Goal: Transaction & Acquisition: Purchase product/service

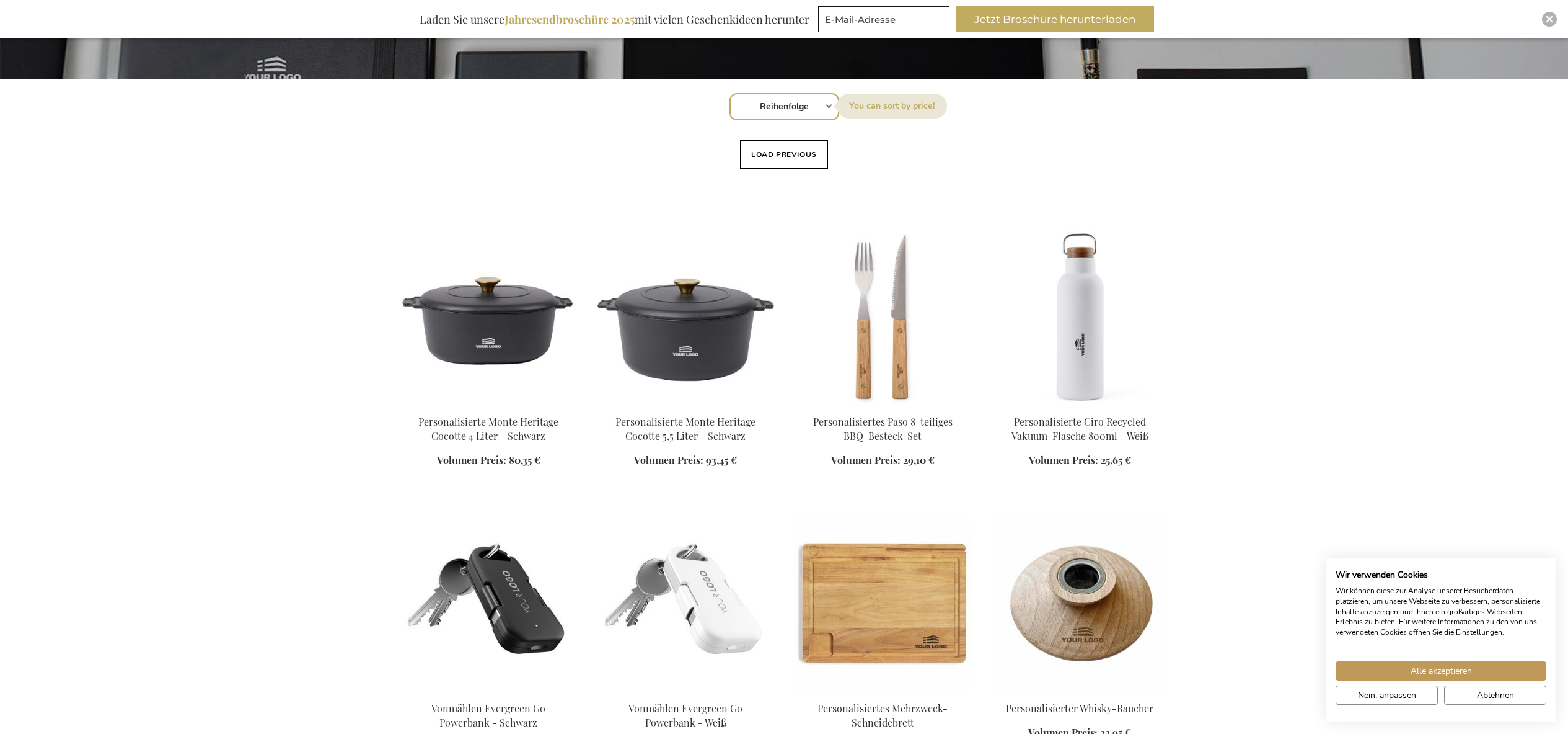
scroll to position [413, 0]
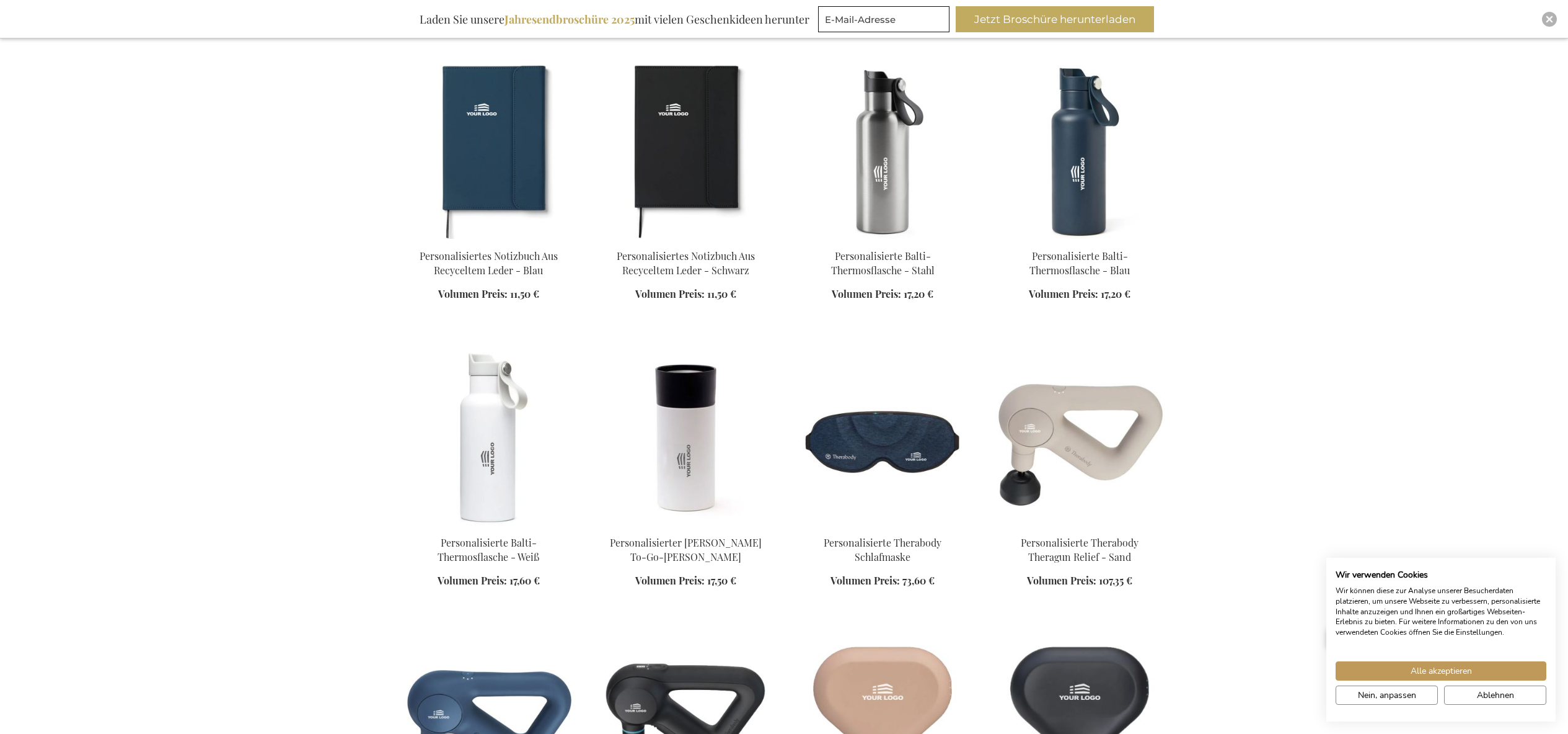
scroll to position [1716, 1]
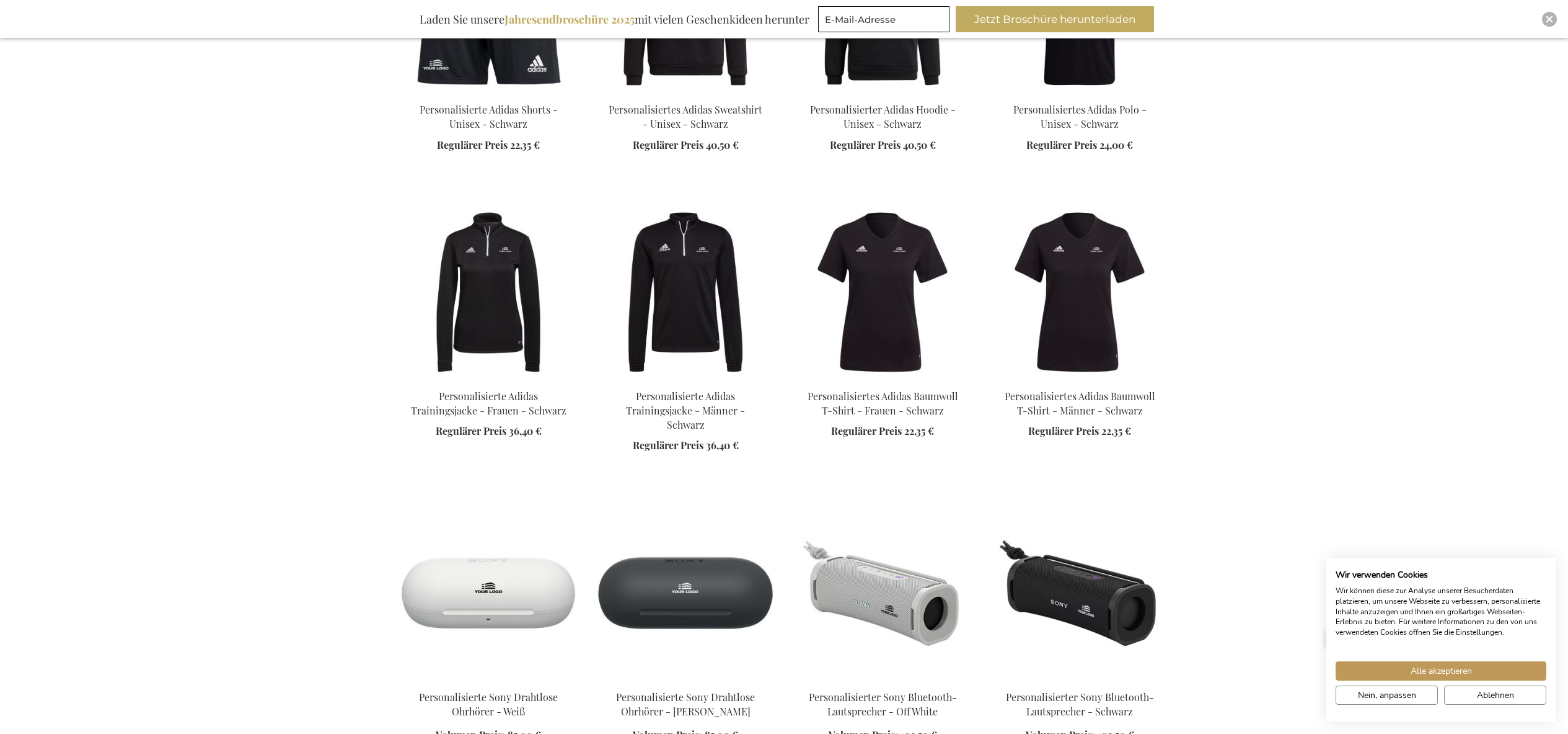
scroll to position [3268, 0]
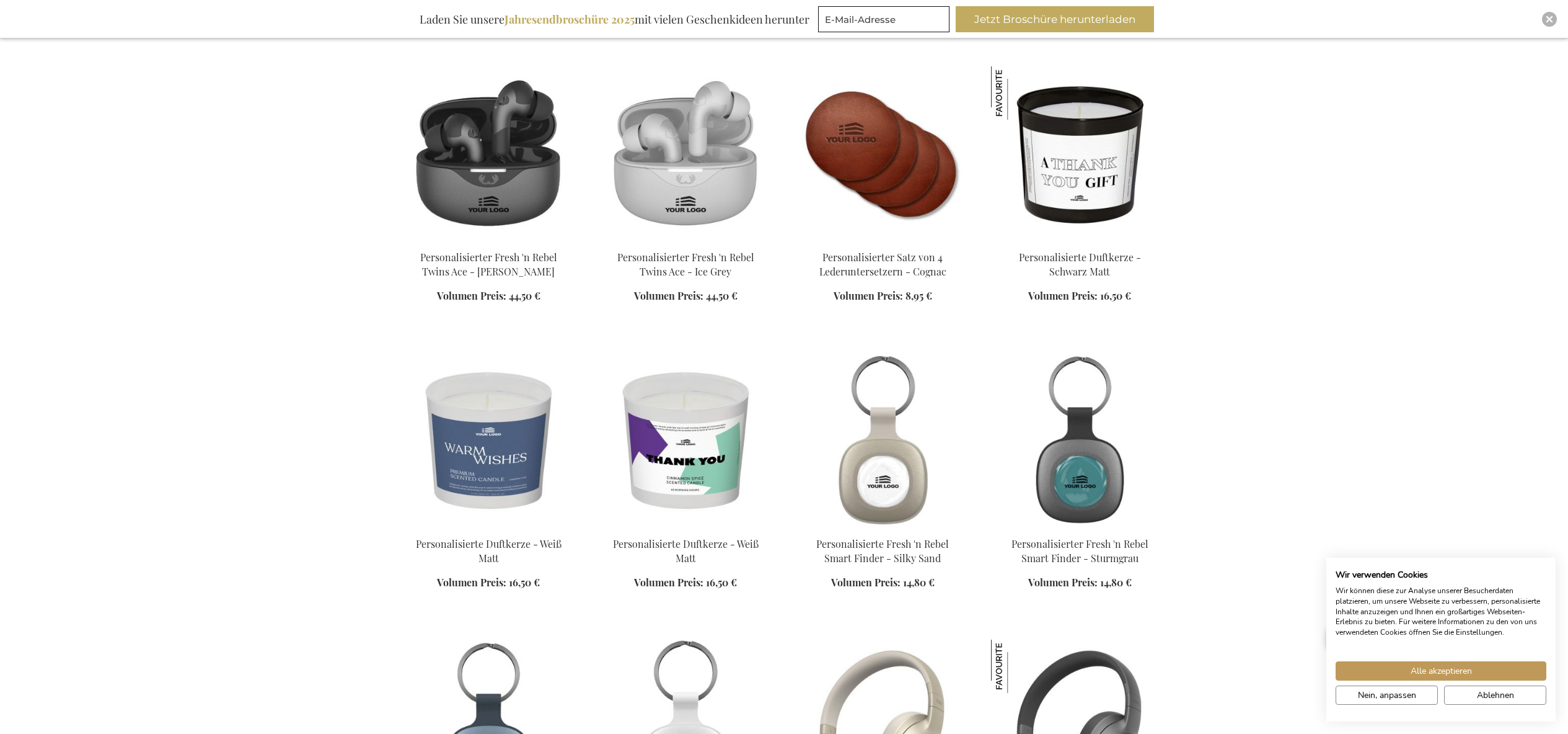
scroll to position [4325, 0]
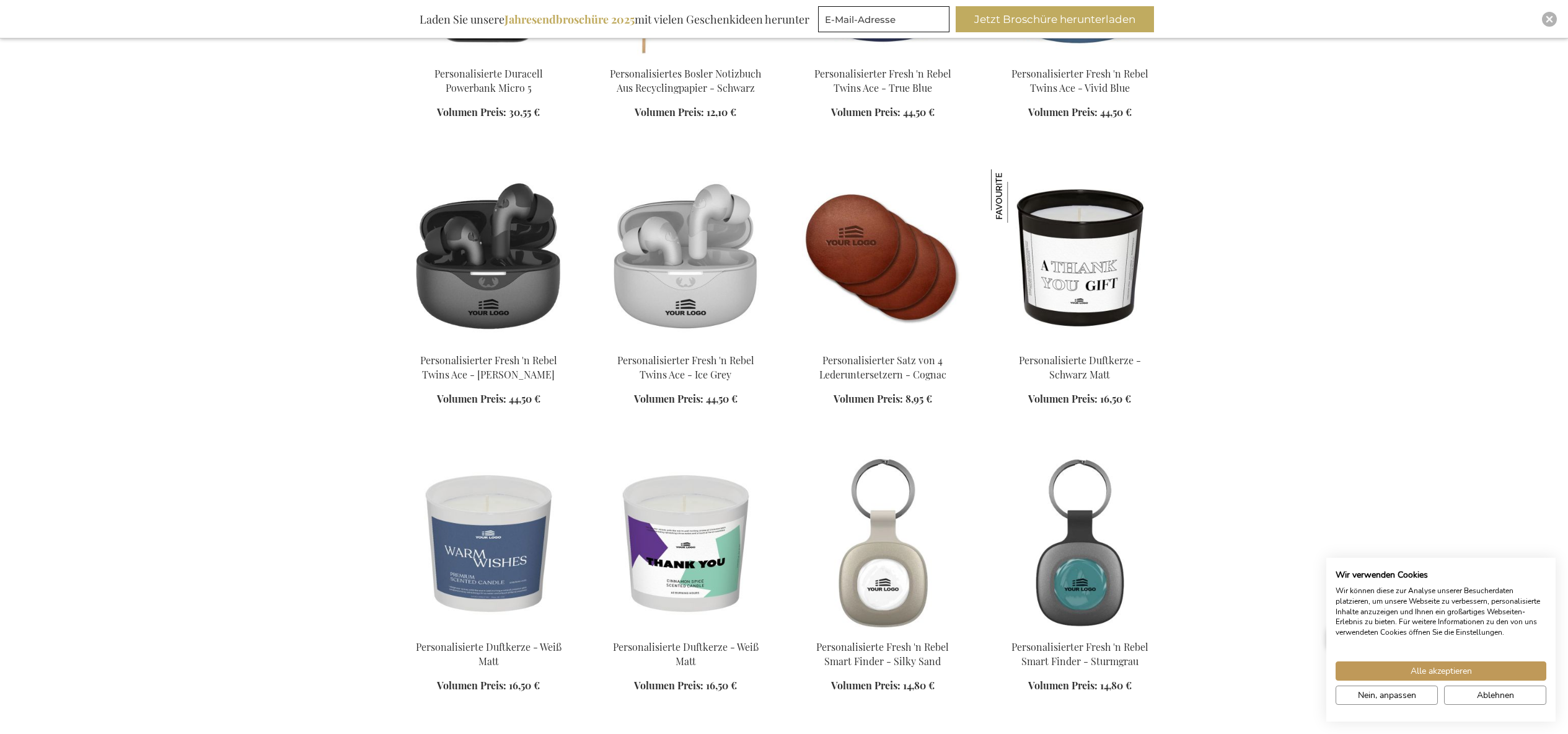
scroll to position [4192, 0]
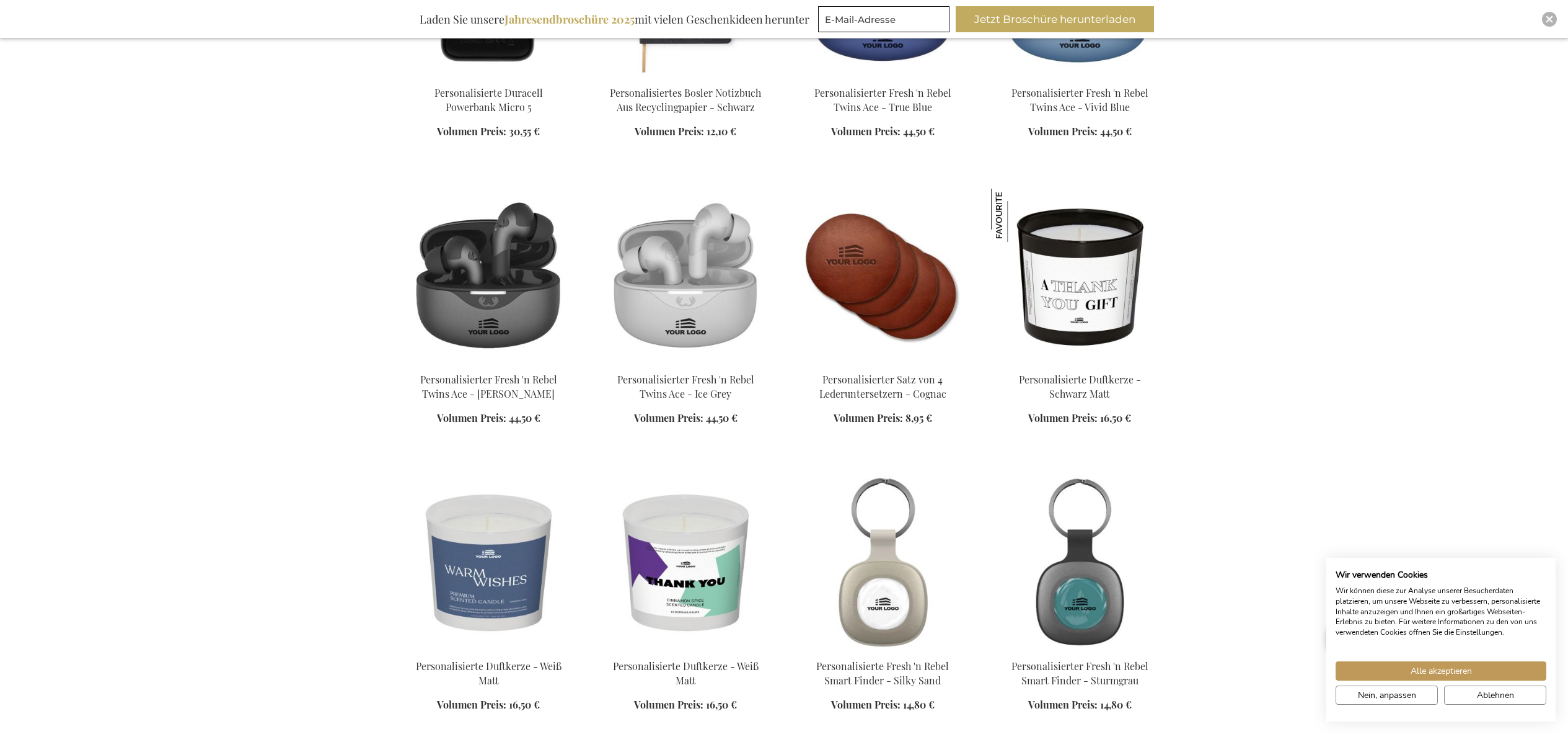
click at [882, 255] on img at bounding box center [882, 275] width 177 height 173
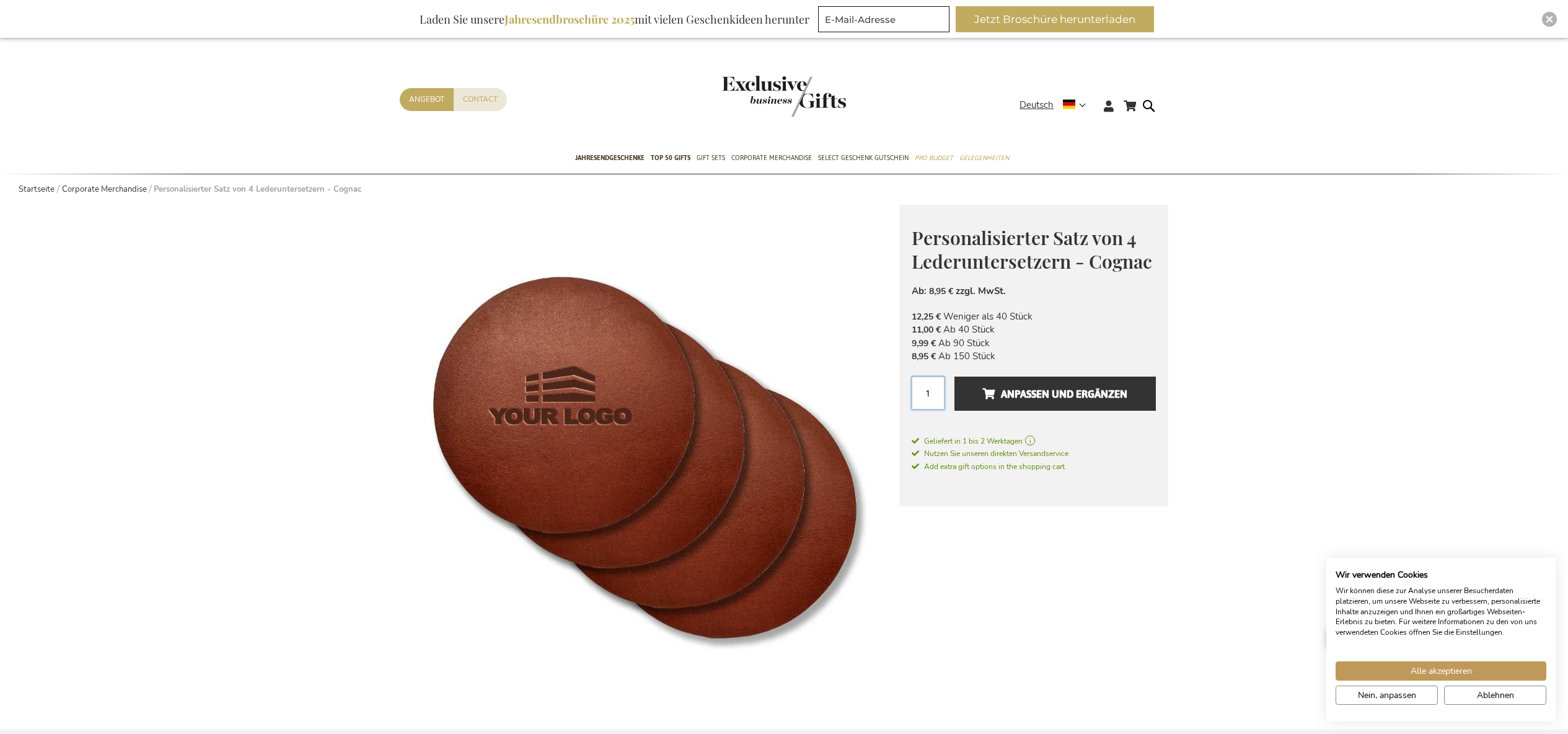
click at [931, 390] on input "1" at bounding box center [927, 392] width 33 height 33
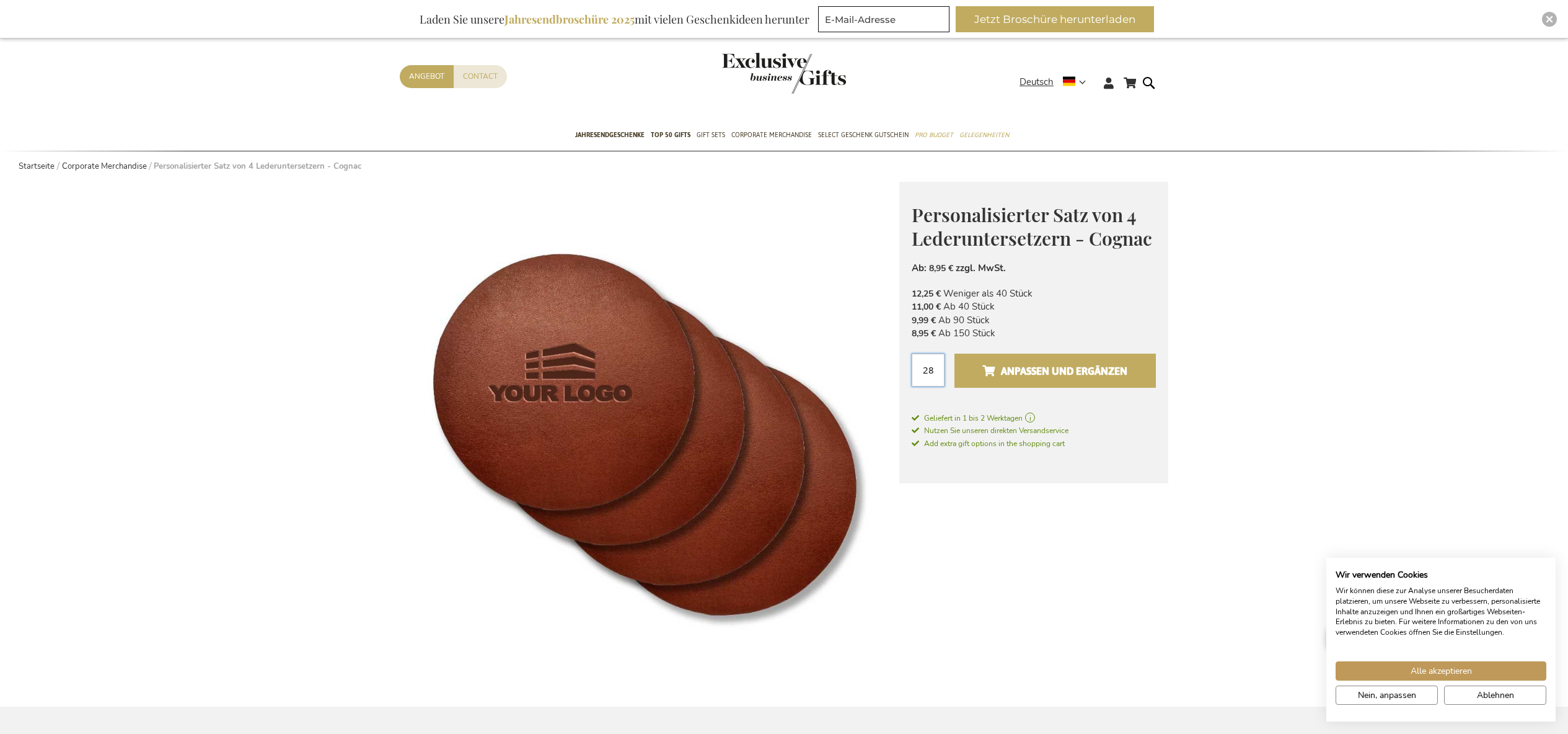
scroll to position [24, 0]
click at [1052, 370] on span "Anpassen und ergänzen" at bounding box center [1055, 369] width 145 height 20
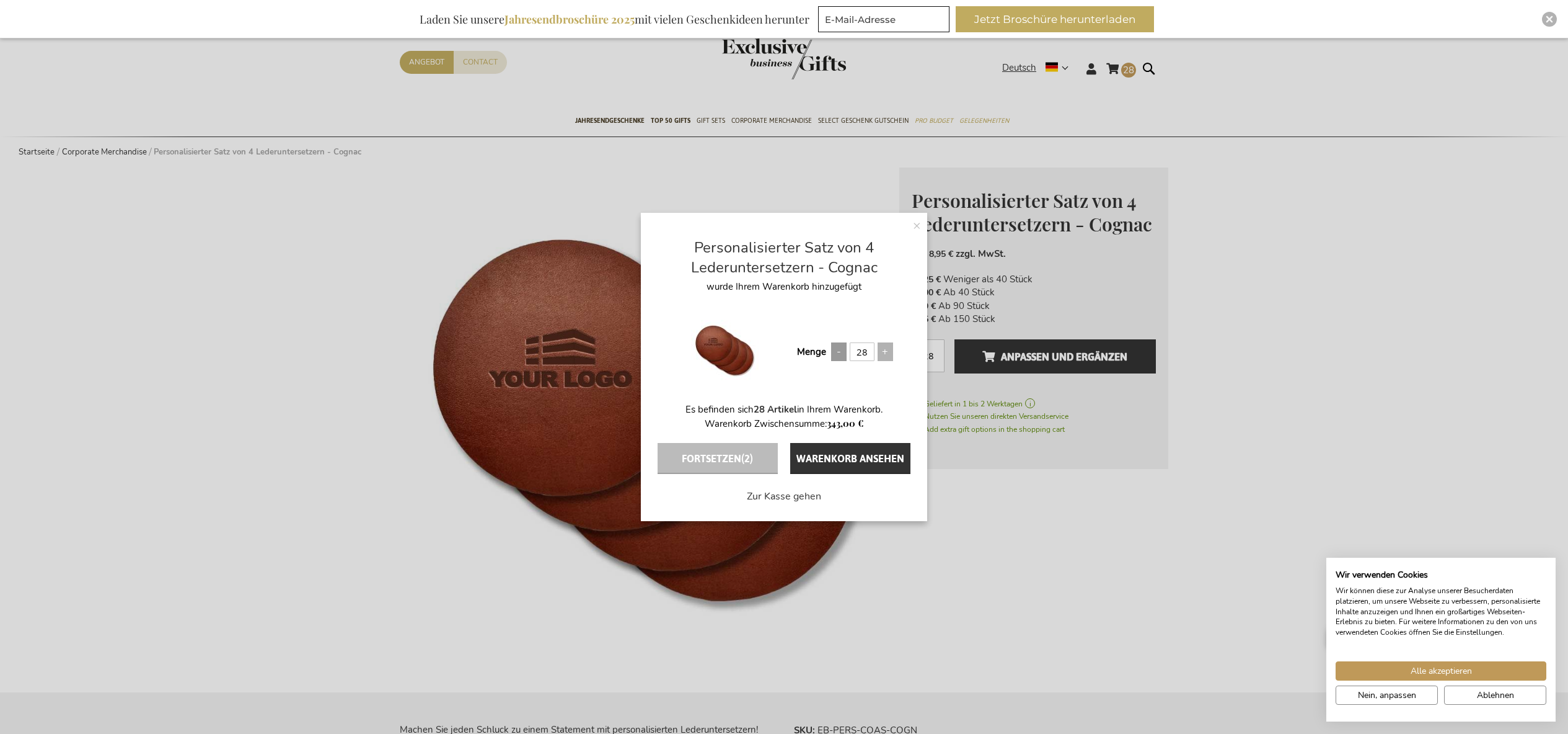
scroll to position [40, 0]
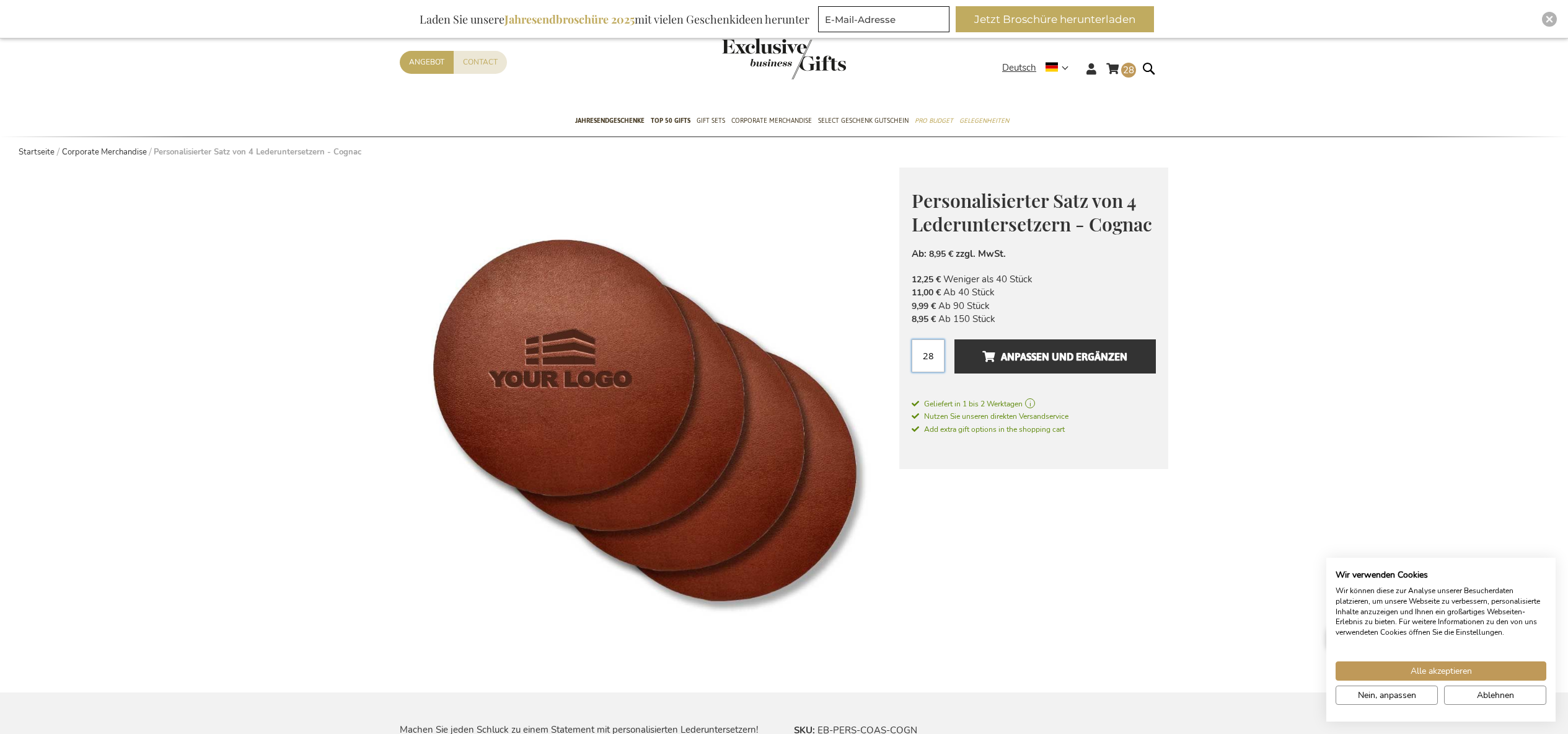
click at [927, 355] on input "28" at bounding box center [927, 355] width 33 height 33
type input "2"
type input "7"
click at [1086, 351] on span "Anpassen und ergänzen" at bounding box center [1055, 357] width 145 height 20
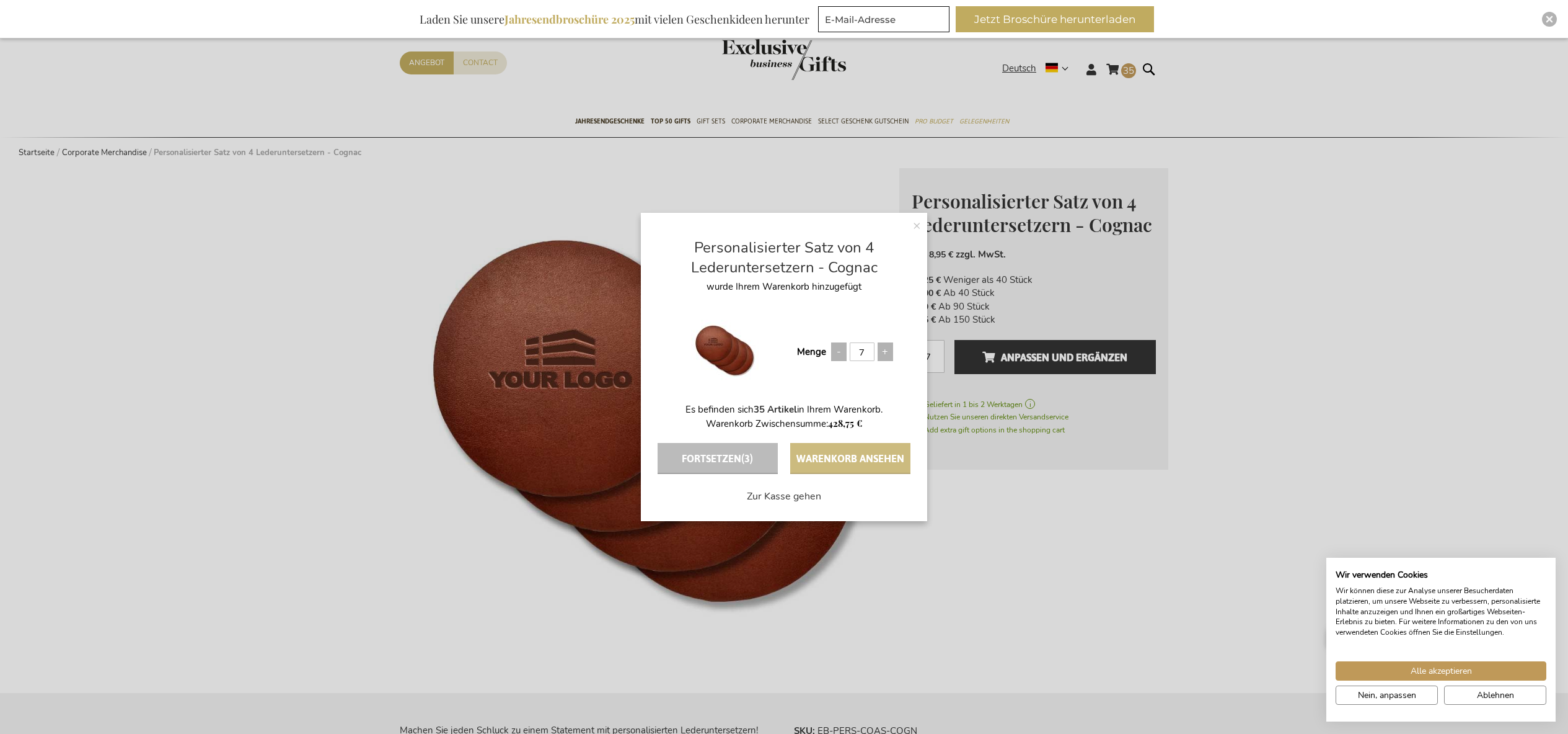
scroll to position [37, 1]
click at [855, 467] on button "Warenkorb ansehen" at bounding box center [850, 458] width 120 height 31
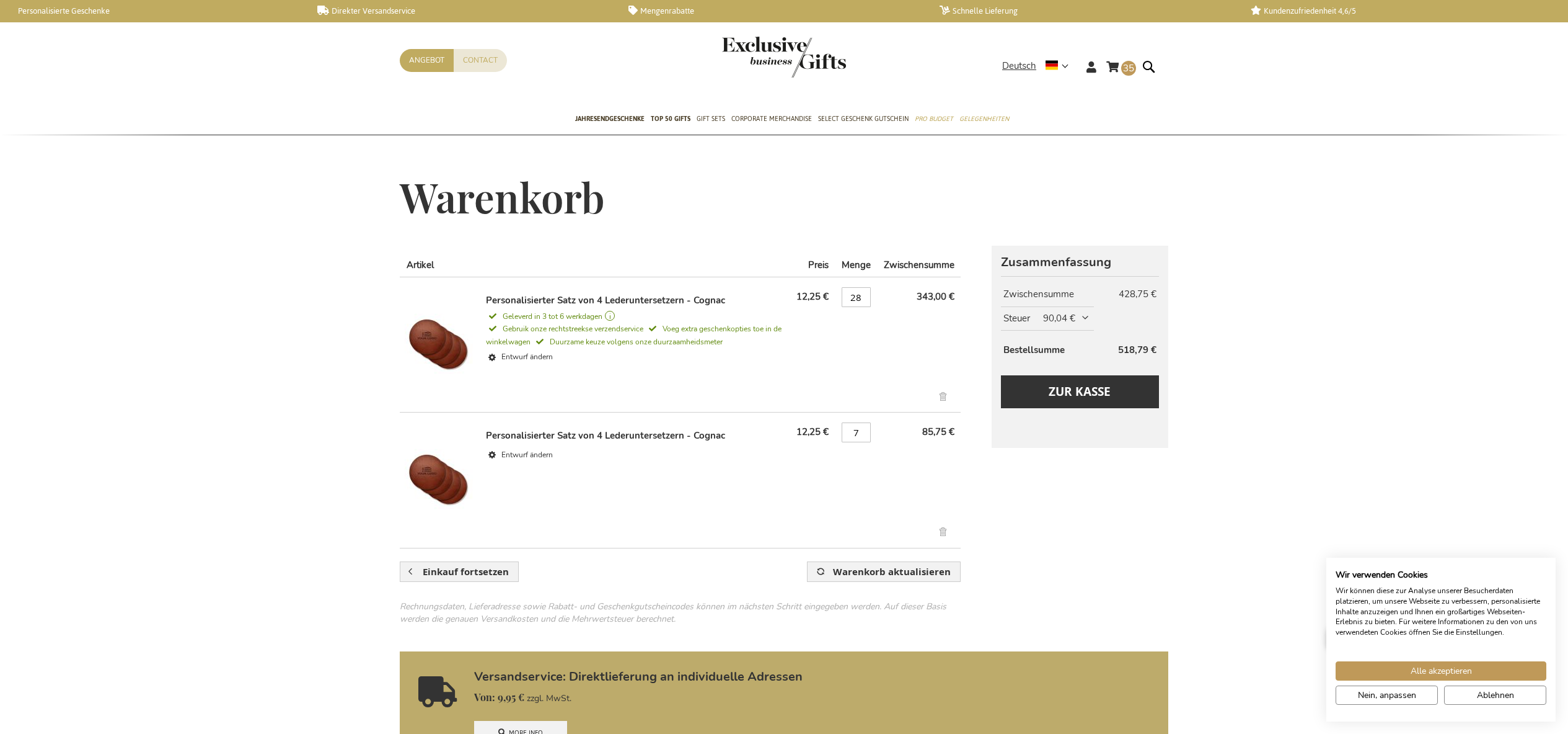
scroll to position [3, 1]
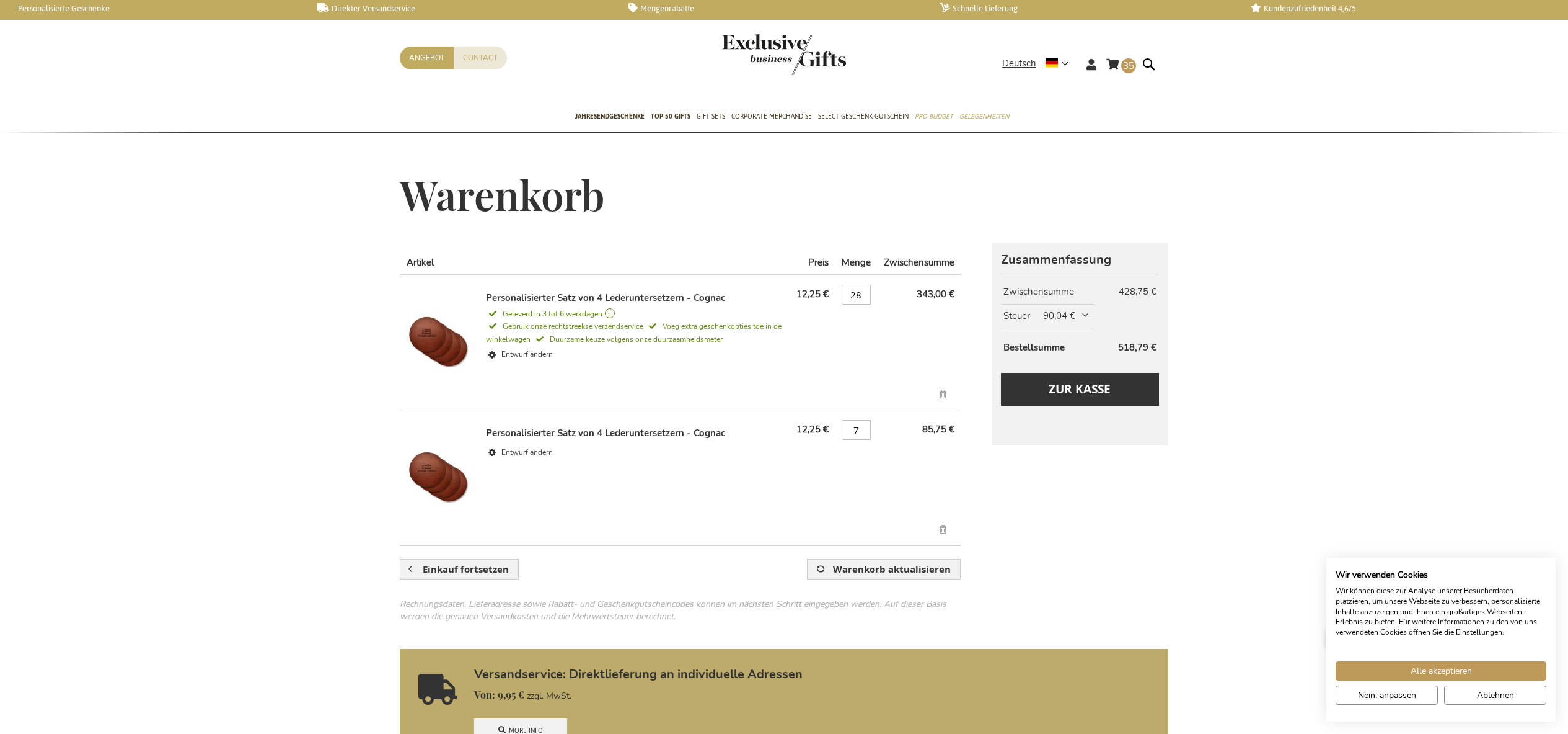
click at [942, 397] on link "Artikel entfernen" at bounding box center [944, 396] width 21 height 14
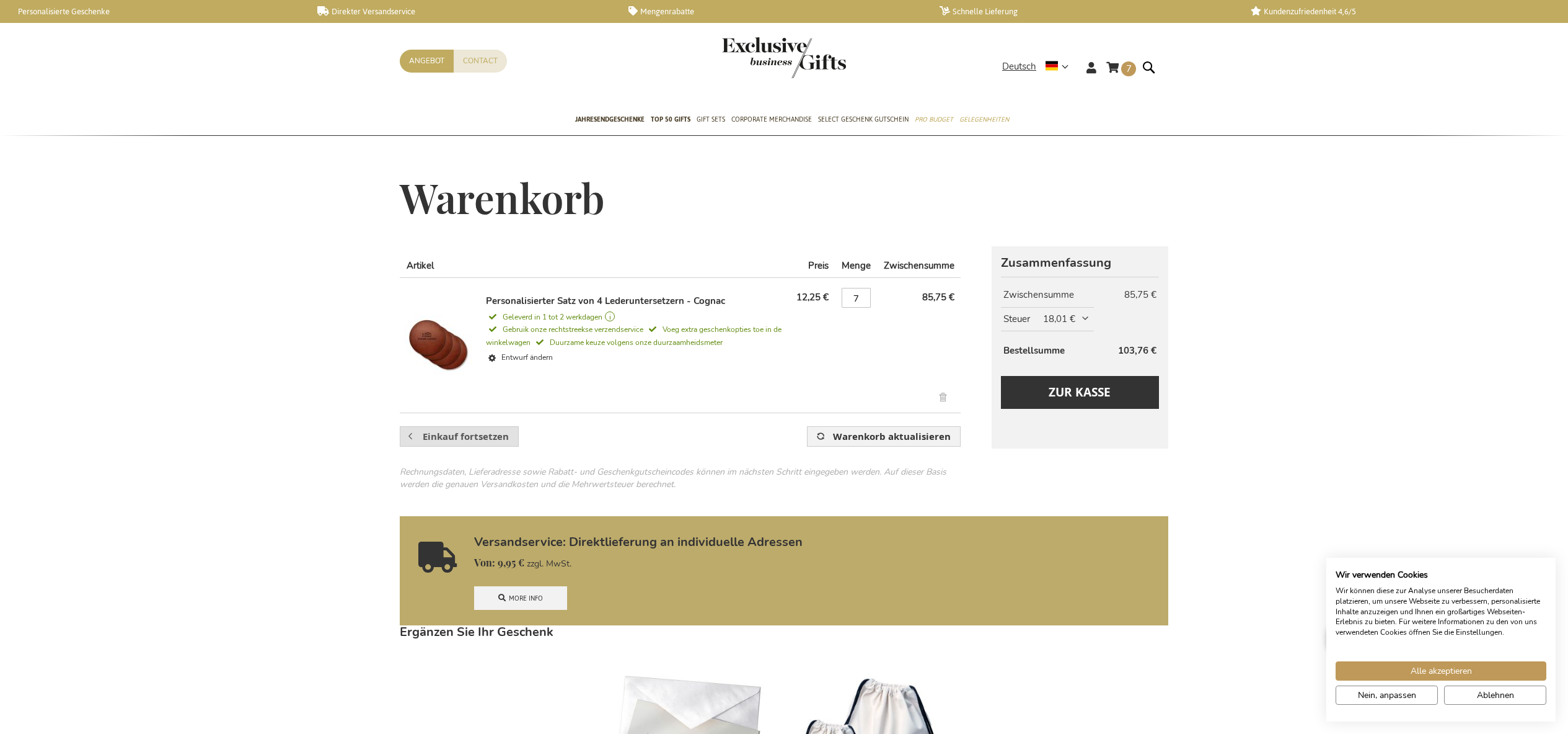
click at [500, 436] on span "Einkauf fortsetzen" at bounding box center [466, 437] width 86 height 13
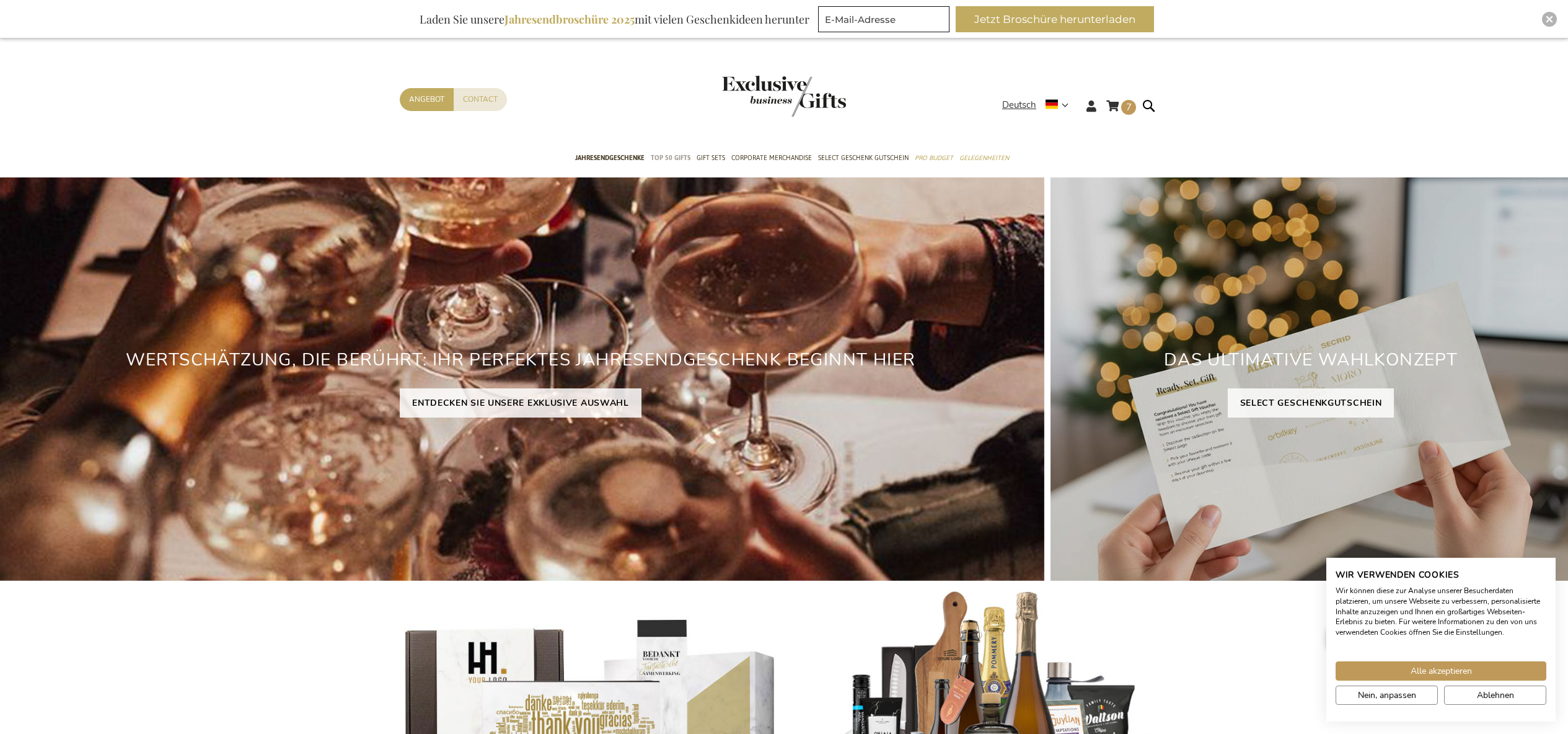
click at [672, 157] on span "TOP 50 Gifts" at bounding box center [671, 157] width 40 height 13
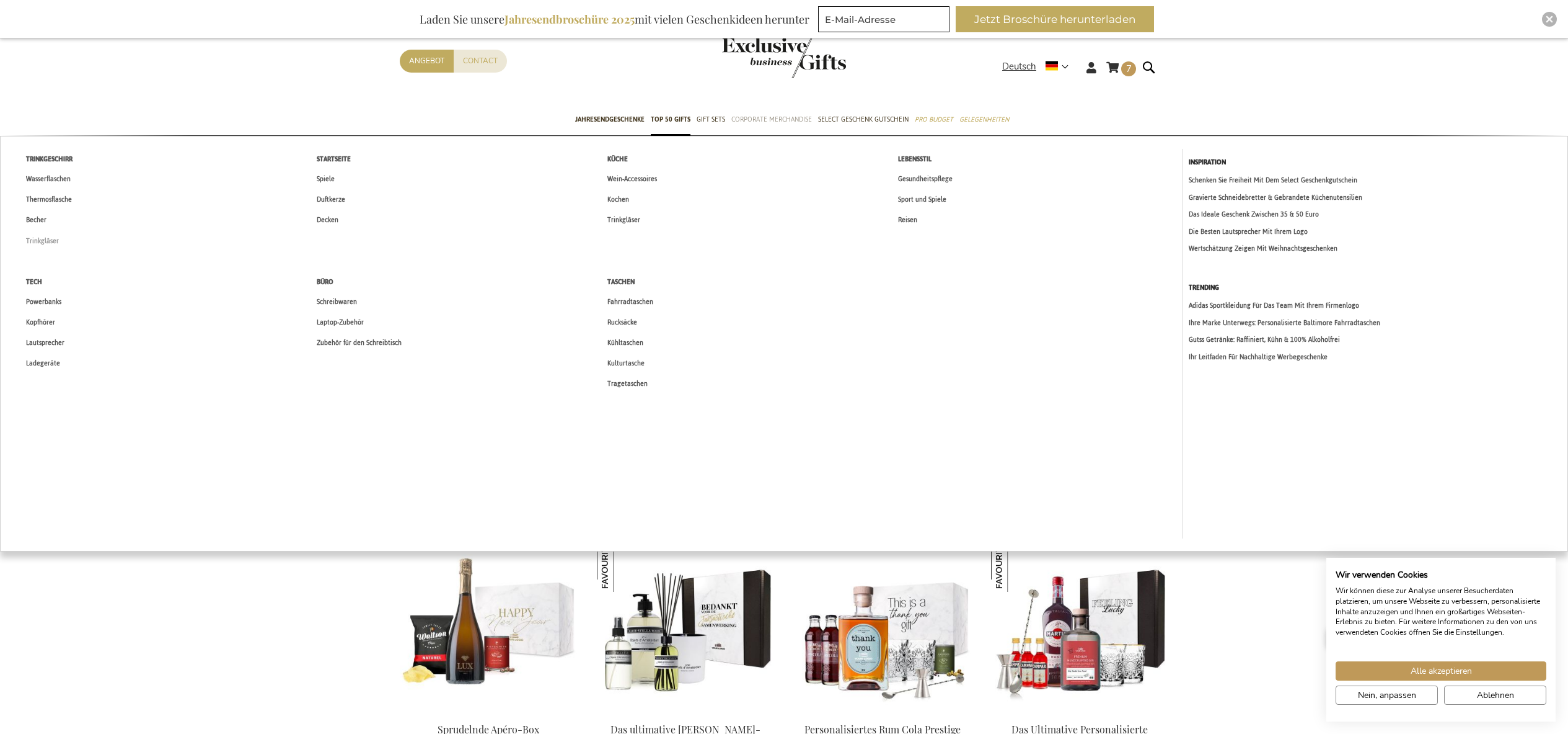
click at [45, 243] on span "Trinkgläser" at bounding box center [42, 241] width 33 height 13
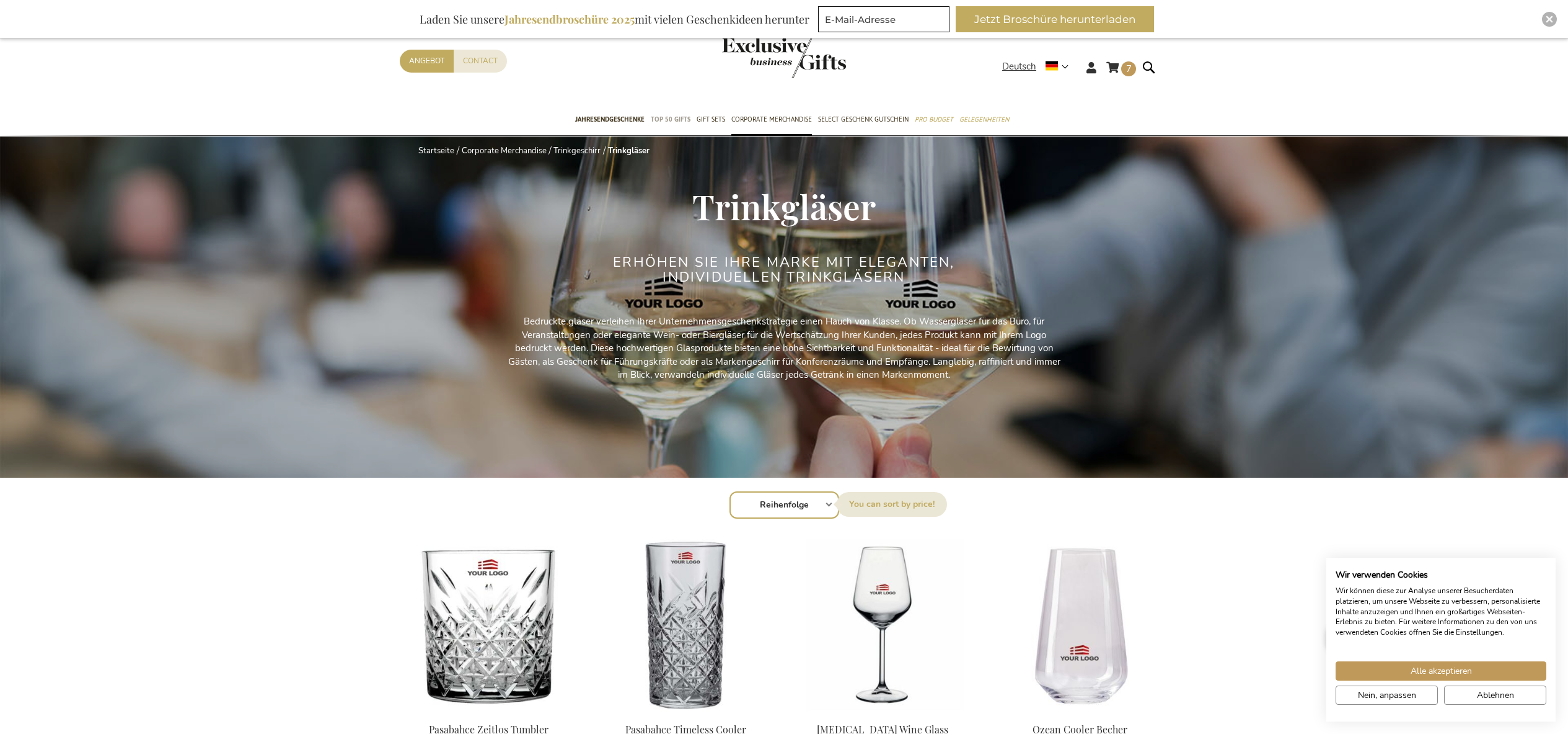
click at [676, 120] on span "TOP 50 Gifts" at bounding box center [671, 119] width 40 height 13
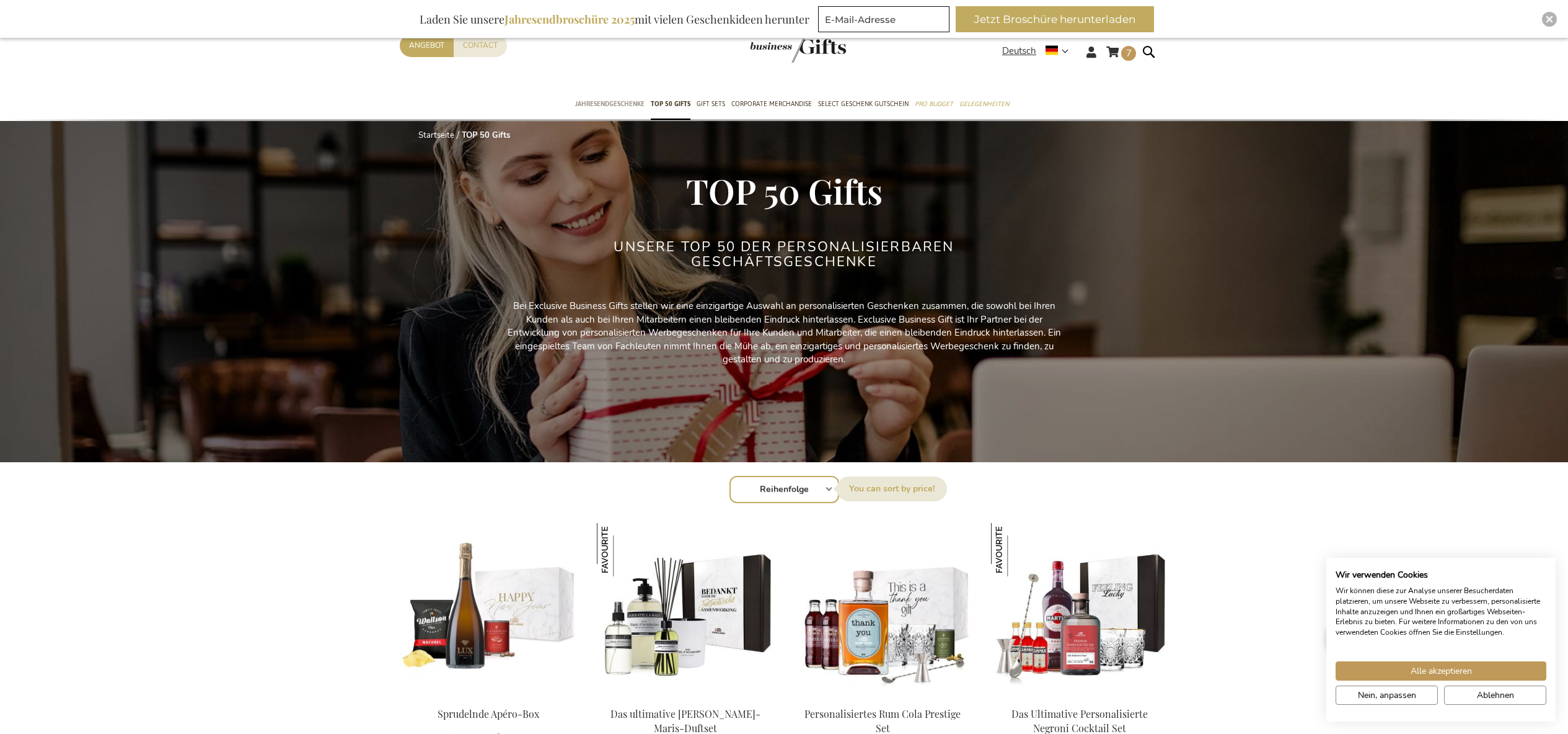
click at [626, 103] on span "Jahresendgeschenke" at bounding box center [610, 103] width 69 height 13
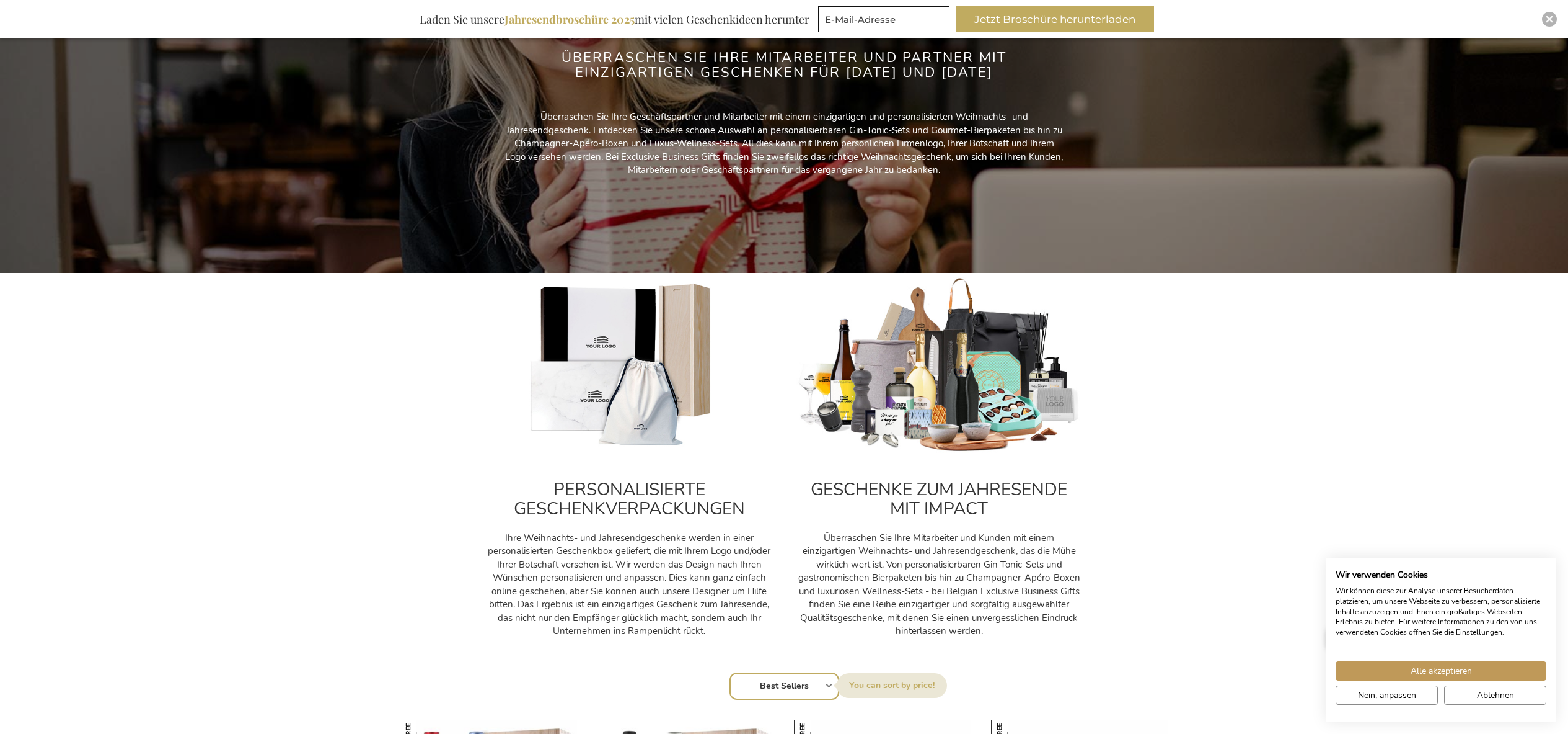
scroll to position [207, 0]
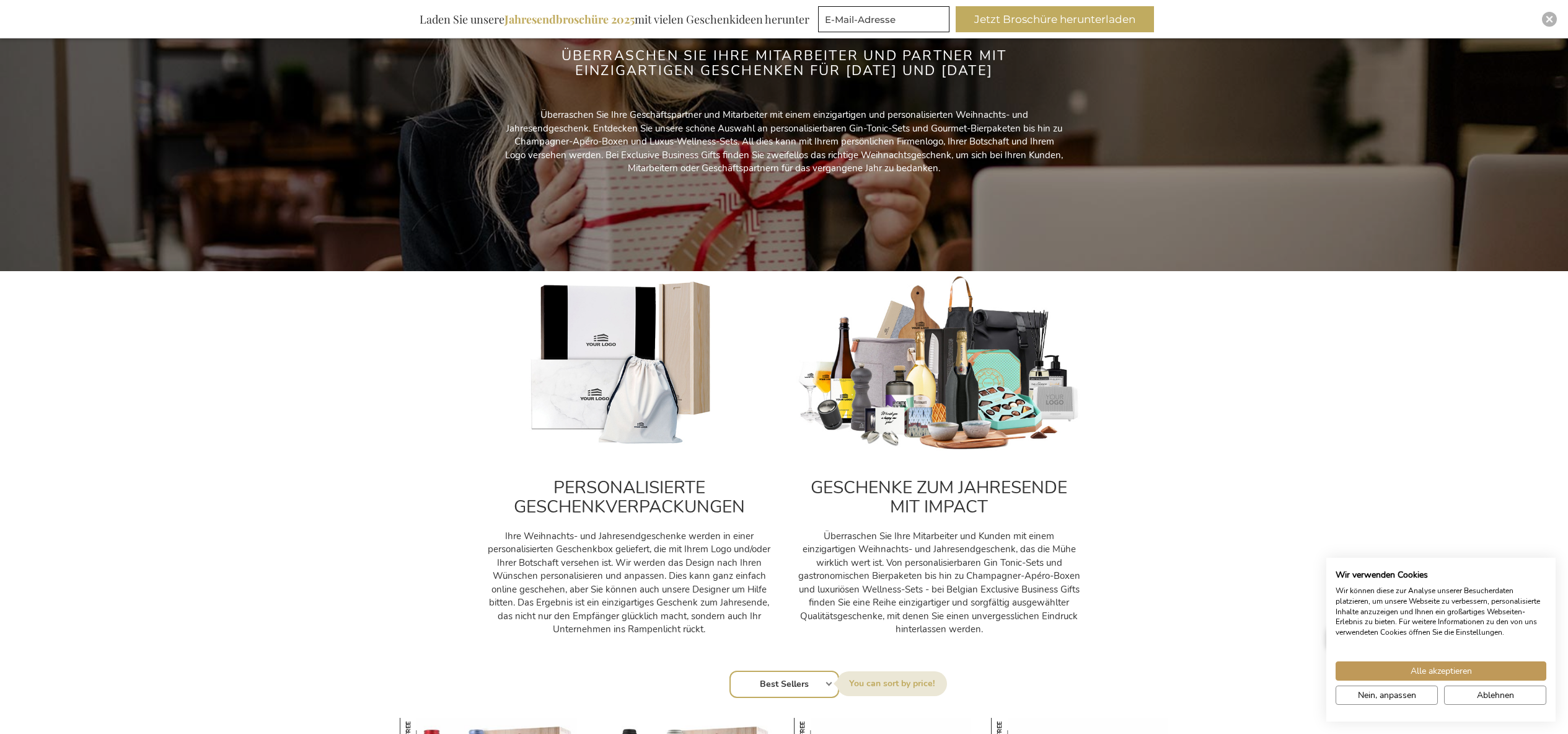
click at [645, 337] on img at bounding box center [629, 364] width 285 height 178
click at [659, 495] on h2 "PERSONALISIERTE GESCHENKVERPACKUNGEN" at bounding box center [629, 497] width 285 height 38
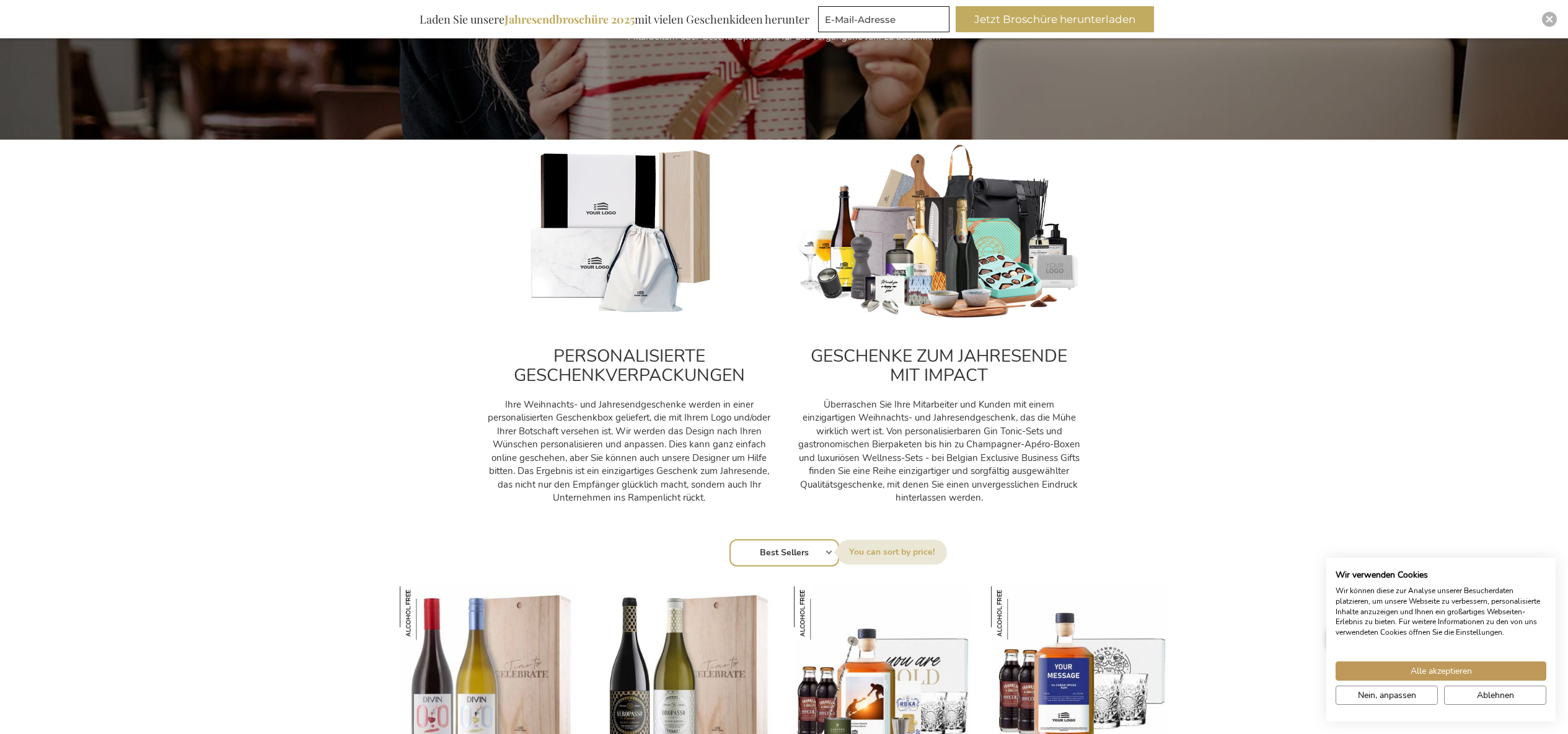
scroll to position [394, 0]
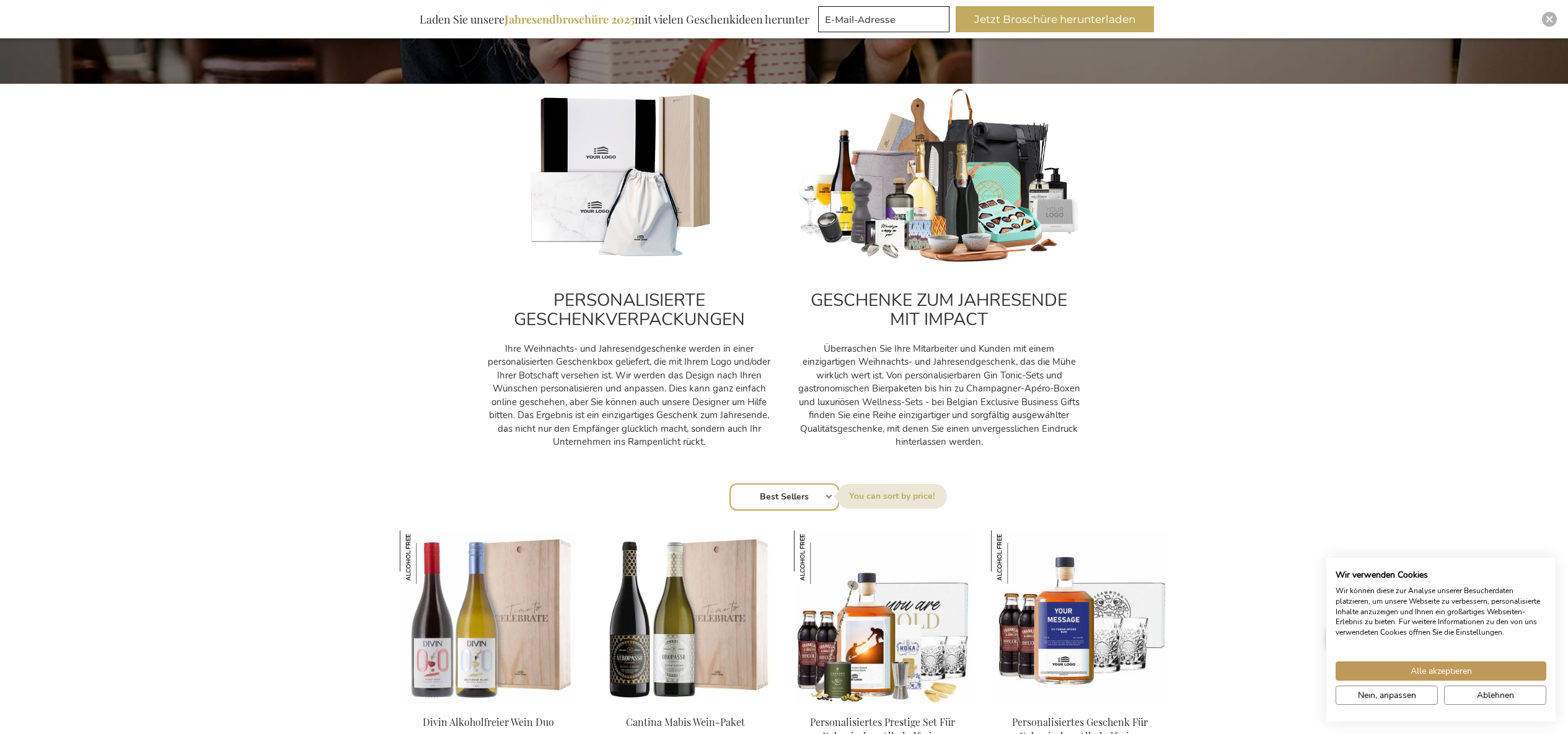
click at [672, 291] on h2 "PERSONALISIERTE GESCHENKVERPACKUNGEN" at bounding box center [629, 310] width 285 height 38
click at [624, 182] on img at bounding box center [629, 177] width 285 height 178
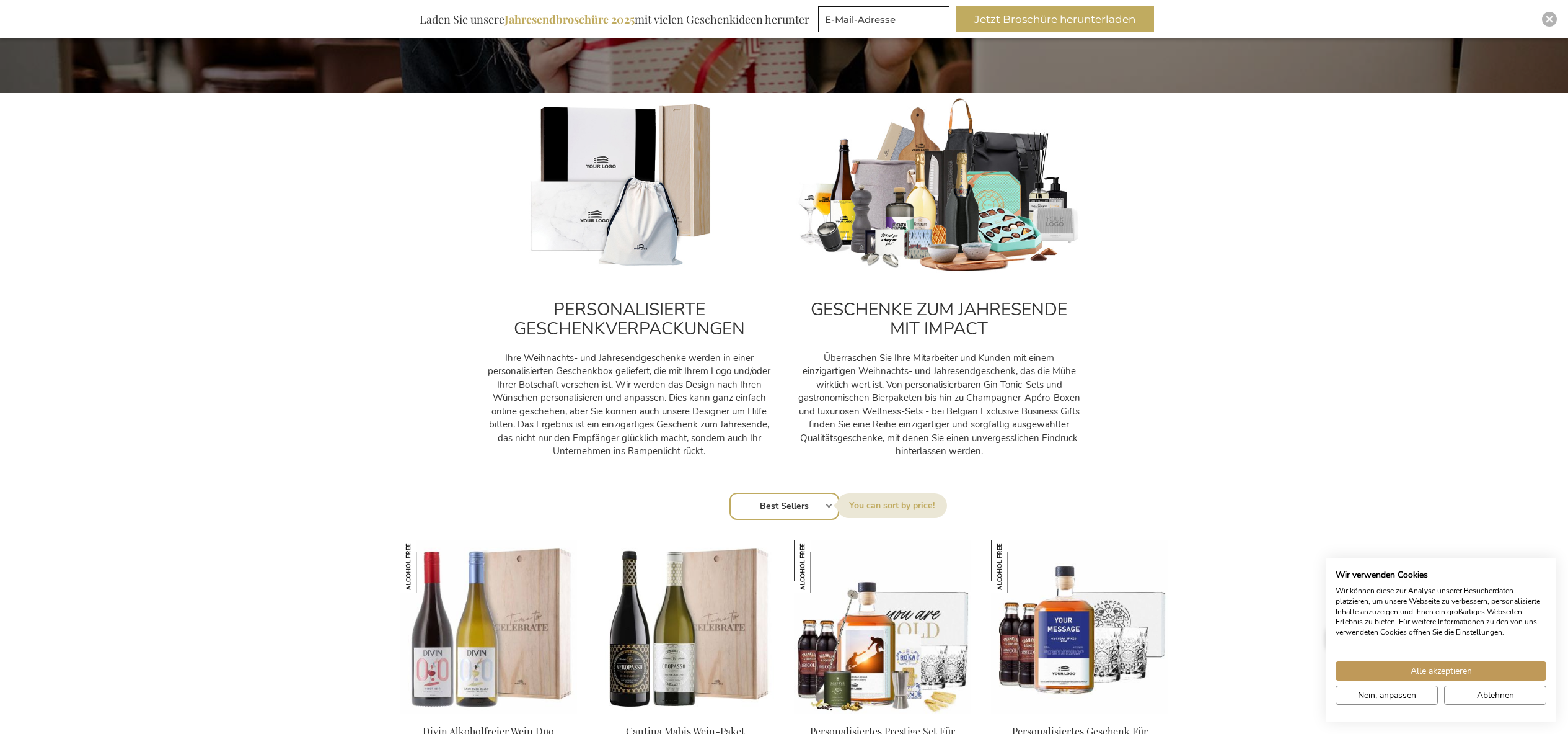
scroll to position [381, 0]
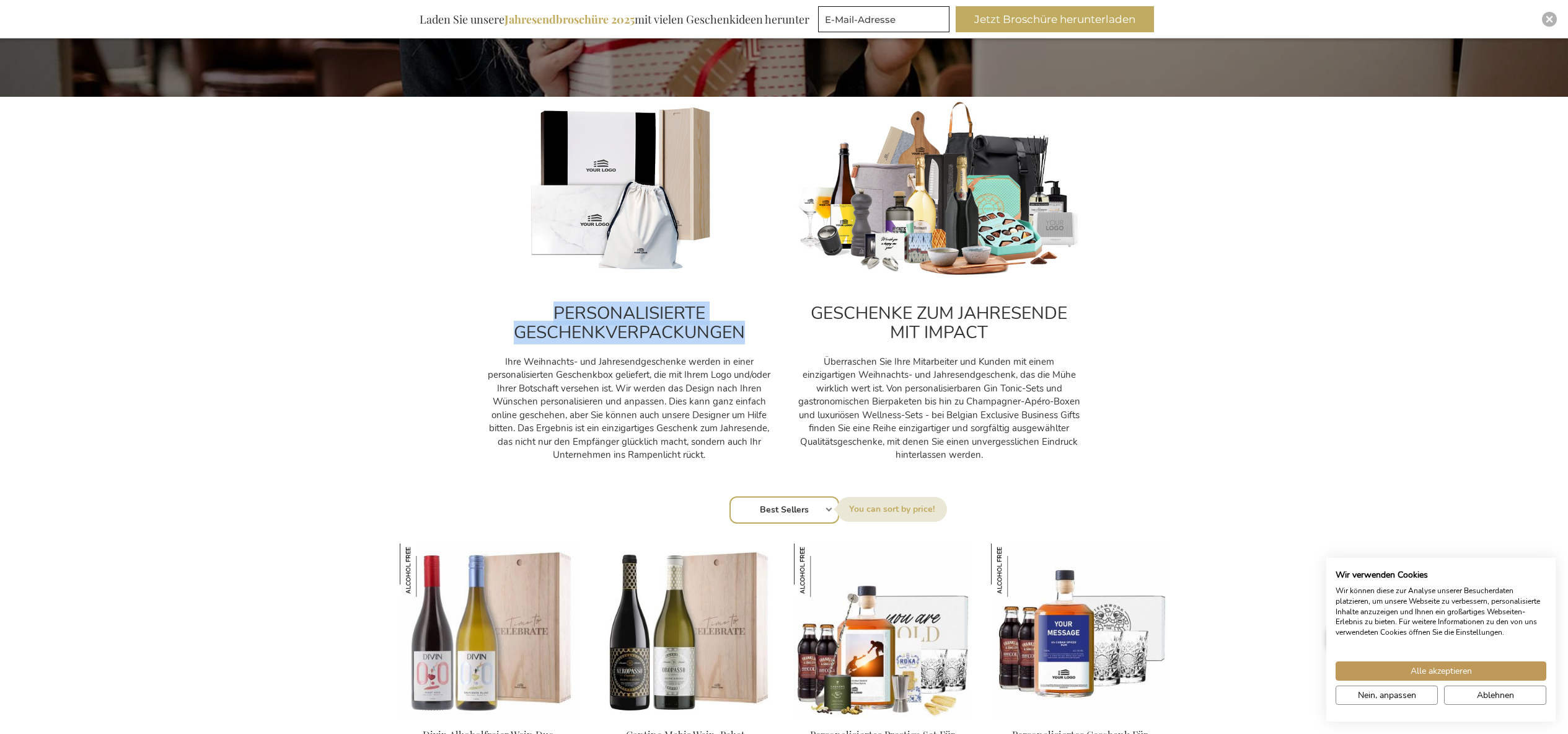
drag, startPoint x: 556, startPoint y: 308, endPoint x: 756, endPoint y: 340, distance: 202.5
click at [756, 340] on h2 "PERSONALISIERTE GESCHENKVERPACKUNGEN" at bounding box center [629, 323] width 285 height 38
copy h2 "PERSONALISIERTE GESCHENKVERPACKUNGEN"
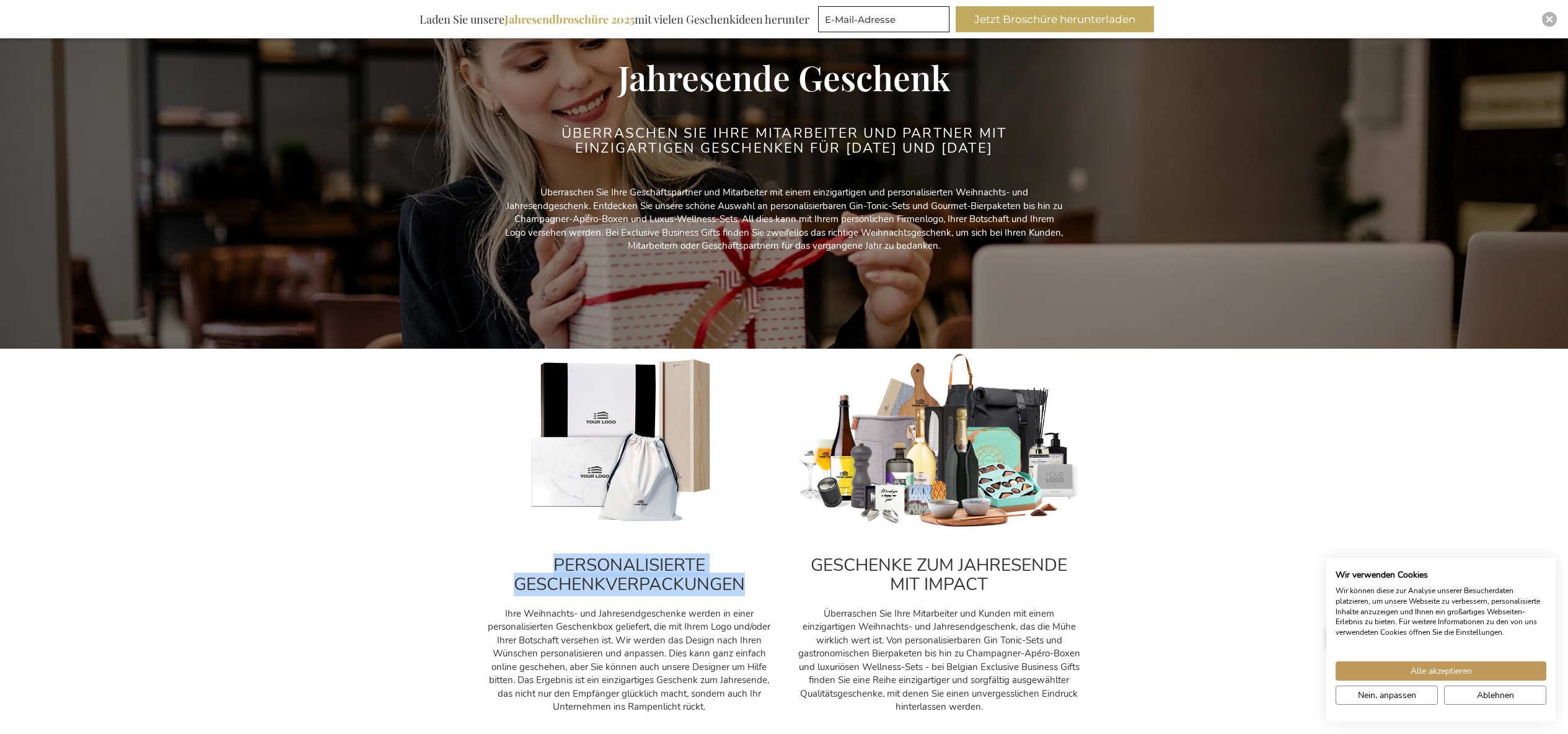
scroll to position [117, 0]
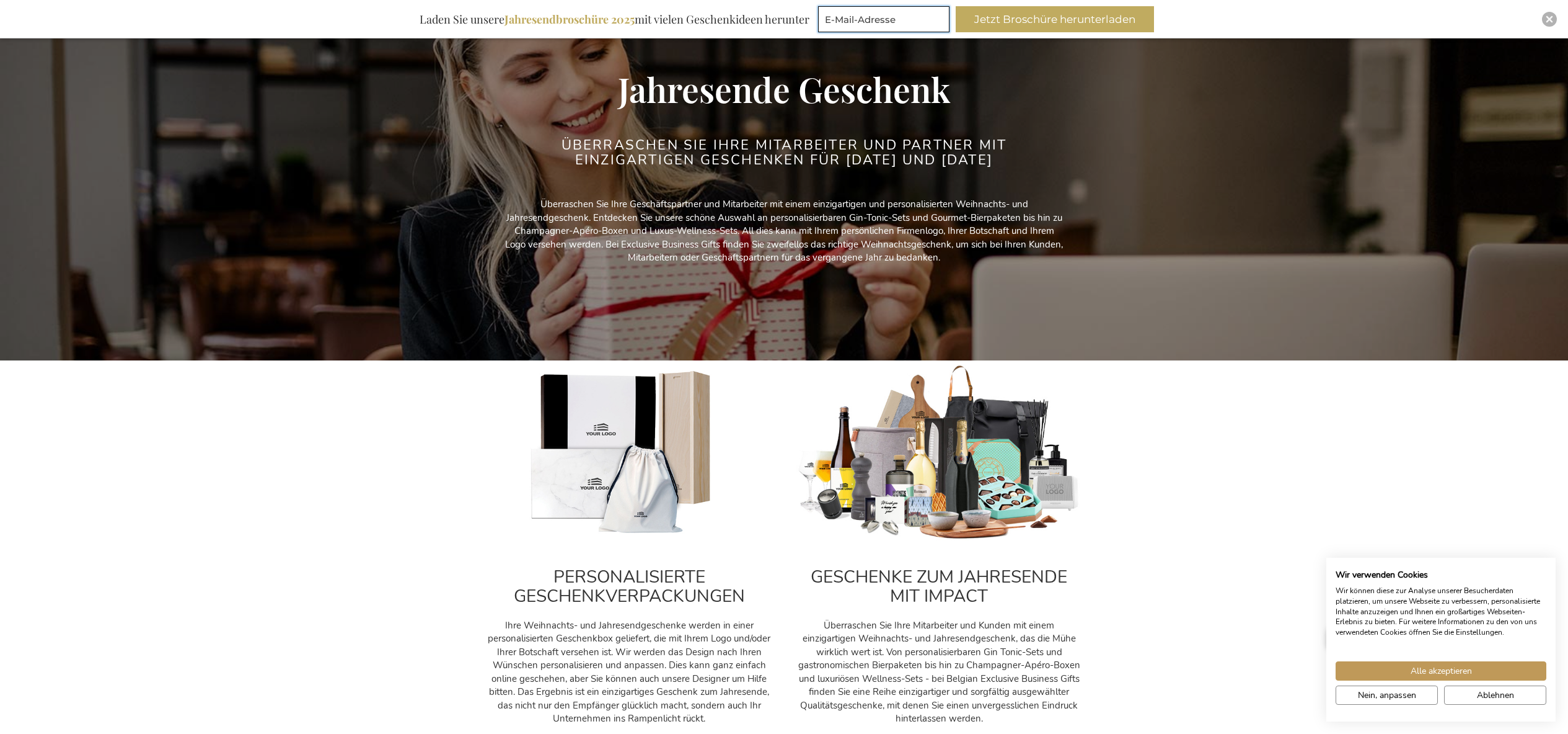
click at [875, 29] on input "E-Mail-Adresse" at bounding box center [884, 19] width 131 height 26
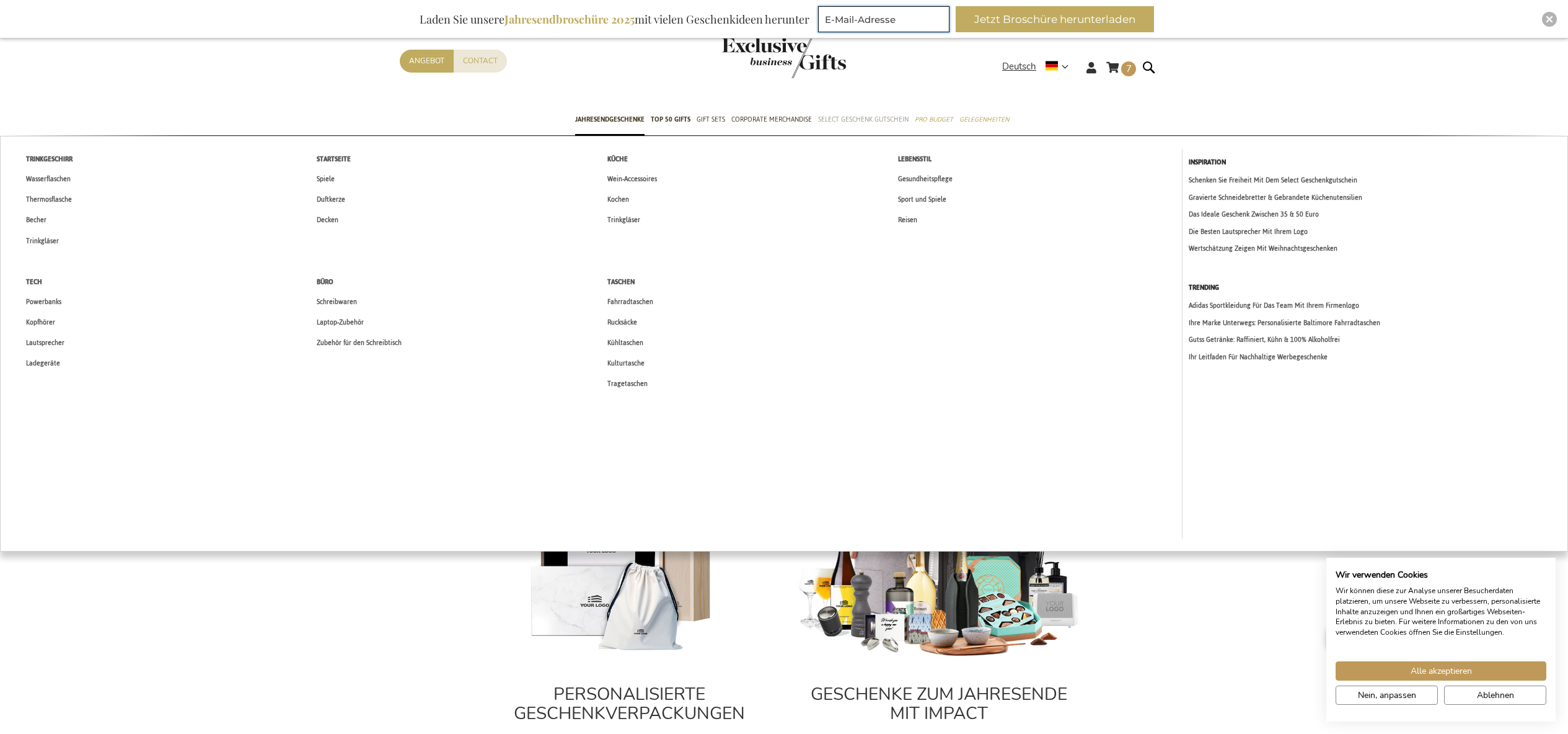
scroll to position [0, 0]
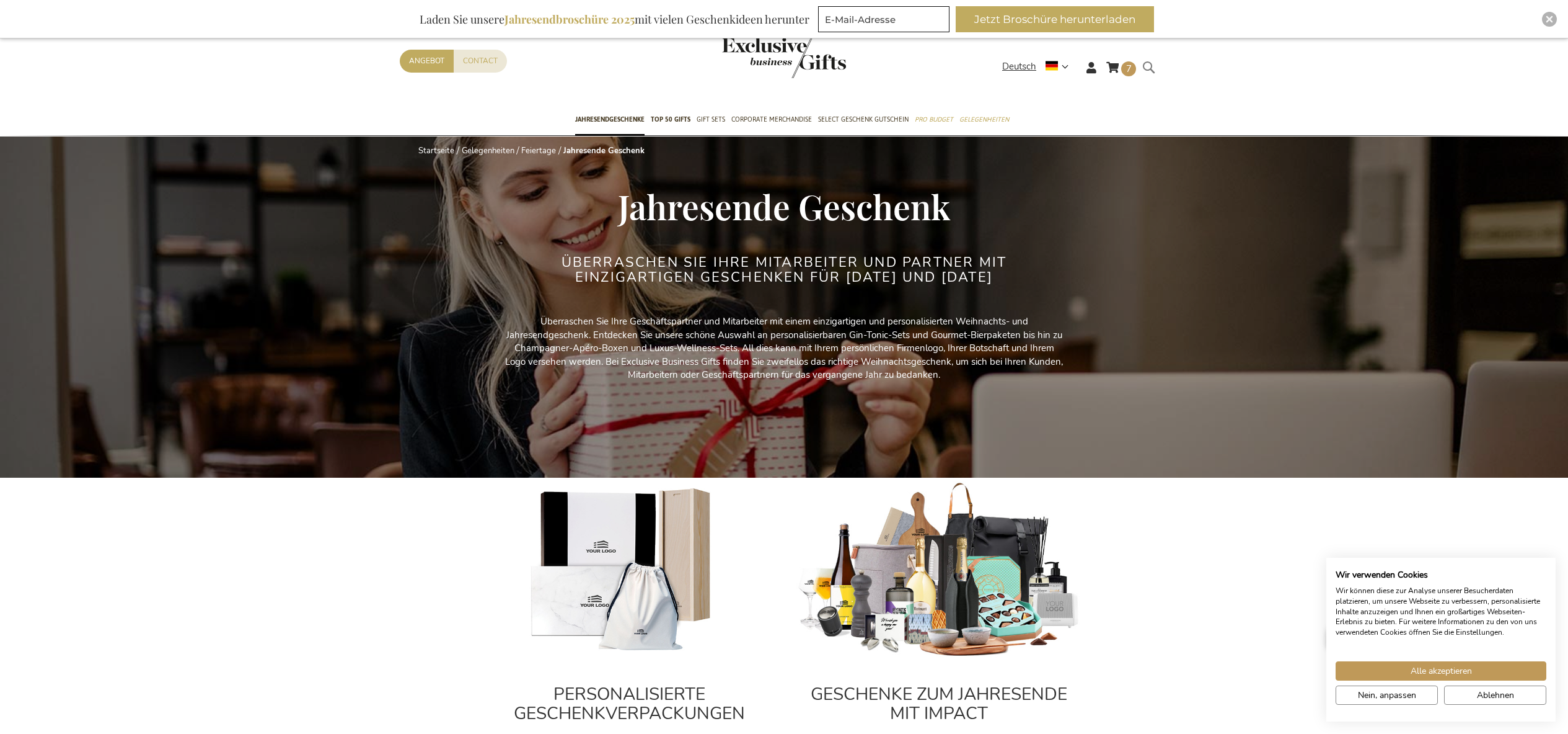
click at [1153, 73] on form "Search Search" at bounding box center [1152, 77] width 13 height 35
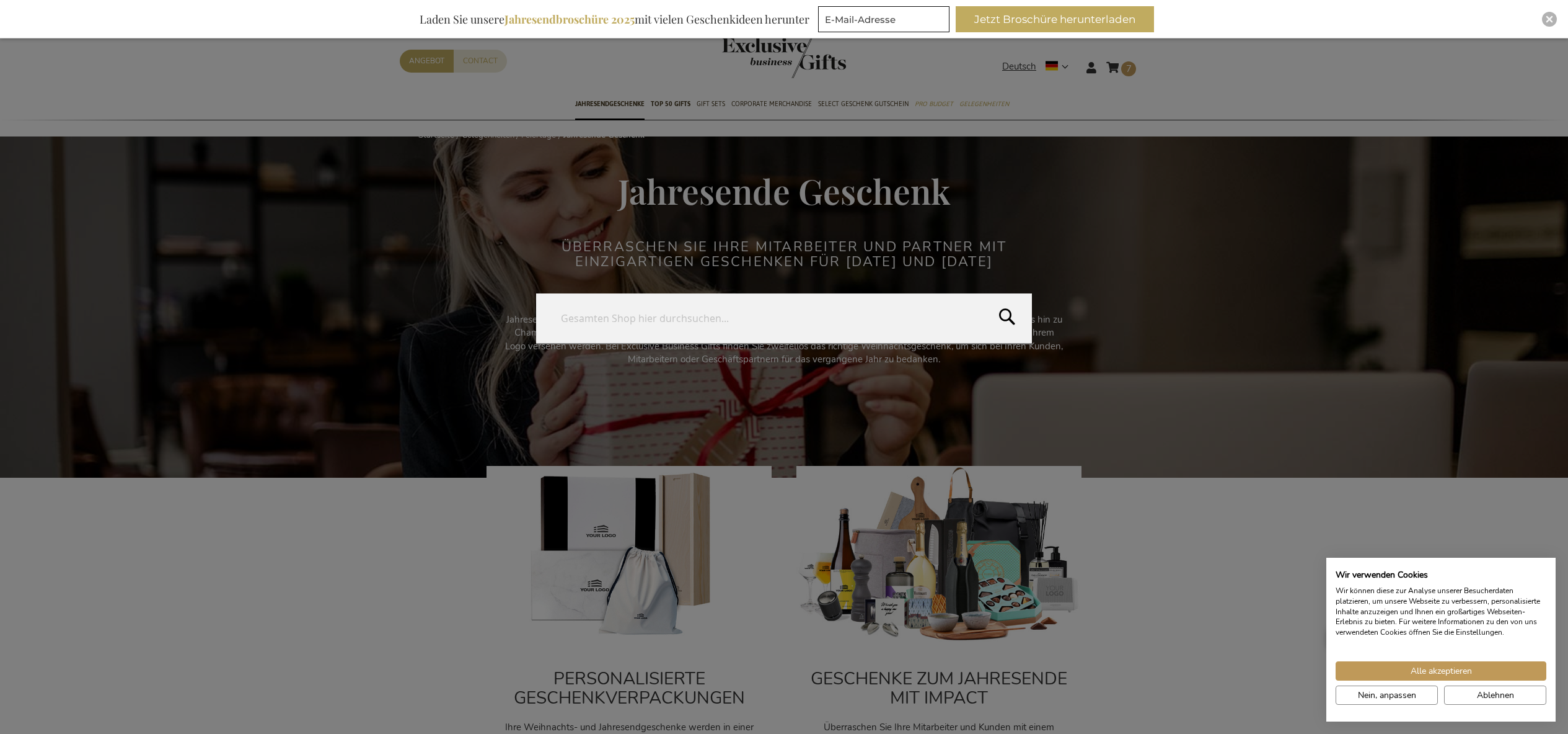
paste input "PERSONALISIERTE GESCHENKVERPACKUNGEN"
type input "PERSONALISIERTE GESCHENKVERPACKUNGEN"
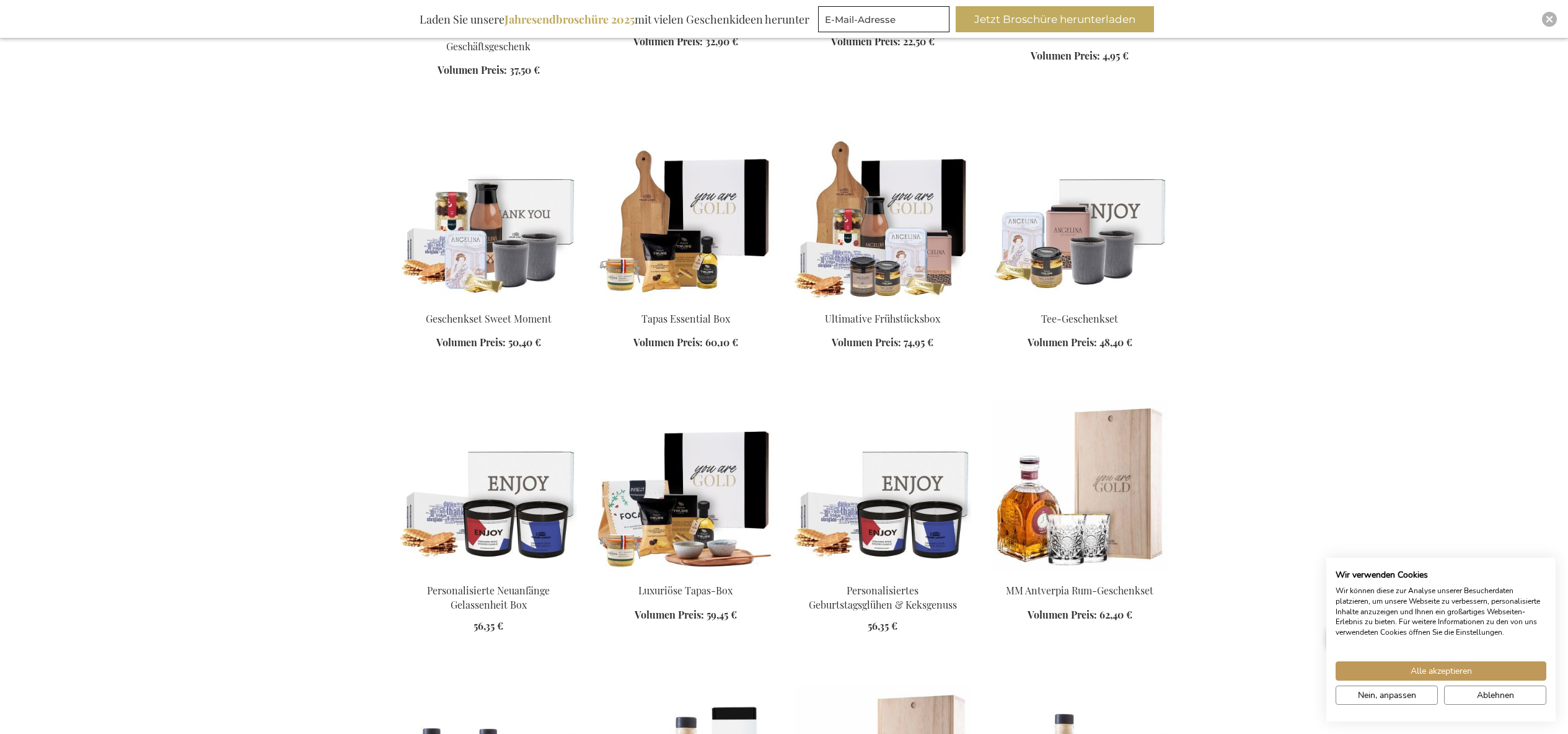
scroll to position [1186, 0]
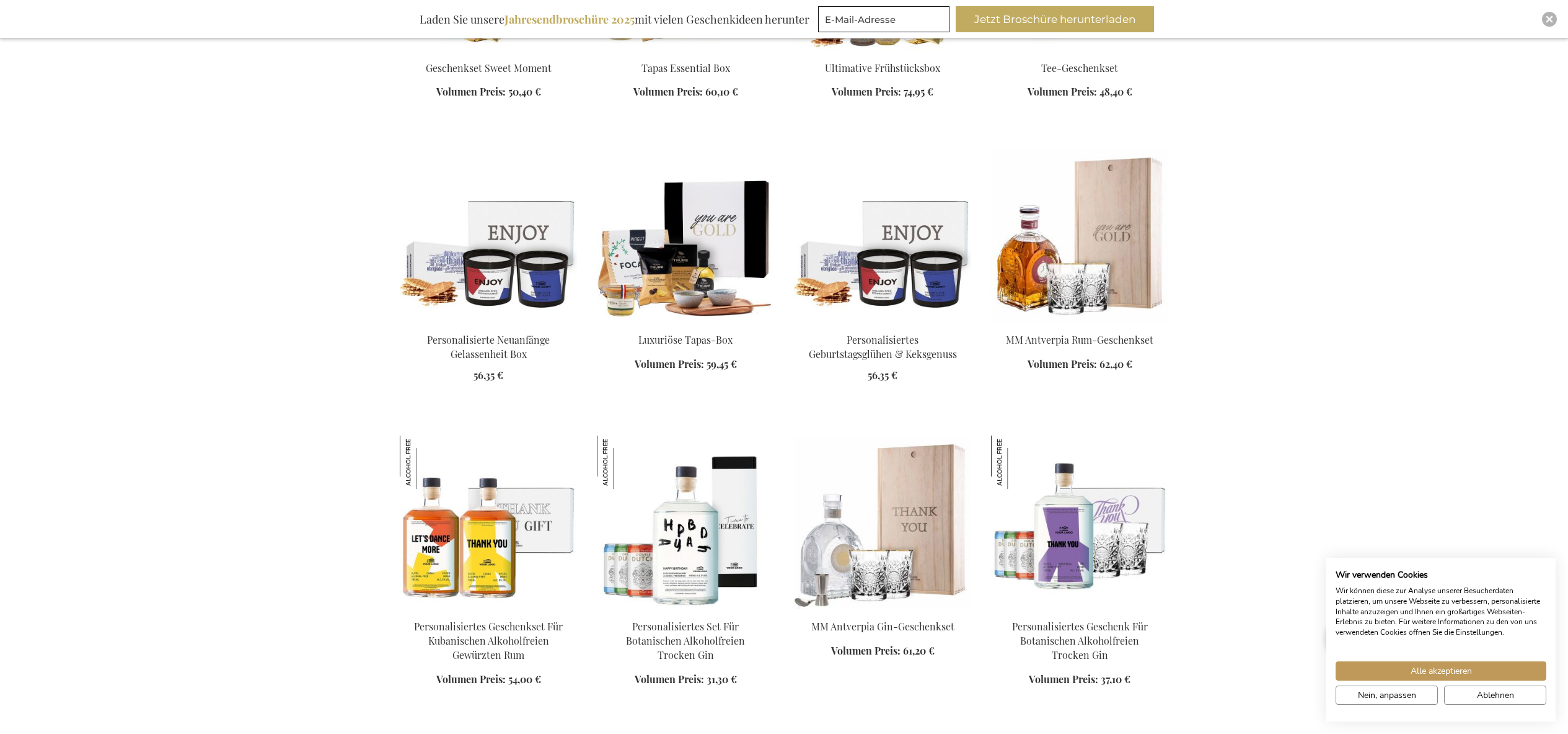
scroll to position [1198, 0]
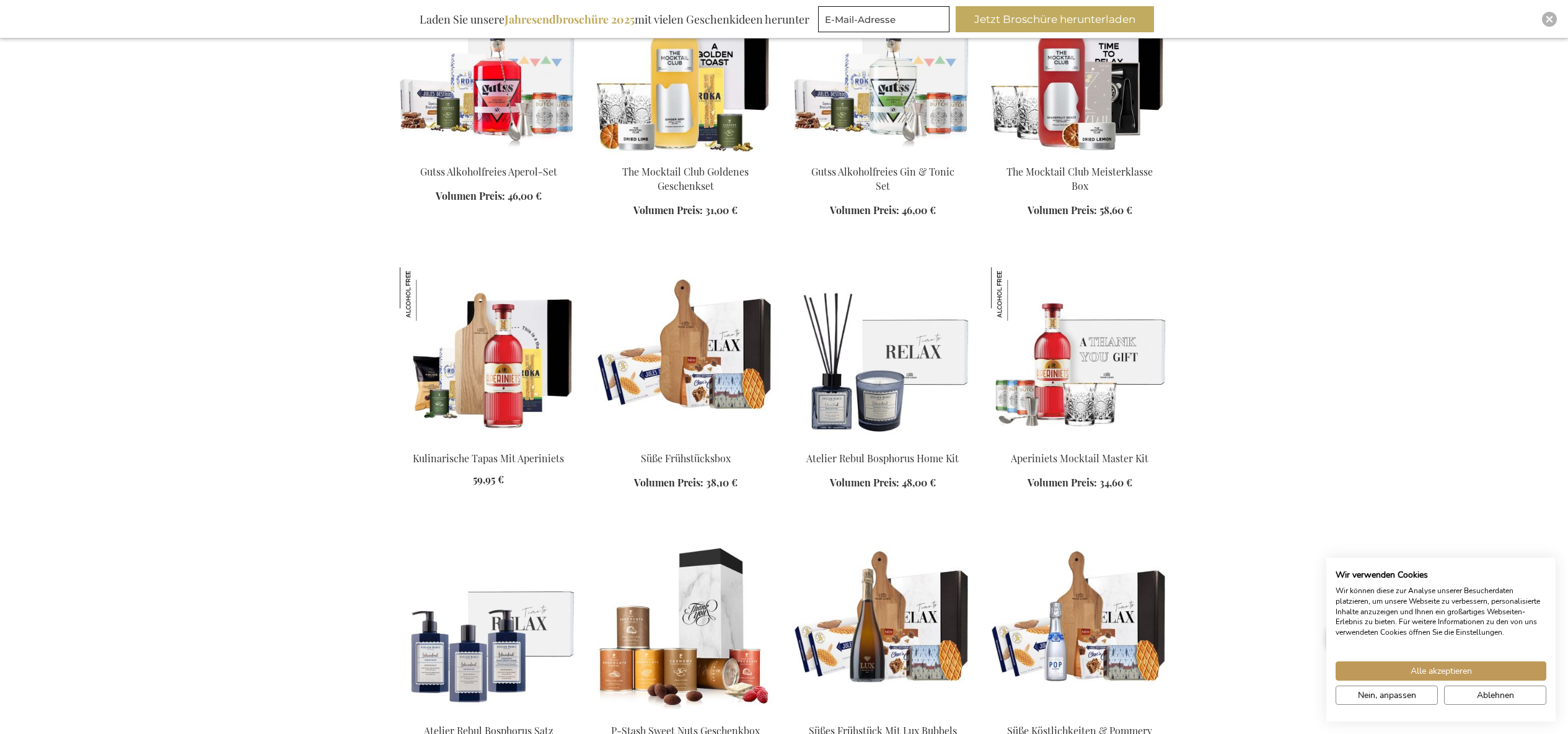
scroll to position [3469, 0]
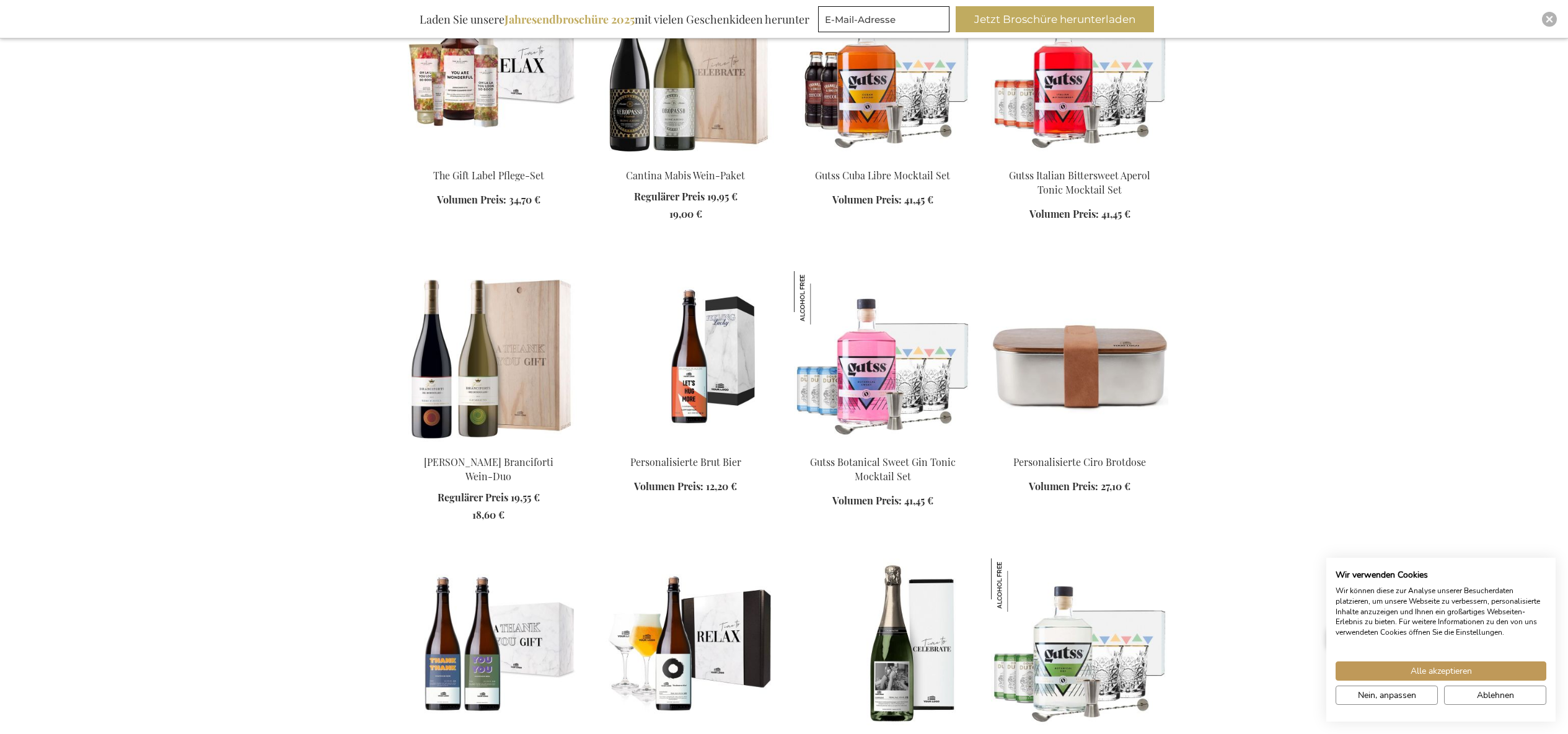
scroll to position [4937, 0]
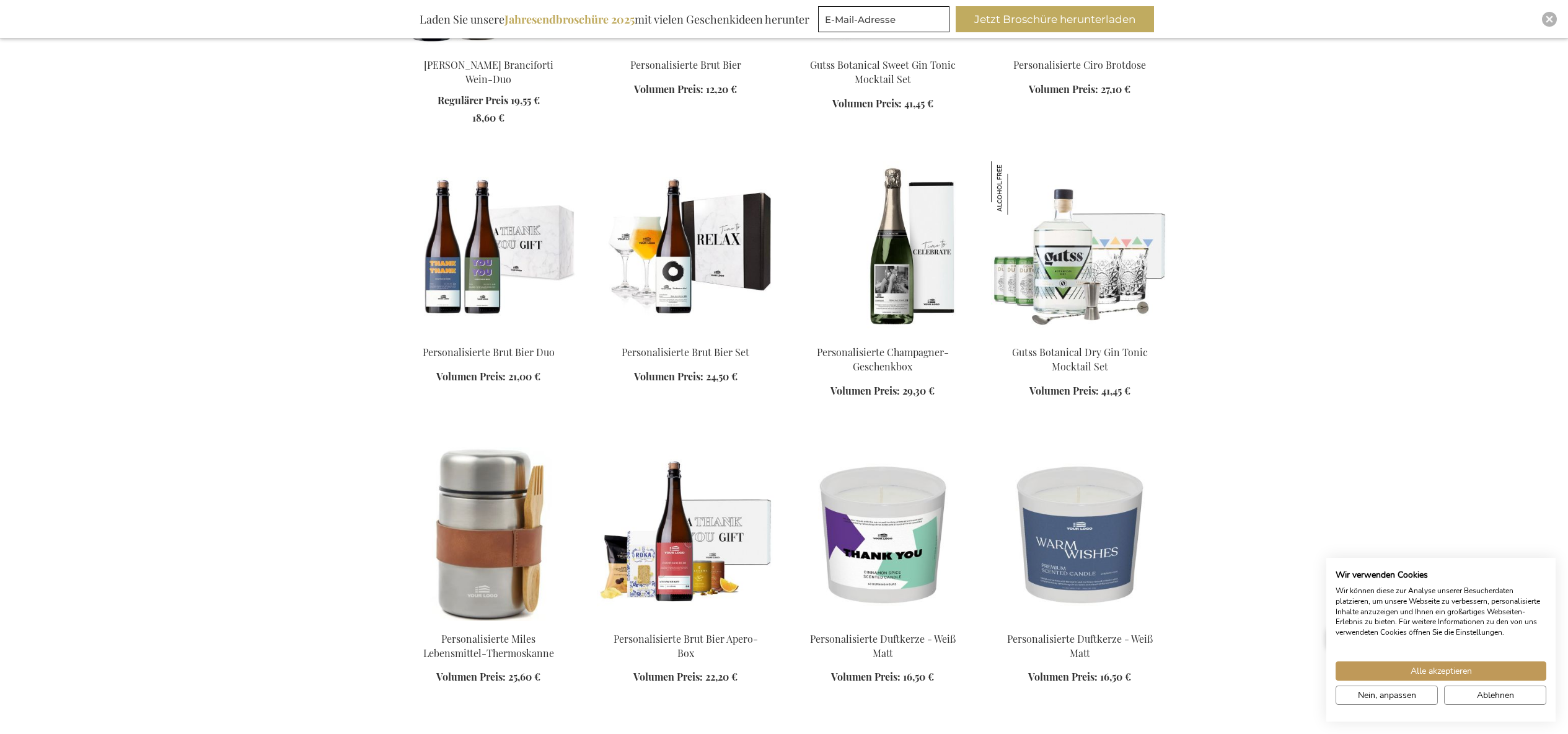
scroll to position [5264, 0]
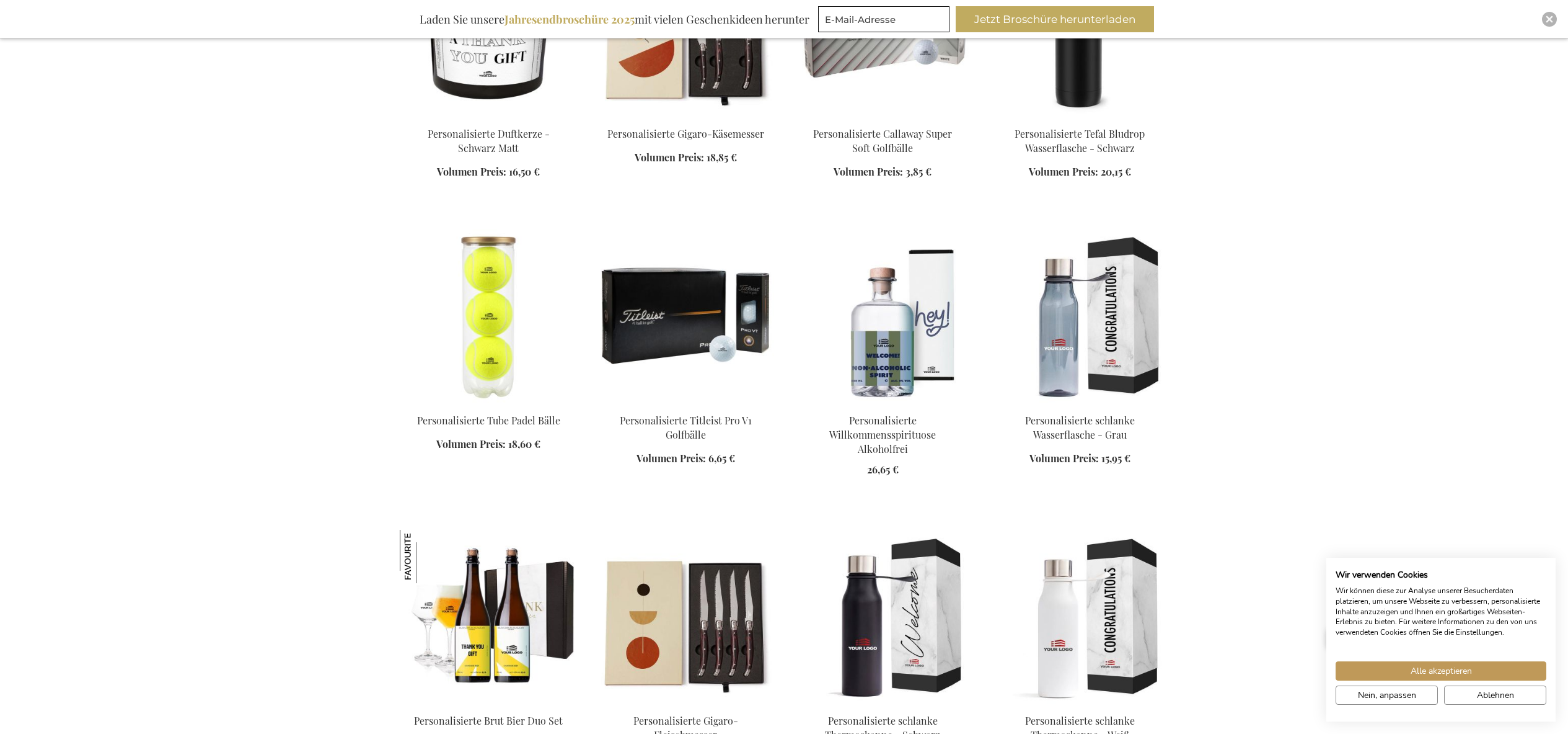
scroll to position [6139, 1]
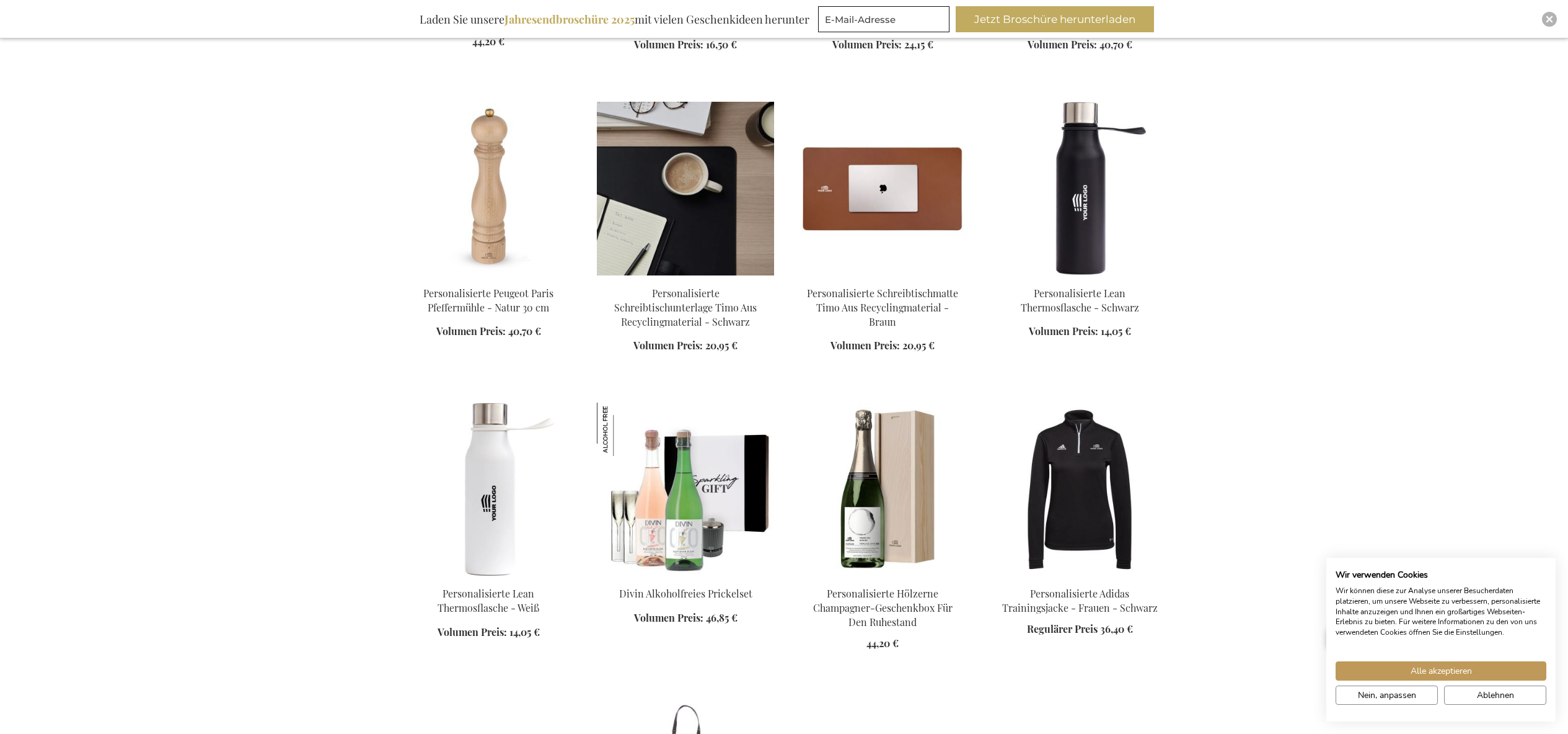
scroll to position [7923, 0]
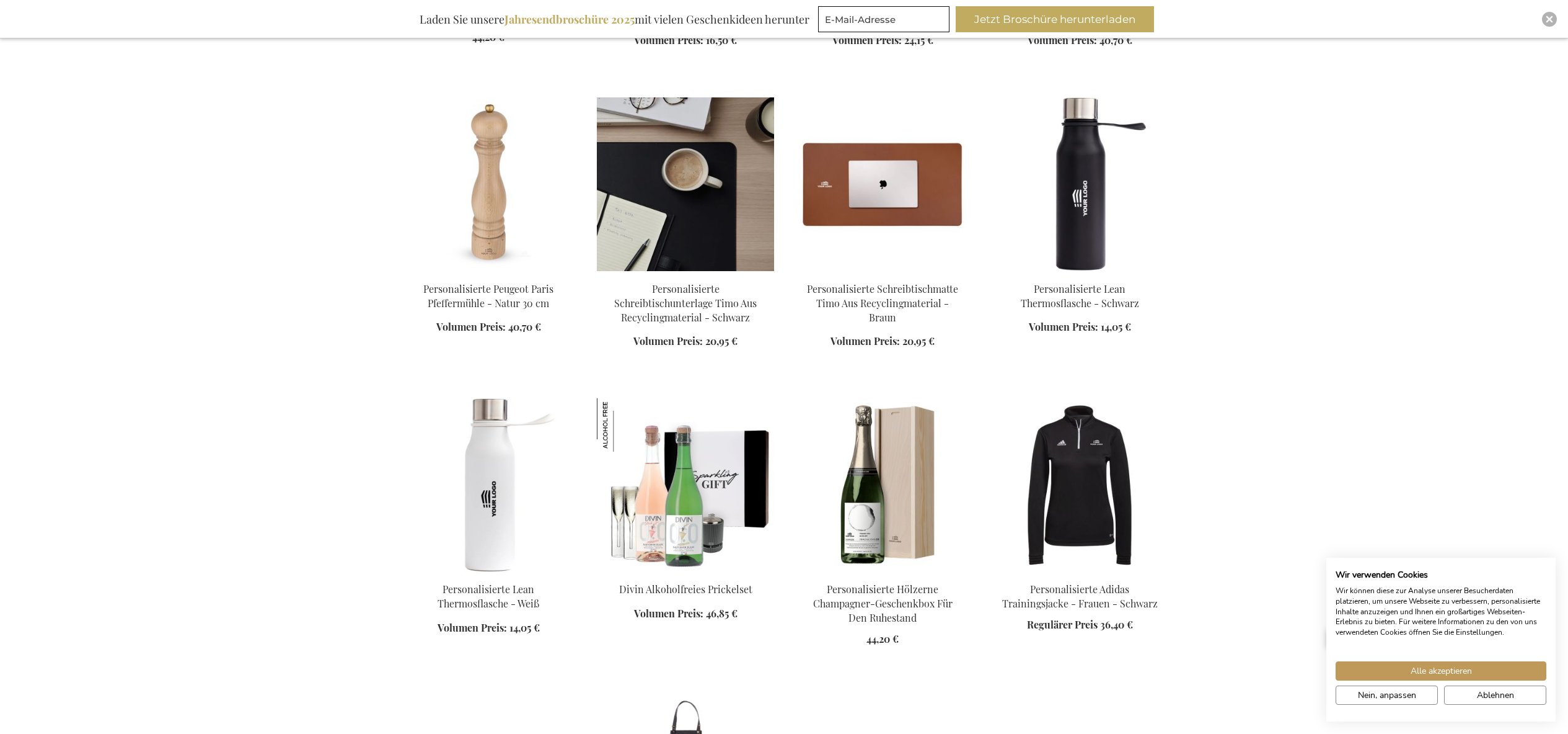
click at [703, 282] on div "In den Warenkorb" at bounding box center [685, 322] width 177 height 80
click at [703, 224] on img at bounding box center [685, 184] width 177 height 173
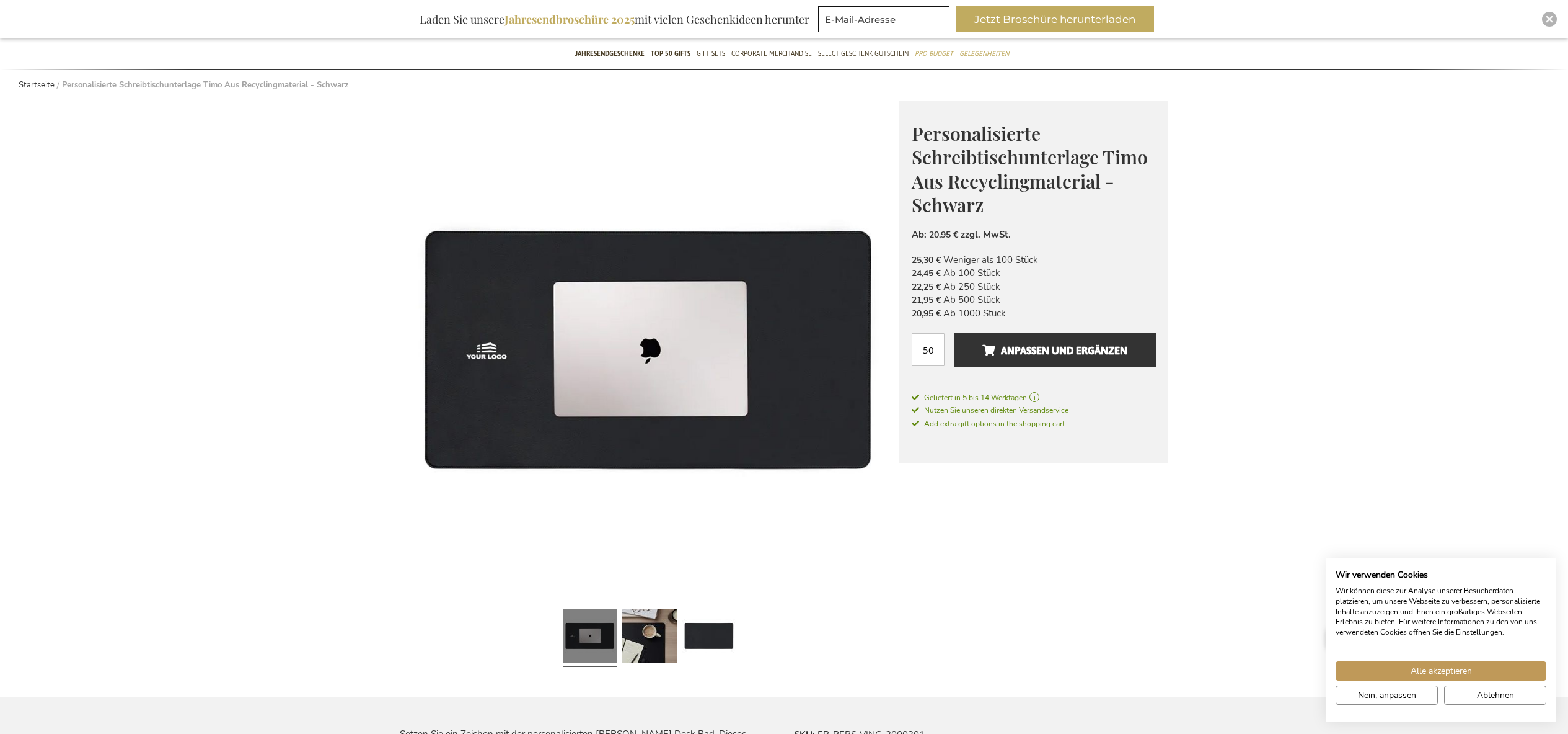
scroll to position [104, 0]
click at [645, 629] on link at bounding box center [649, 638] width 55 height 68
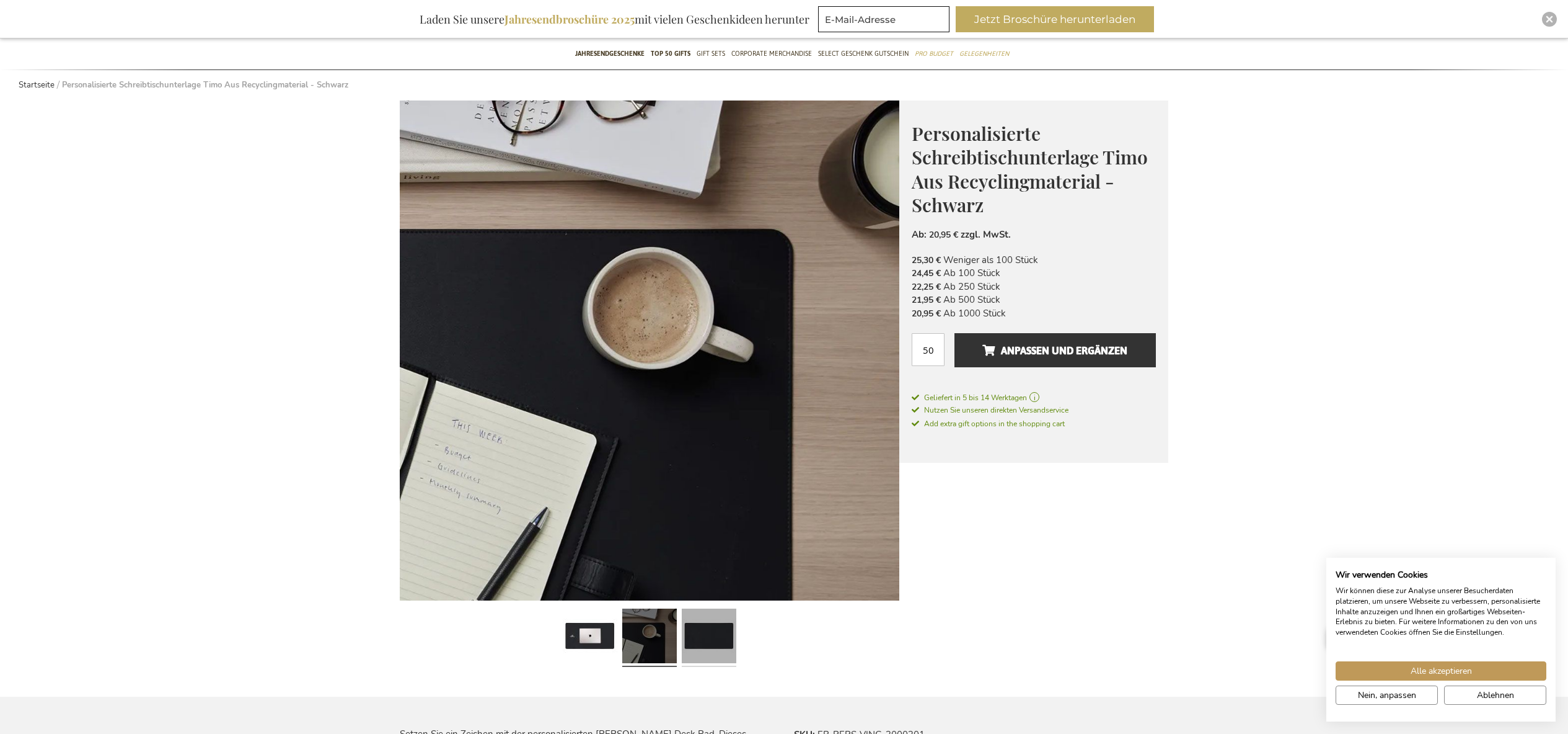
click at [695, 629] on link at bounding box center [709, 638] width 55 height 68
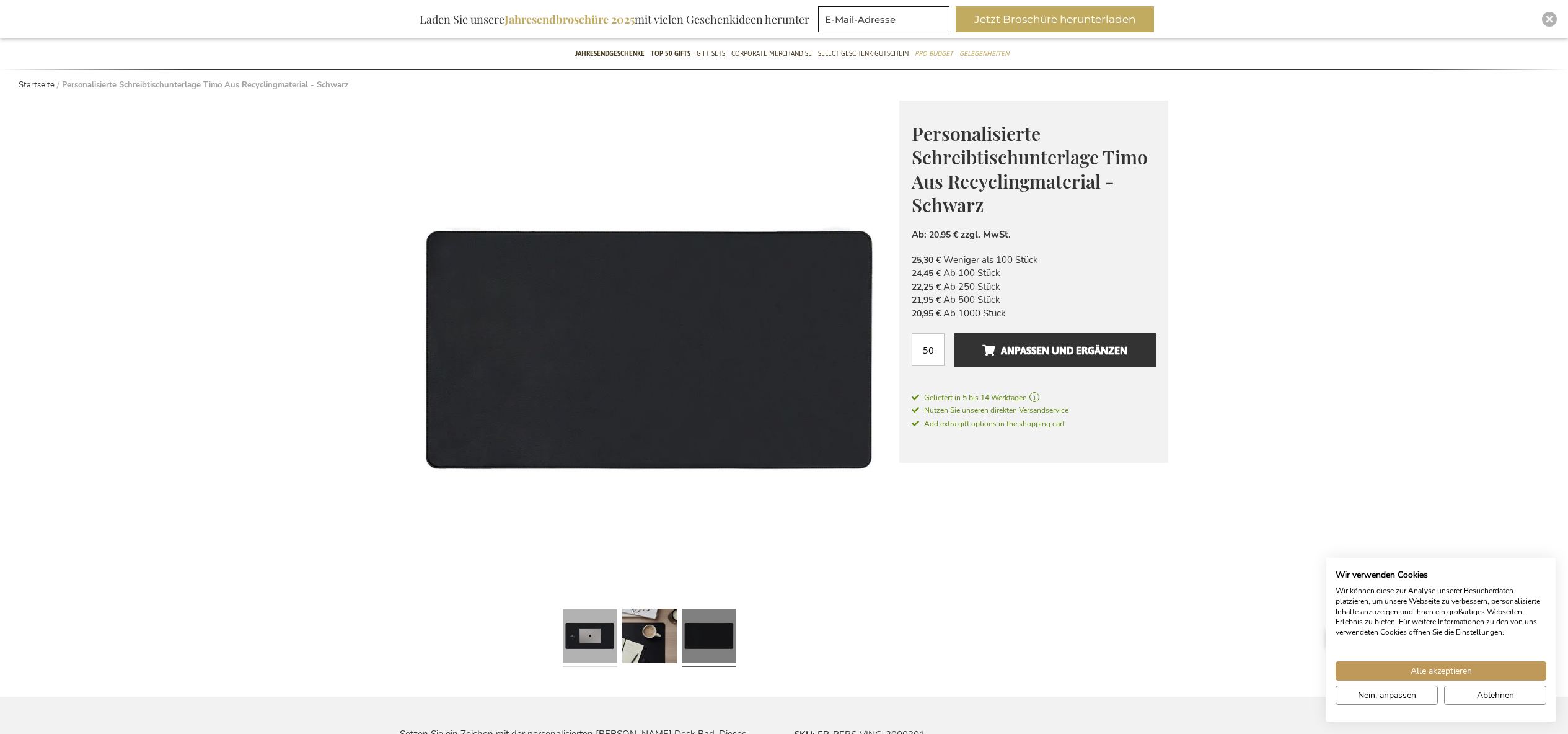
click at [577, 631] on link at bounding box center [590, 638] width 55 height 68
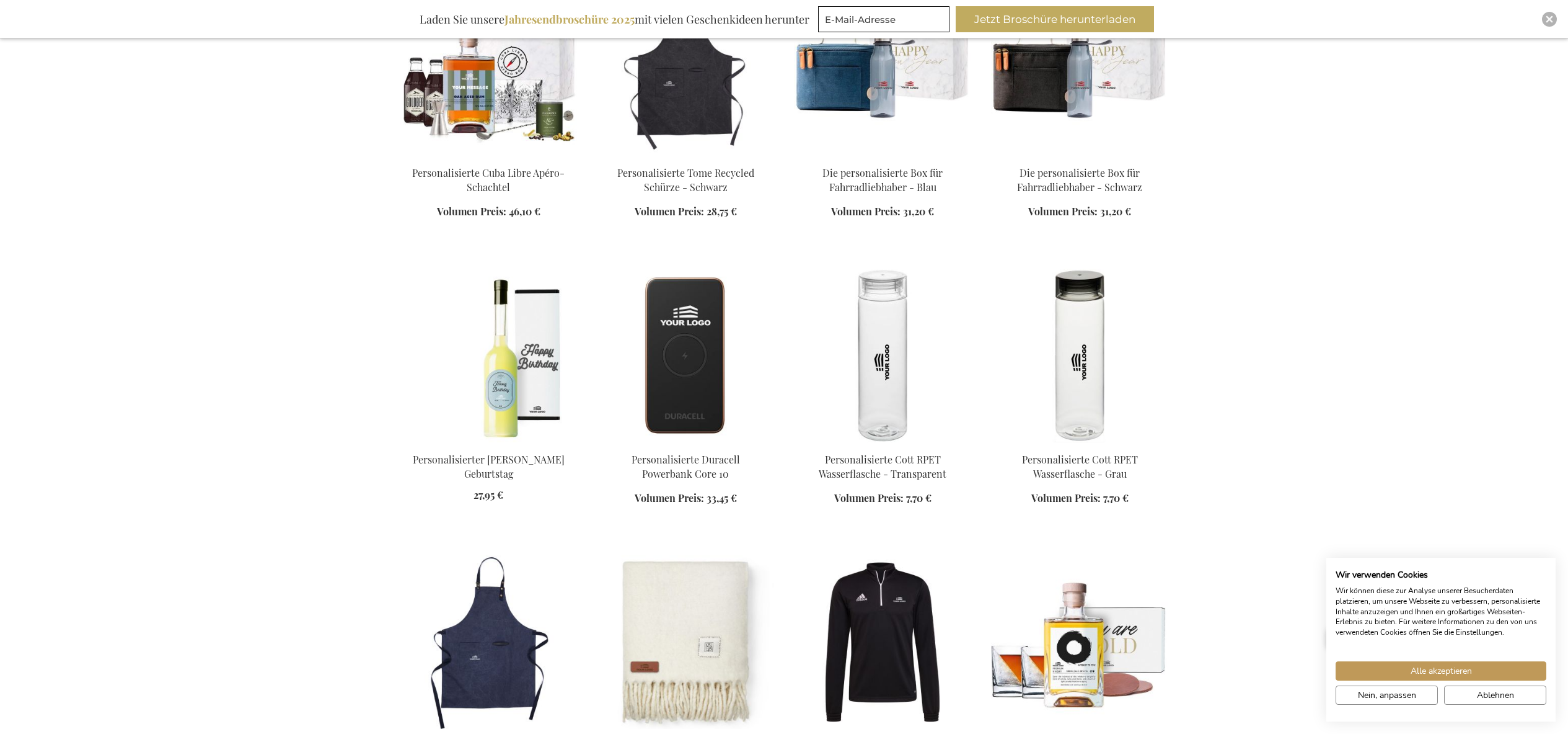
scroll to position [1703, 0]
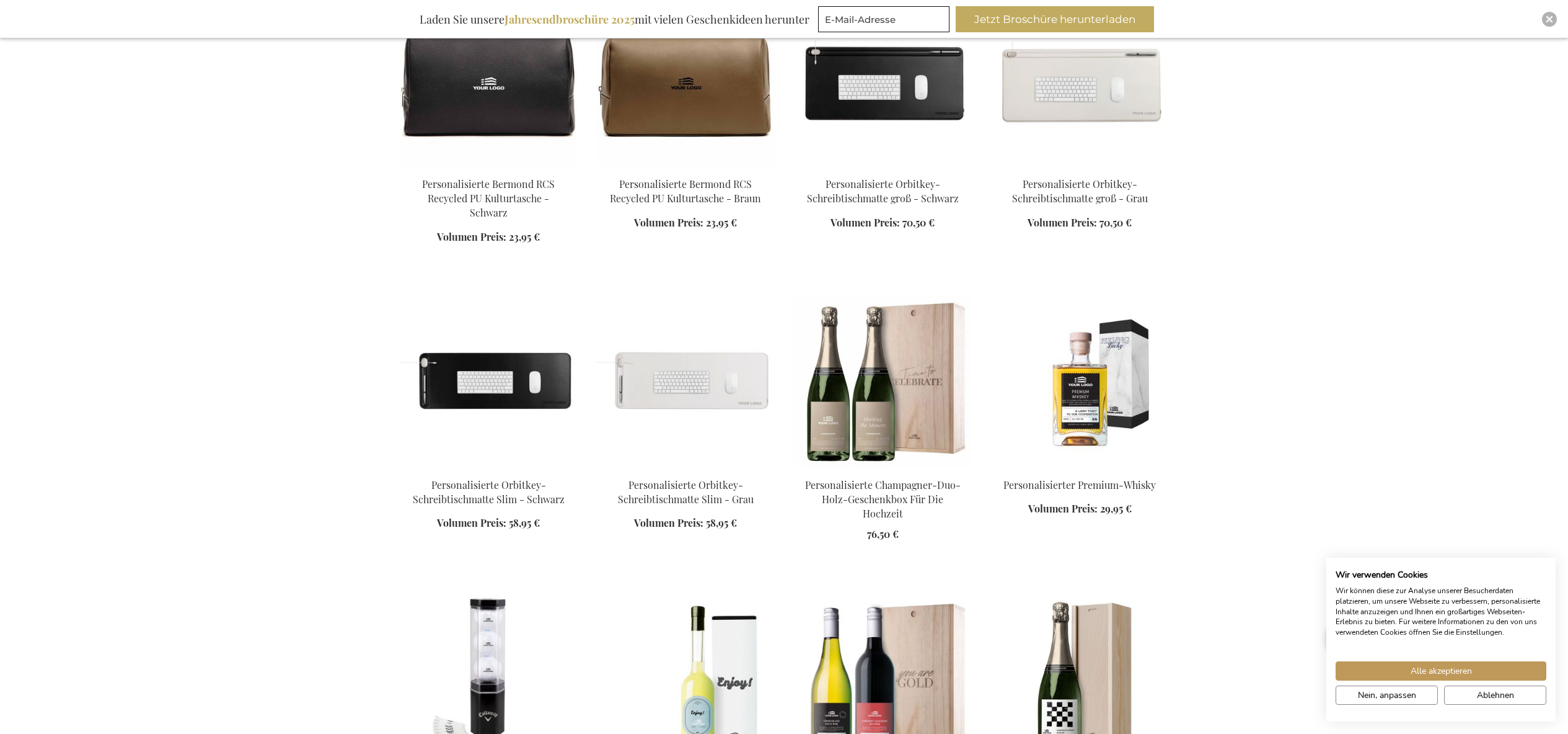
scroll to position [3823, 0]
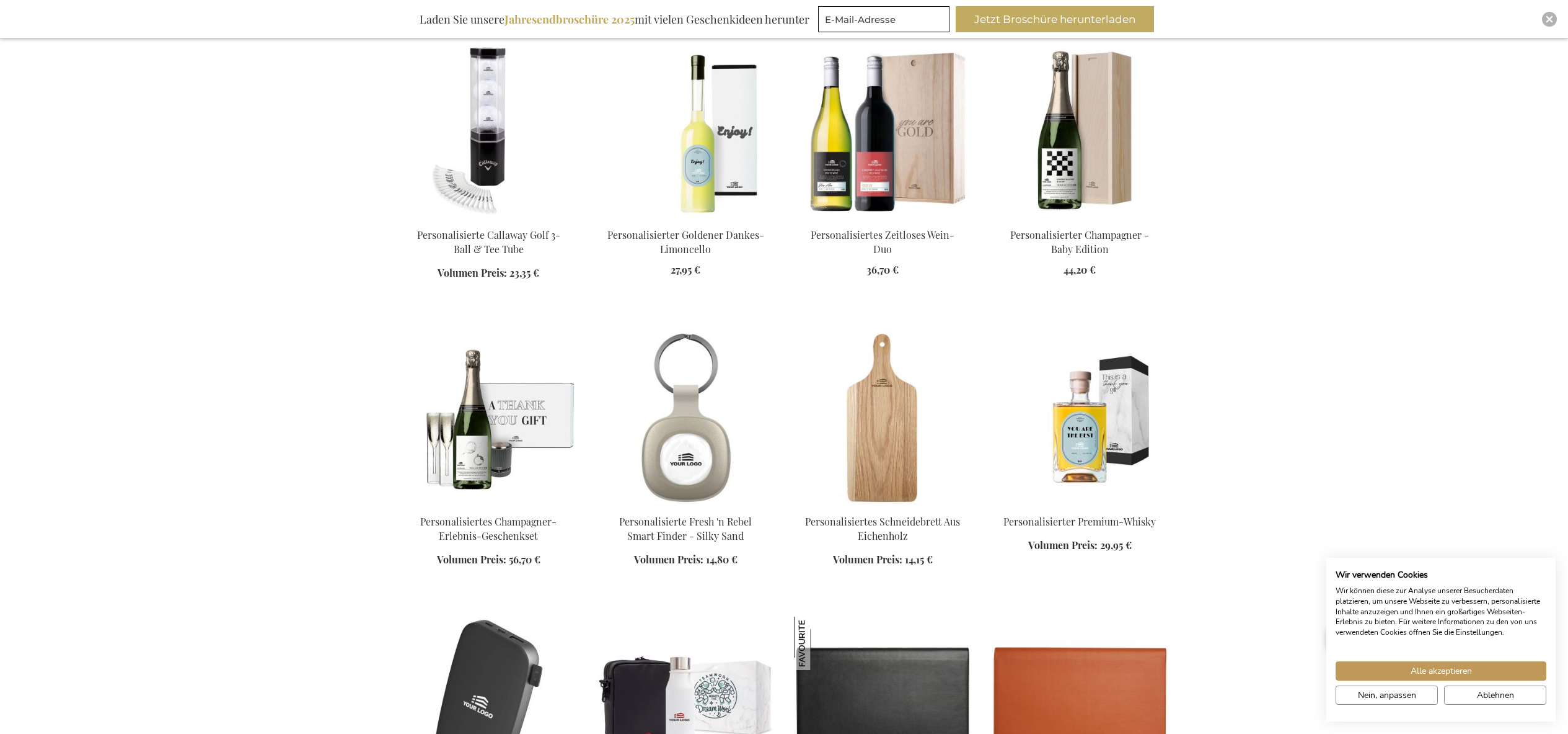
scroll to position [4450, 0]
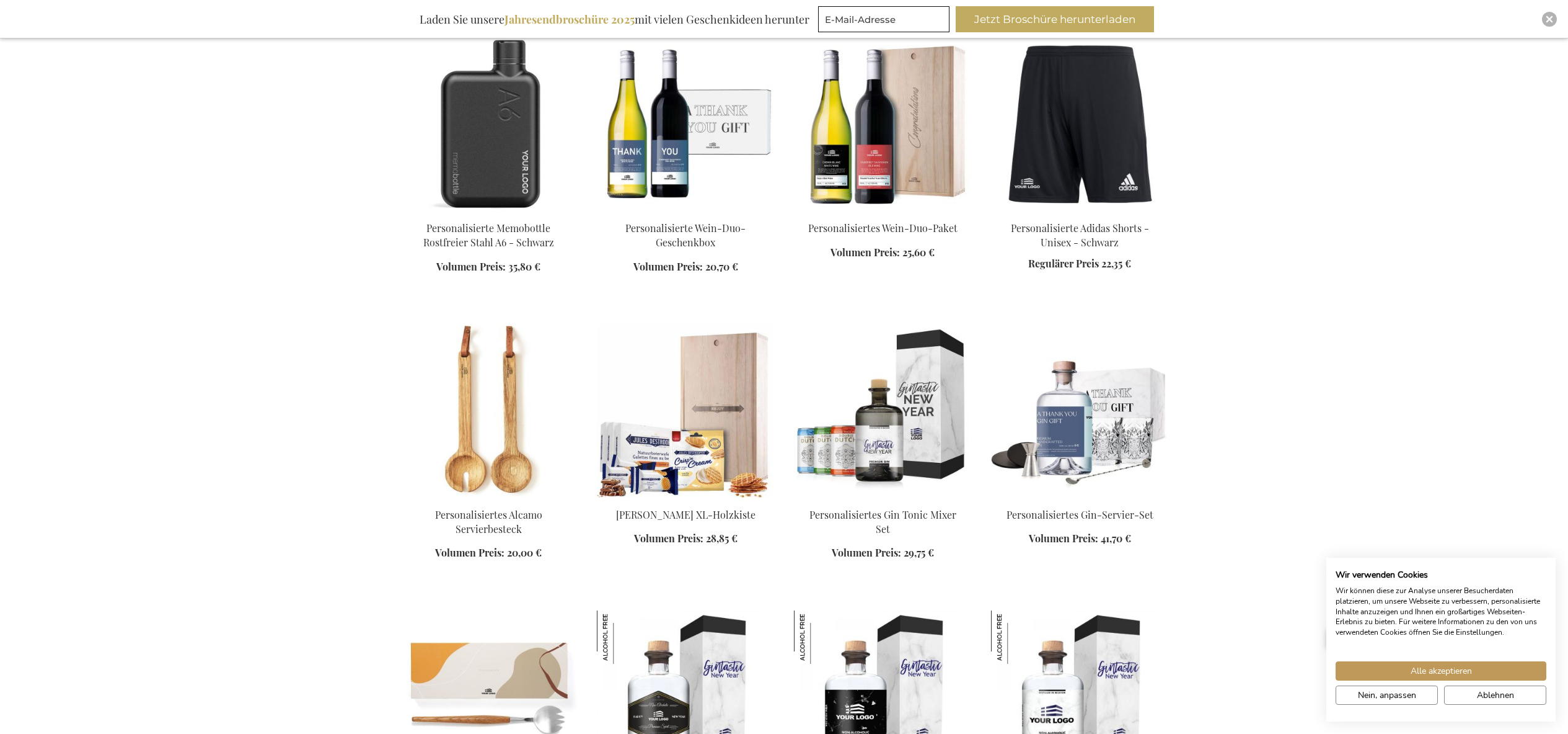
scroll to position [5365, 0]
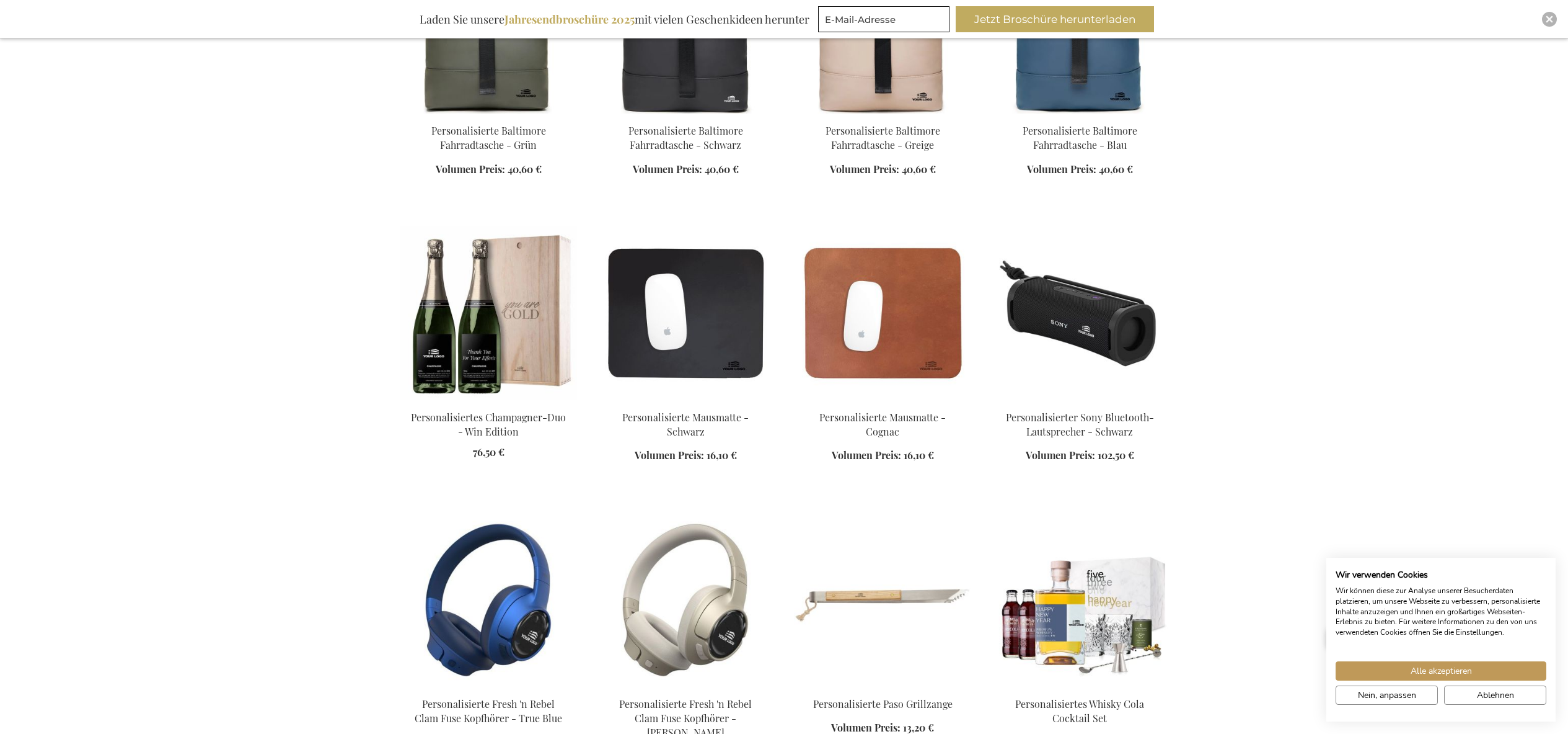
scroll to position [8965, 0]
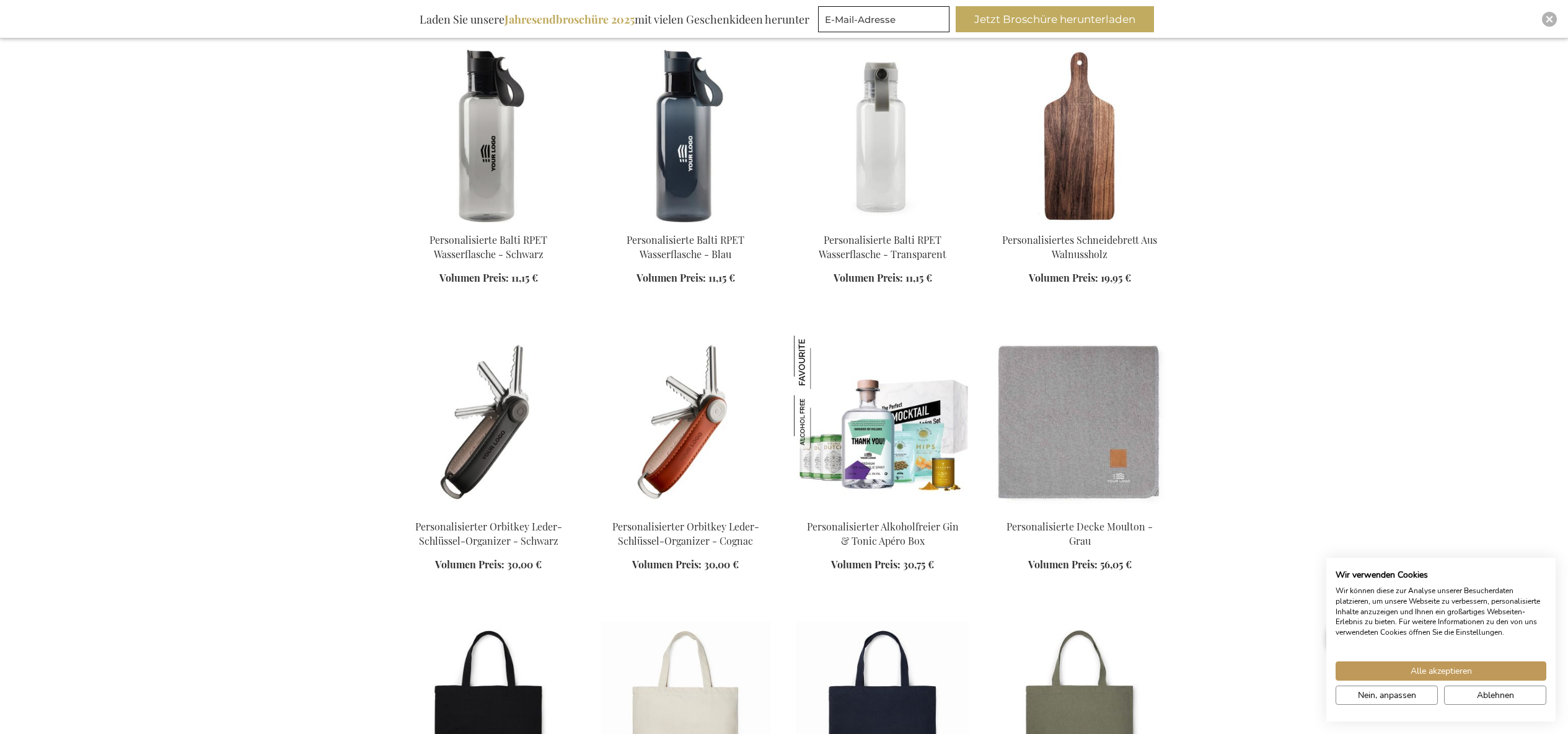
scroll to position [12959, 0]
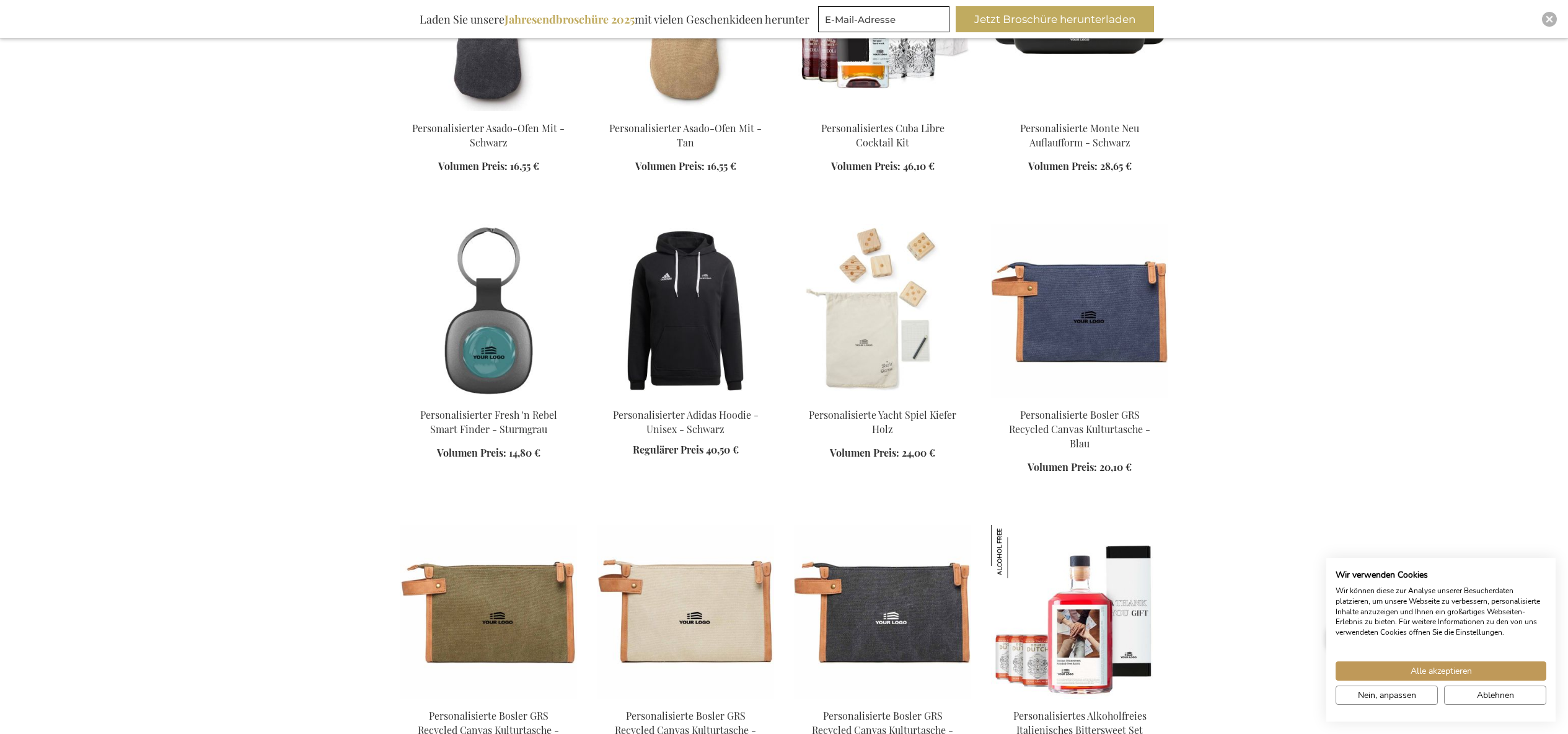
scroll to position [14453, 0]
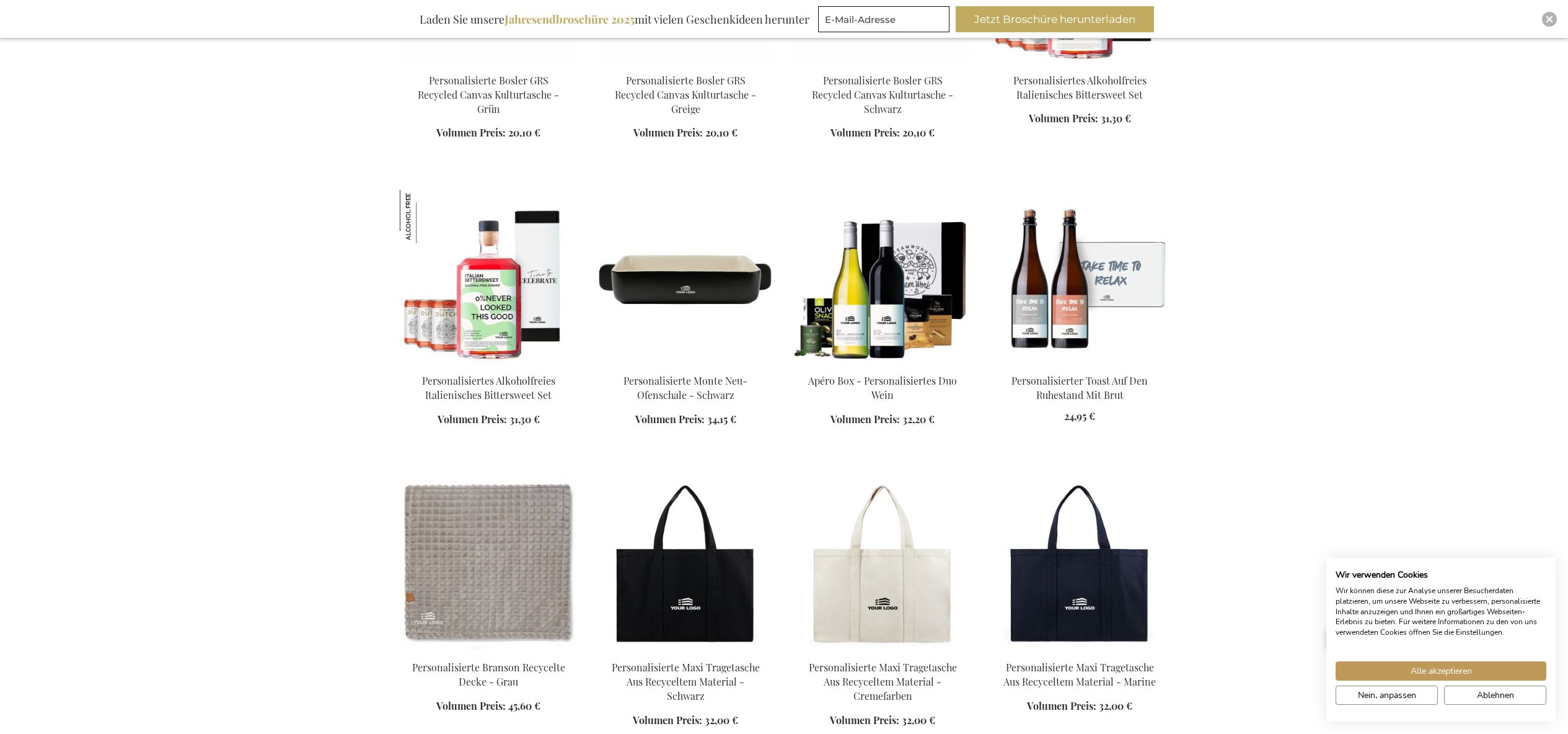
scroll to position [15098, 0]
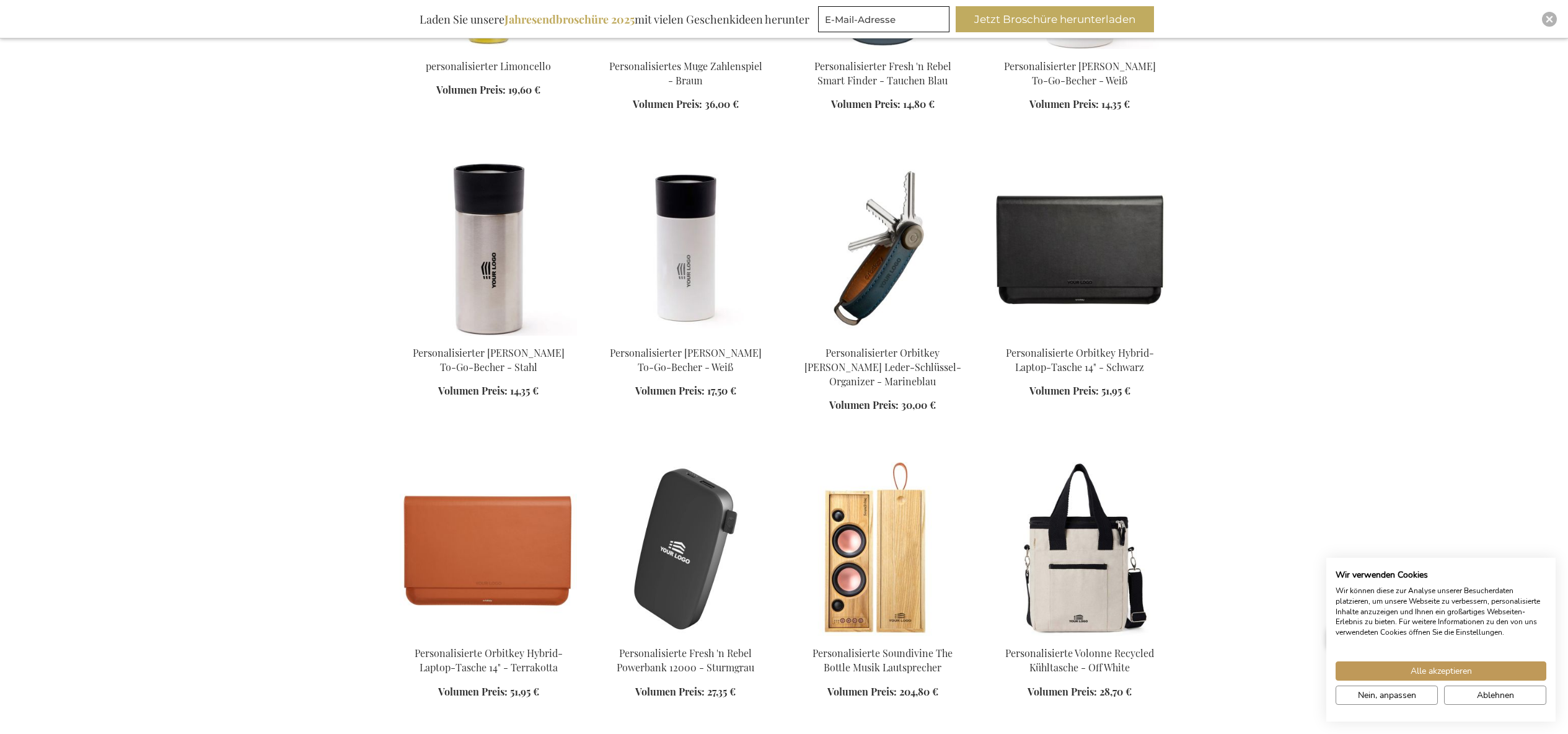
scroll to position [16600, 0]
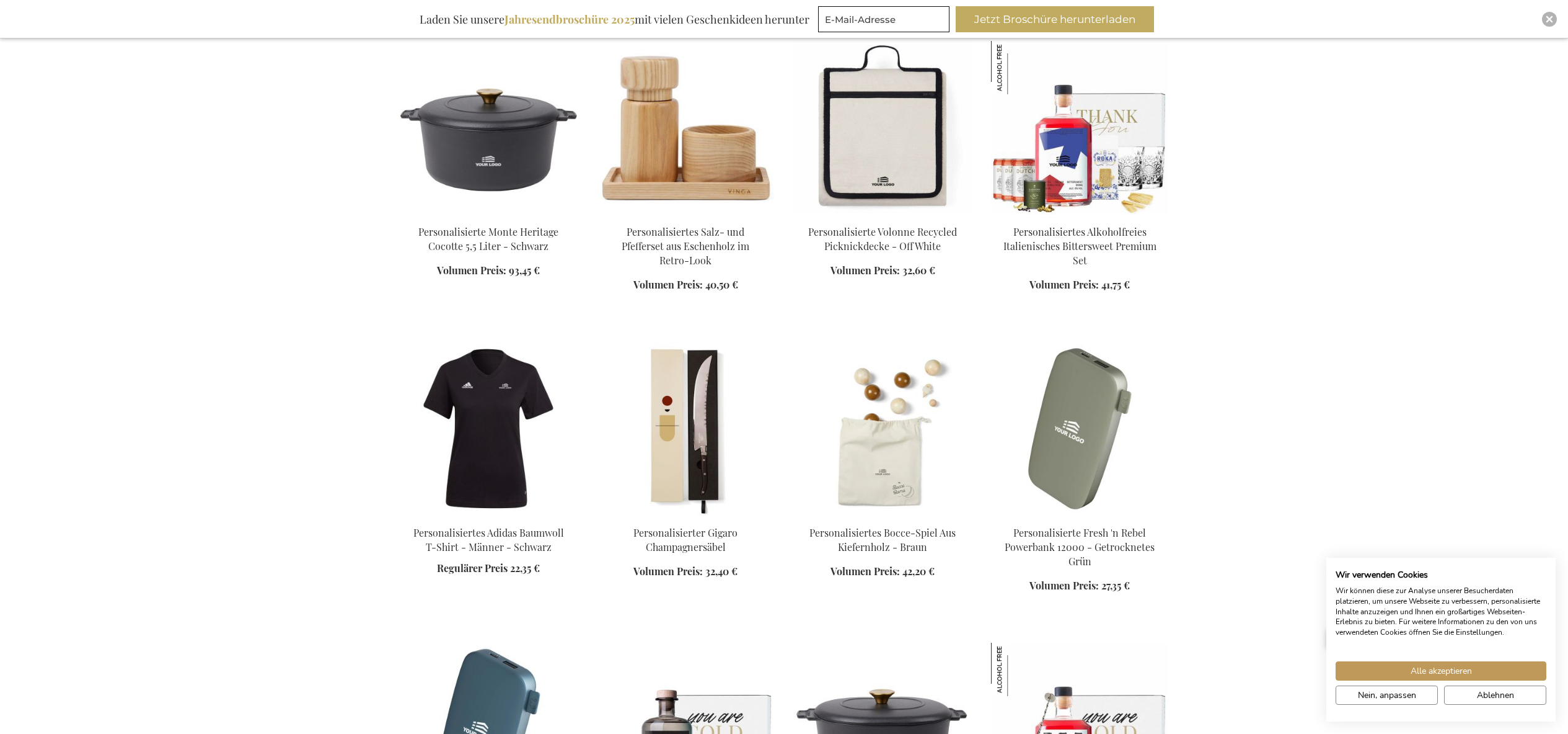
scroll to position [17272, 0]
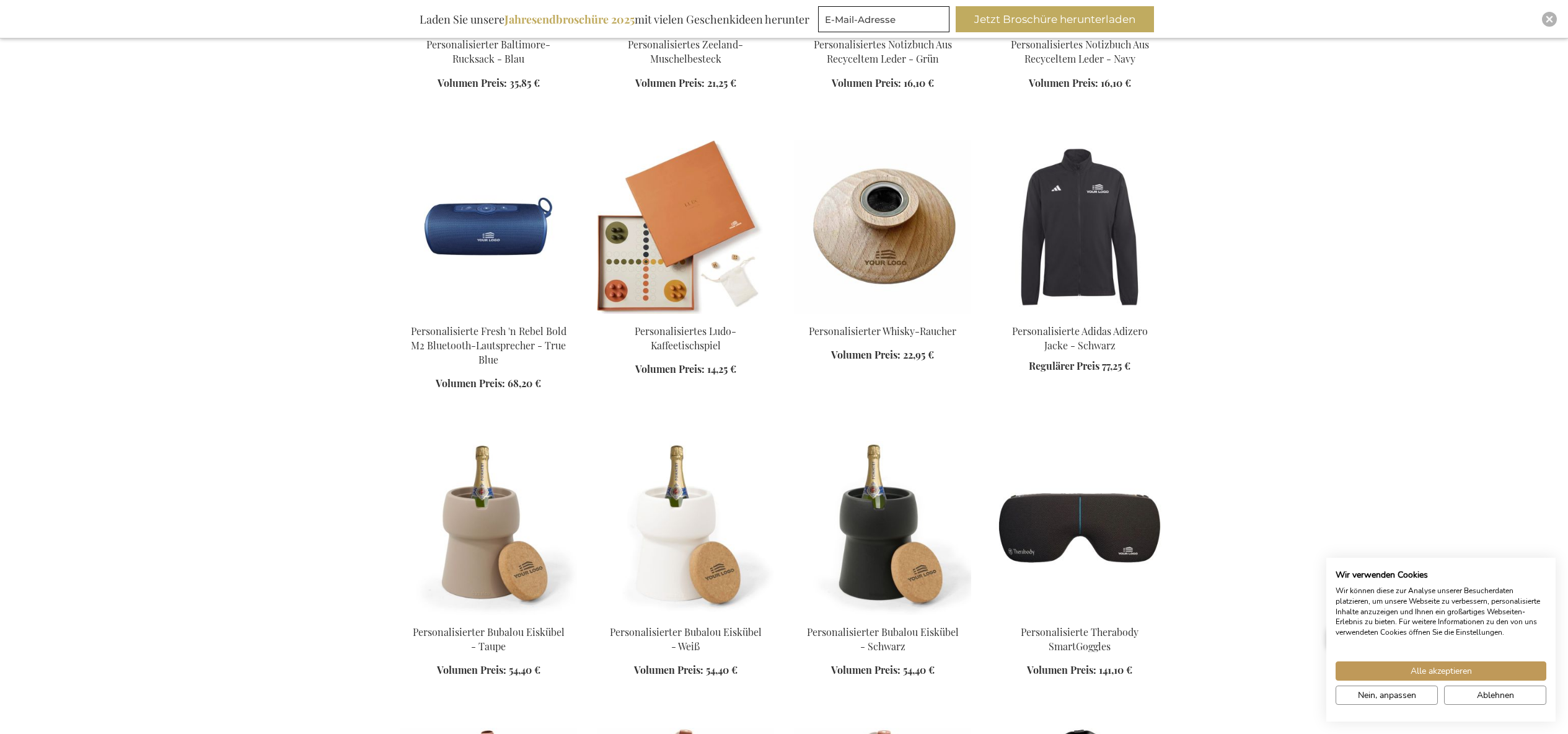
scroll to position [19492, 0]
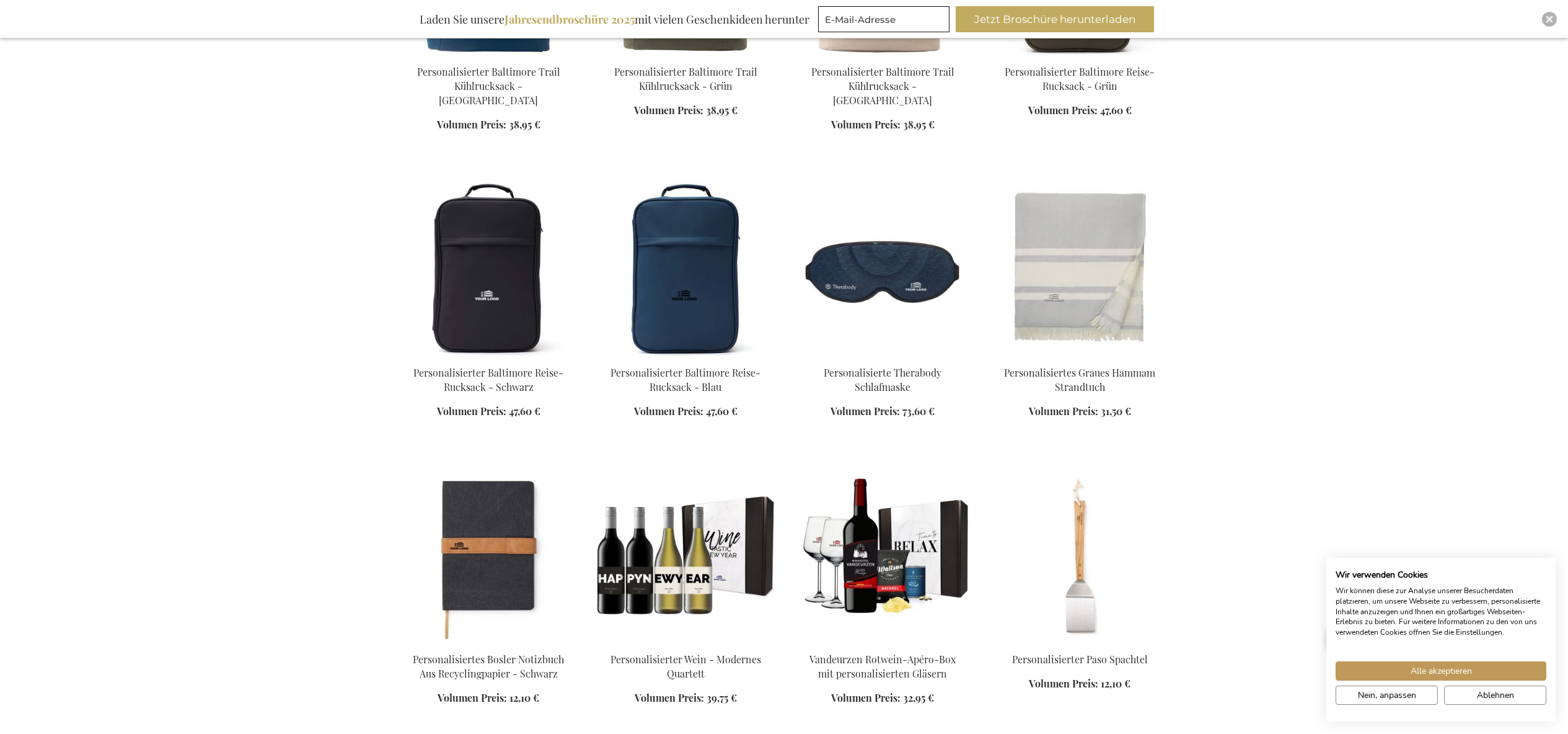
scroll to position [20694, 0]
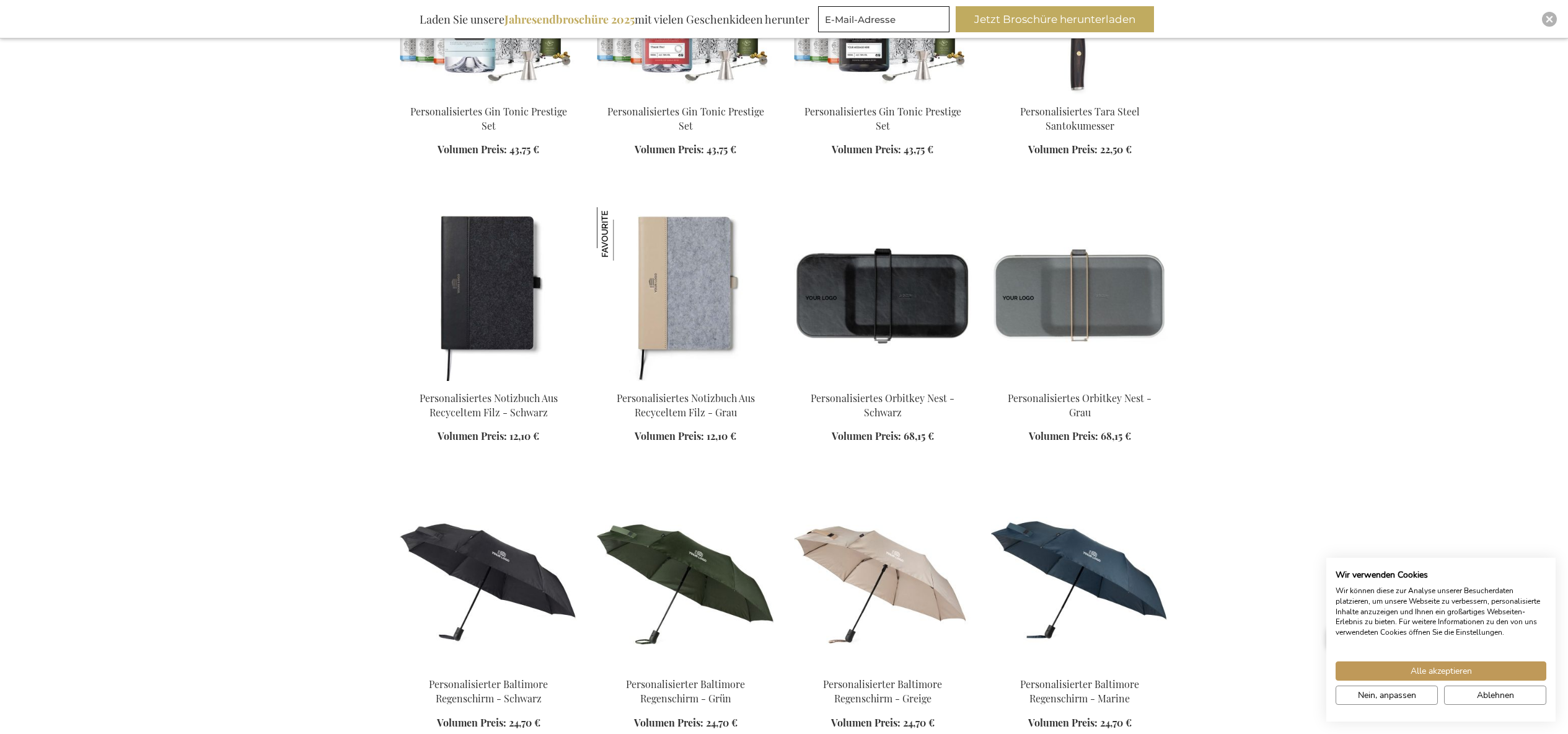
scroll to position [21754, 0]
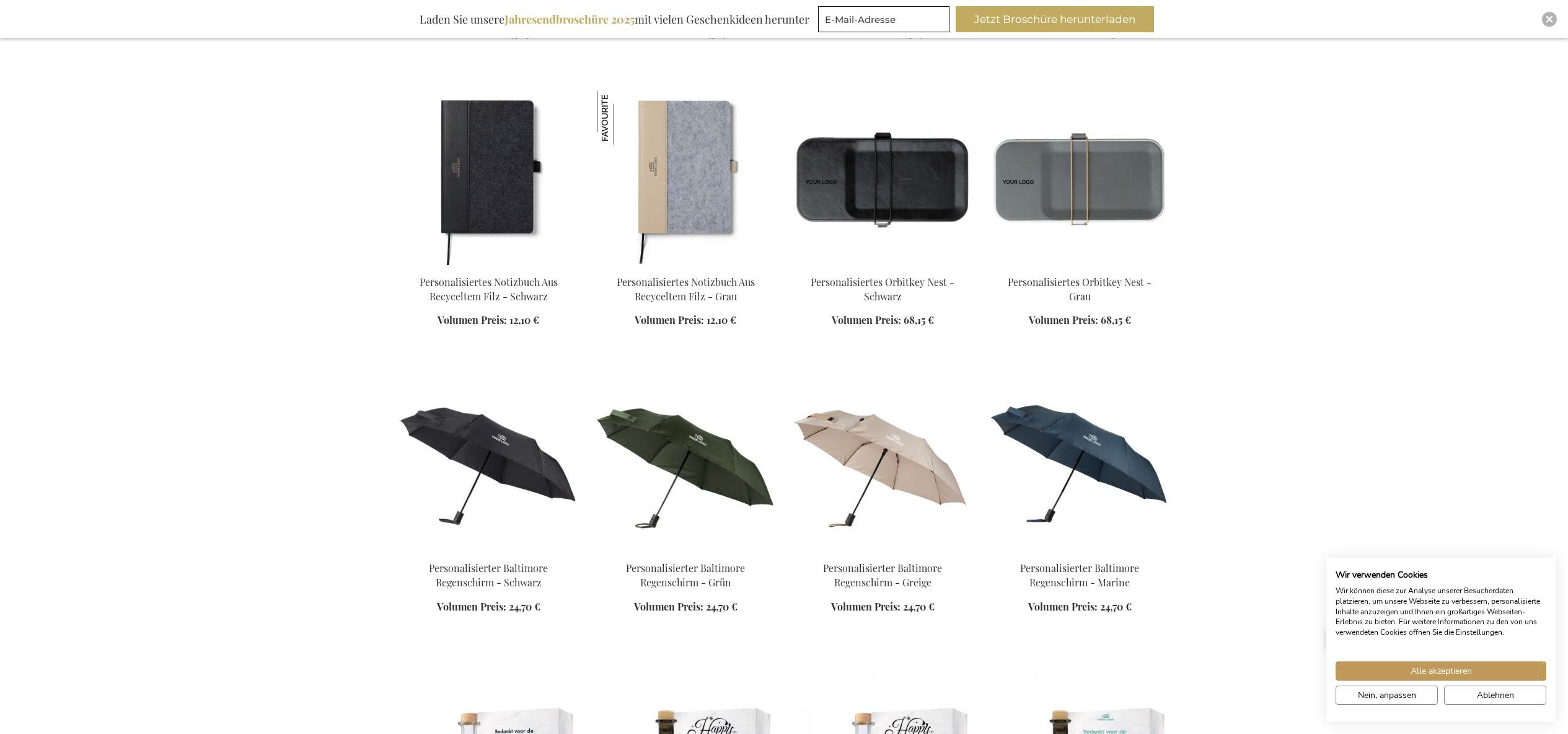
scroll to position [21812, 0]
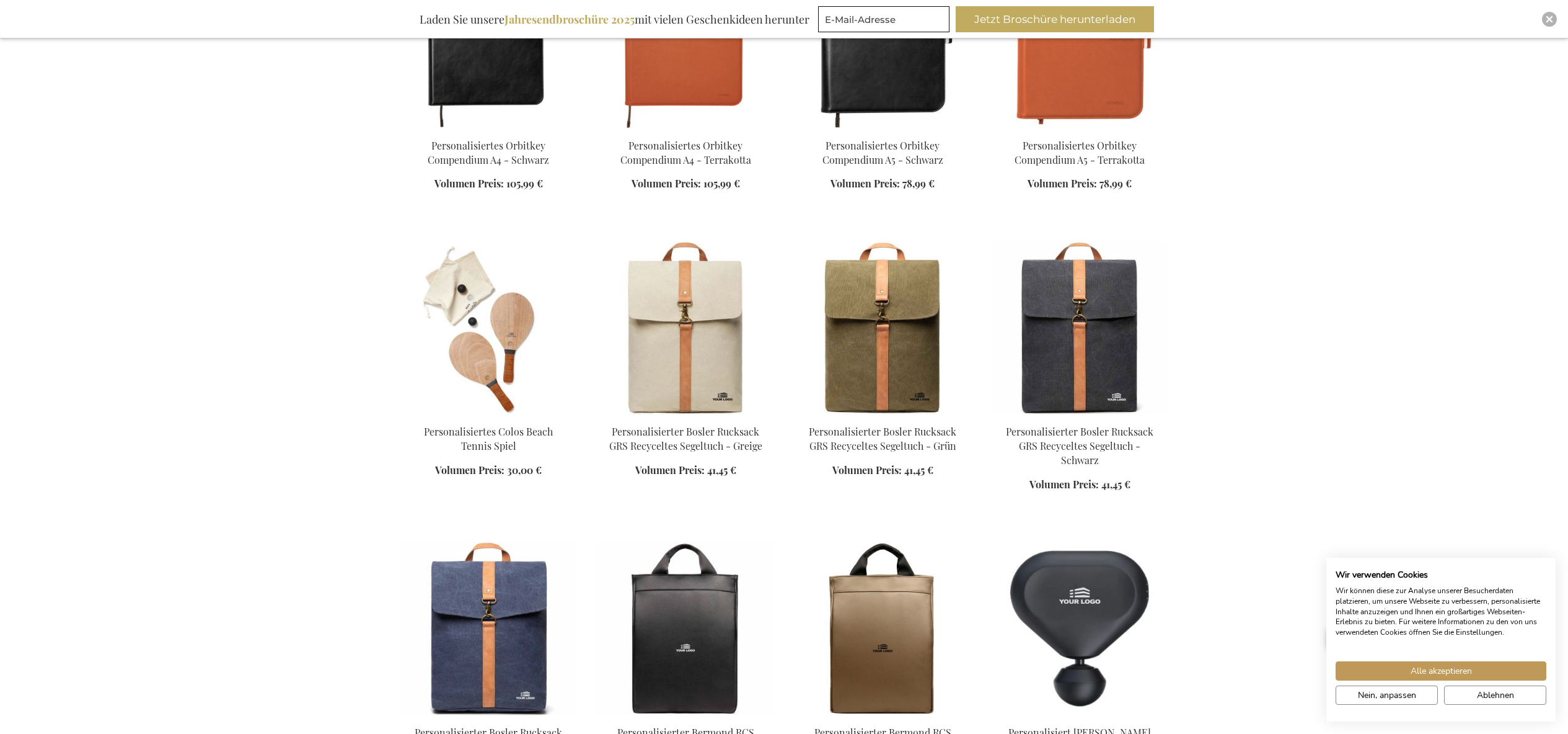
scroll to position [25429, 0]
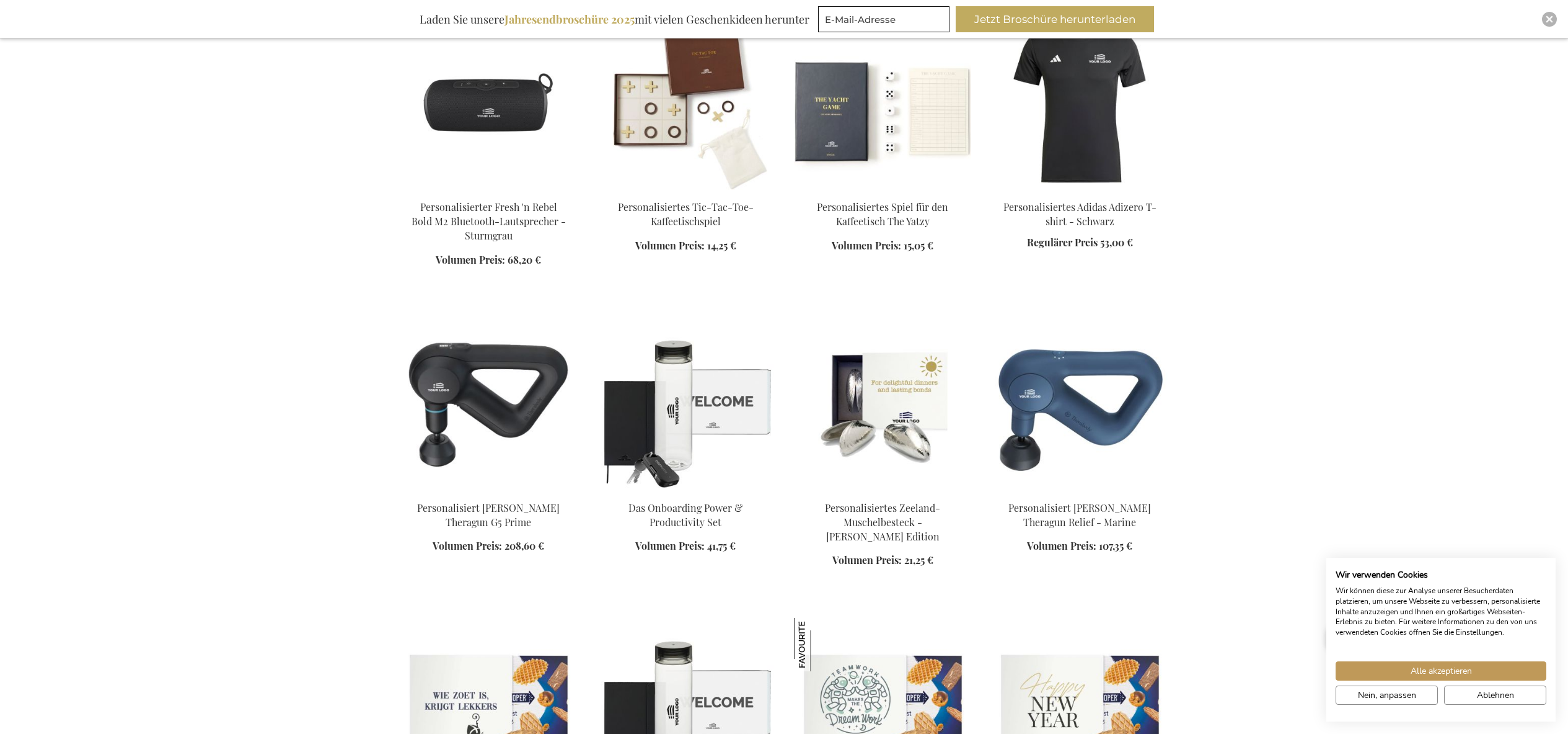
scroll to position [28075, 0]
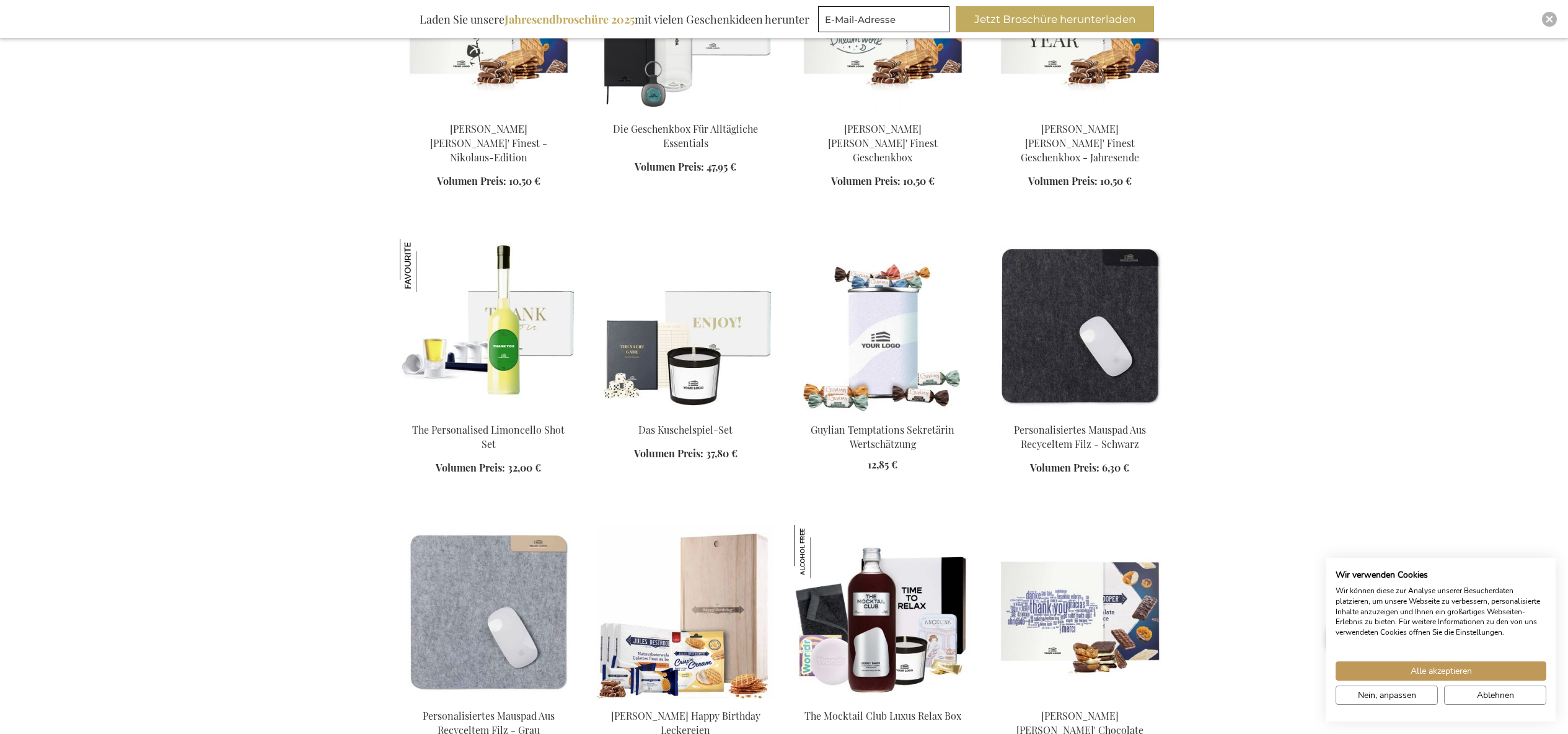
scroll to position [28685, 0]
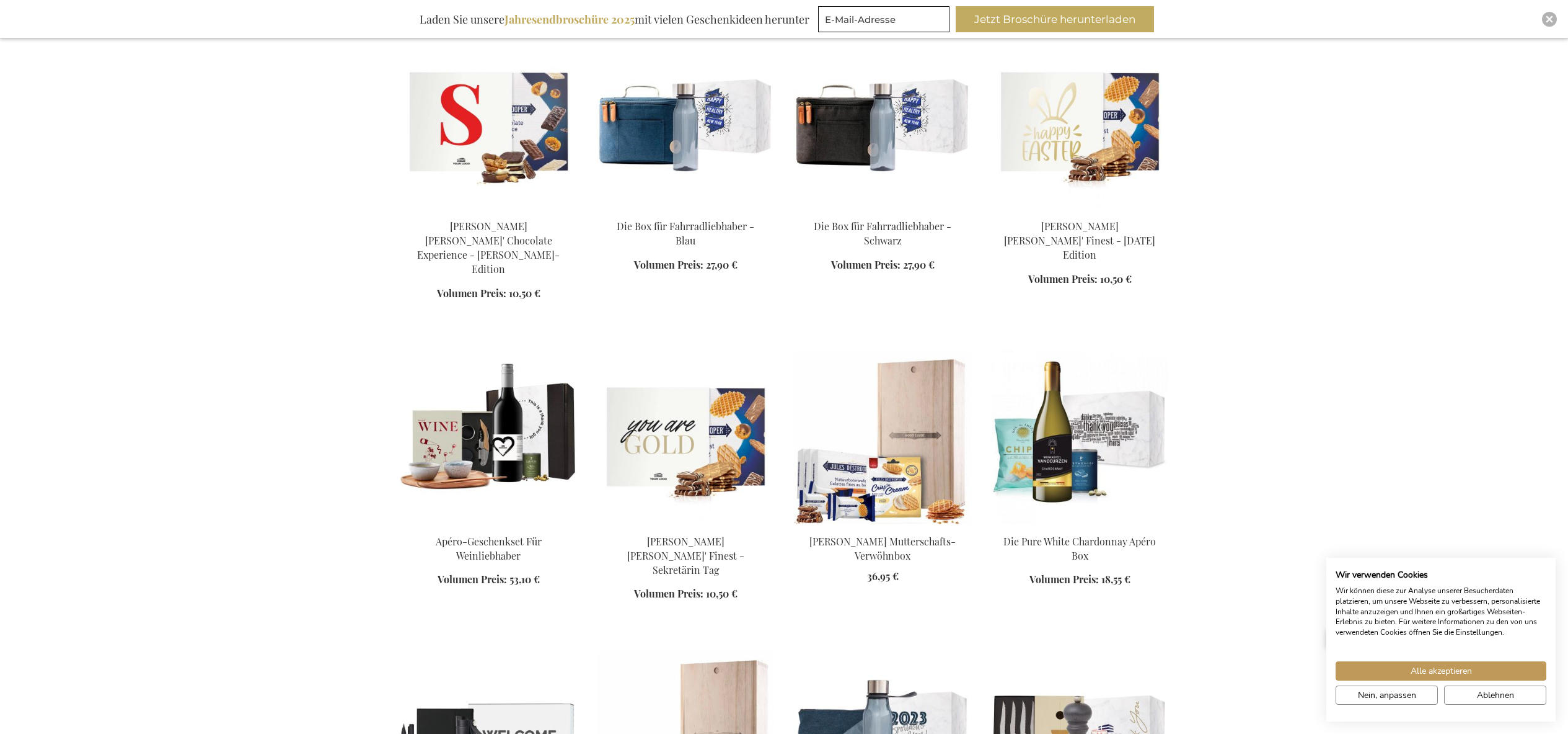
scroll to position [29942, 0]
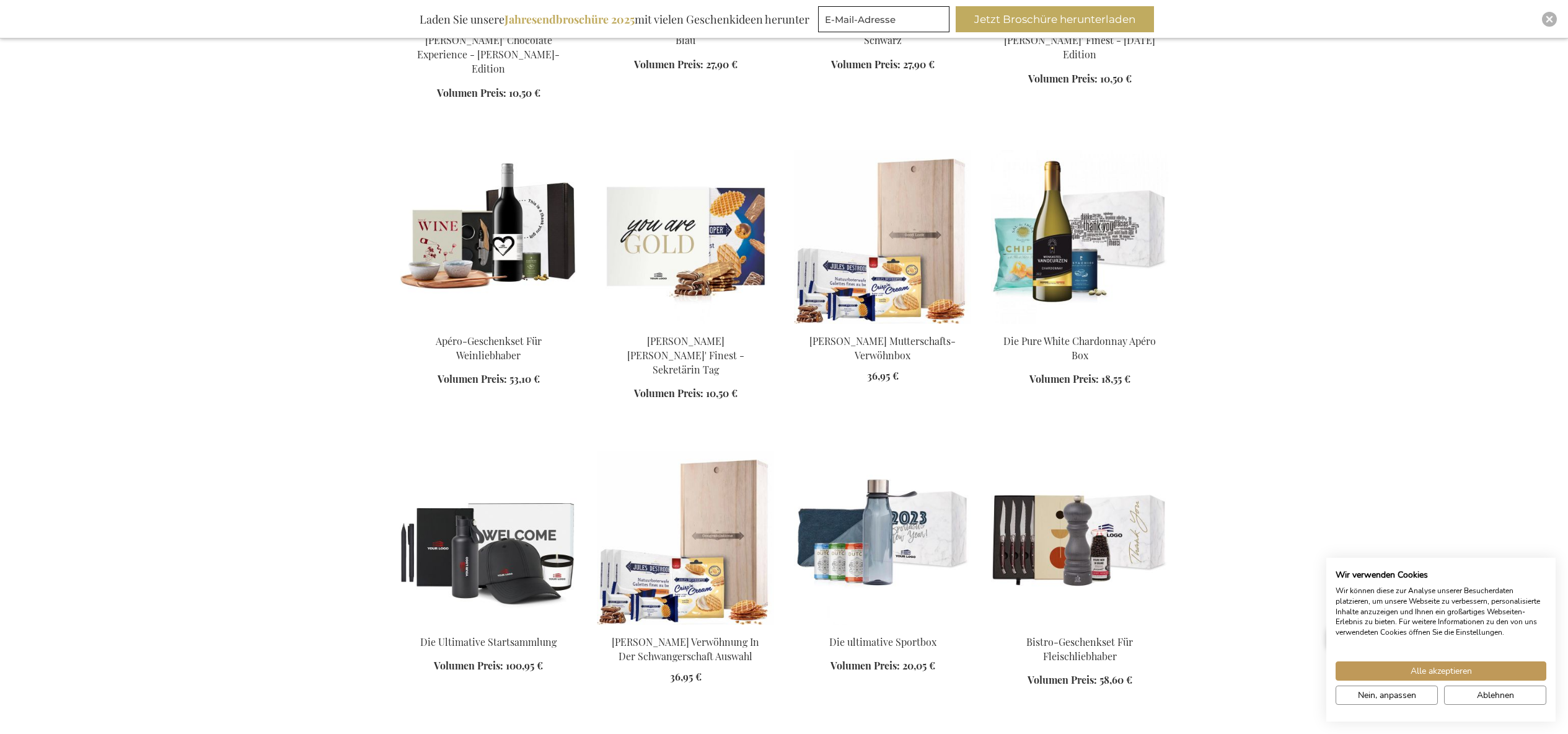
scroll to position [29973, 0]
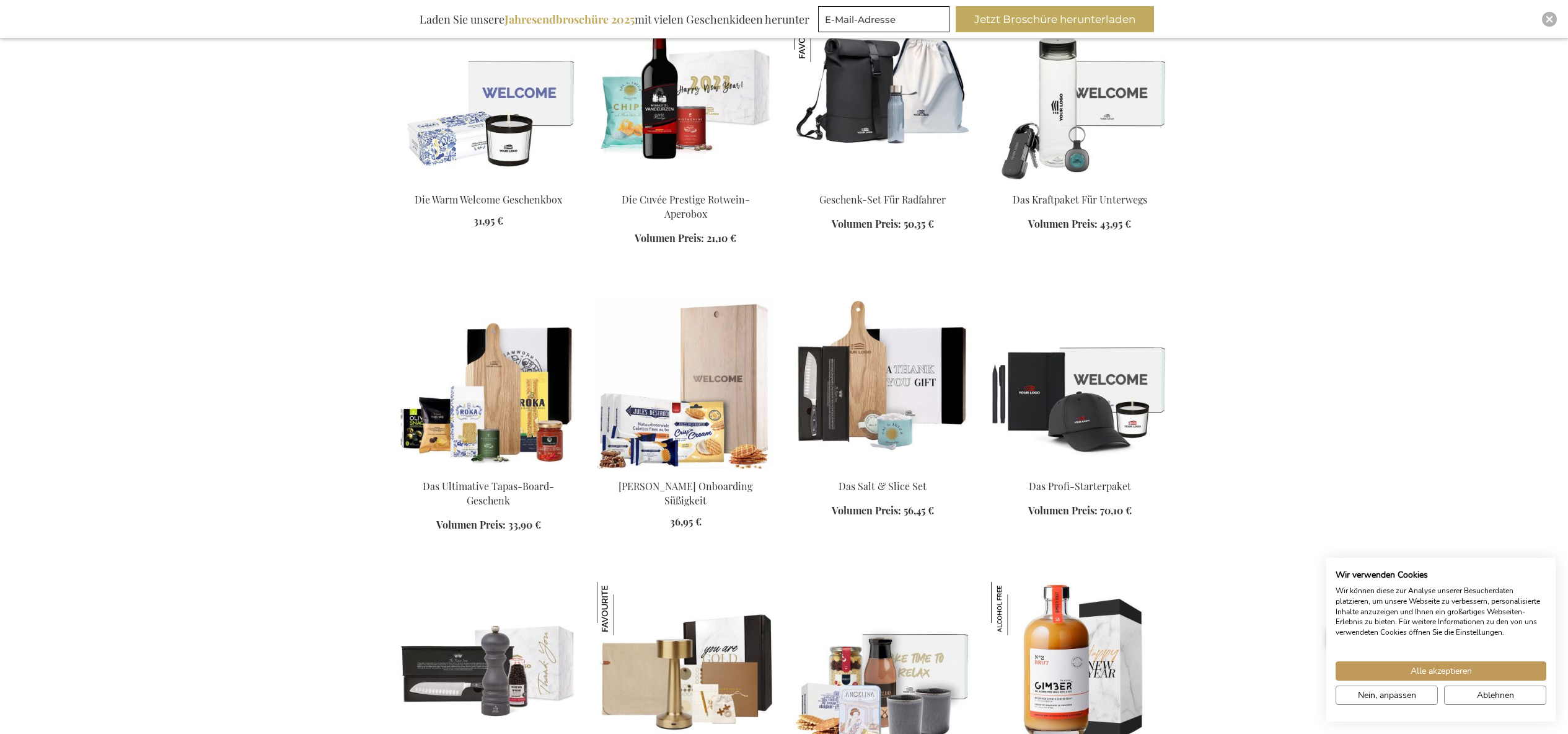
scroll to position [31281, 0]
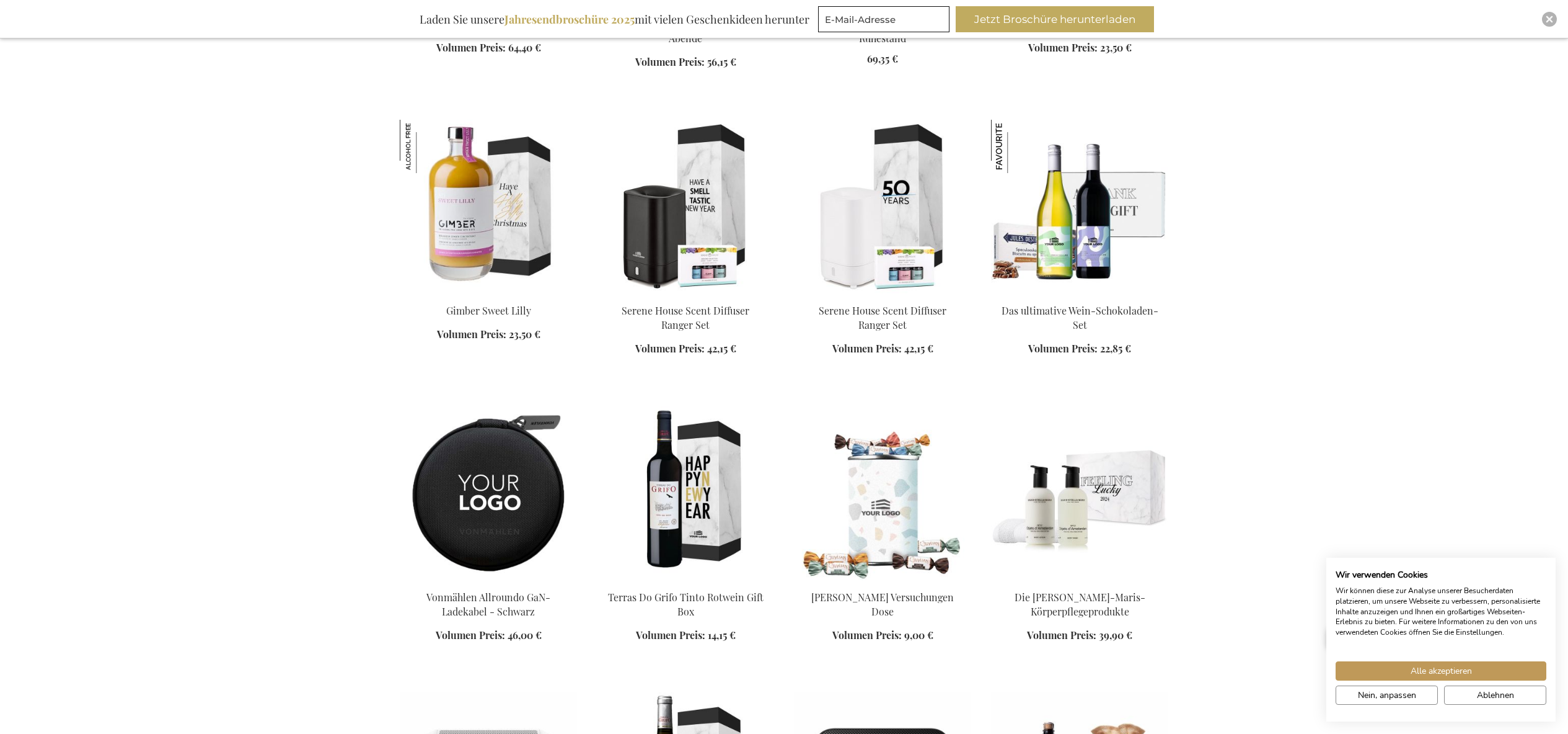
scroll to position [32029, 0]
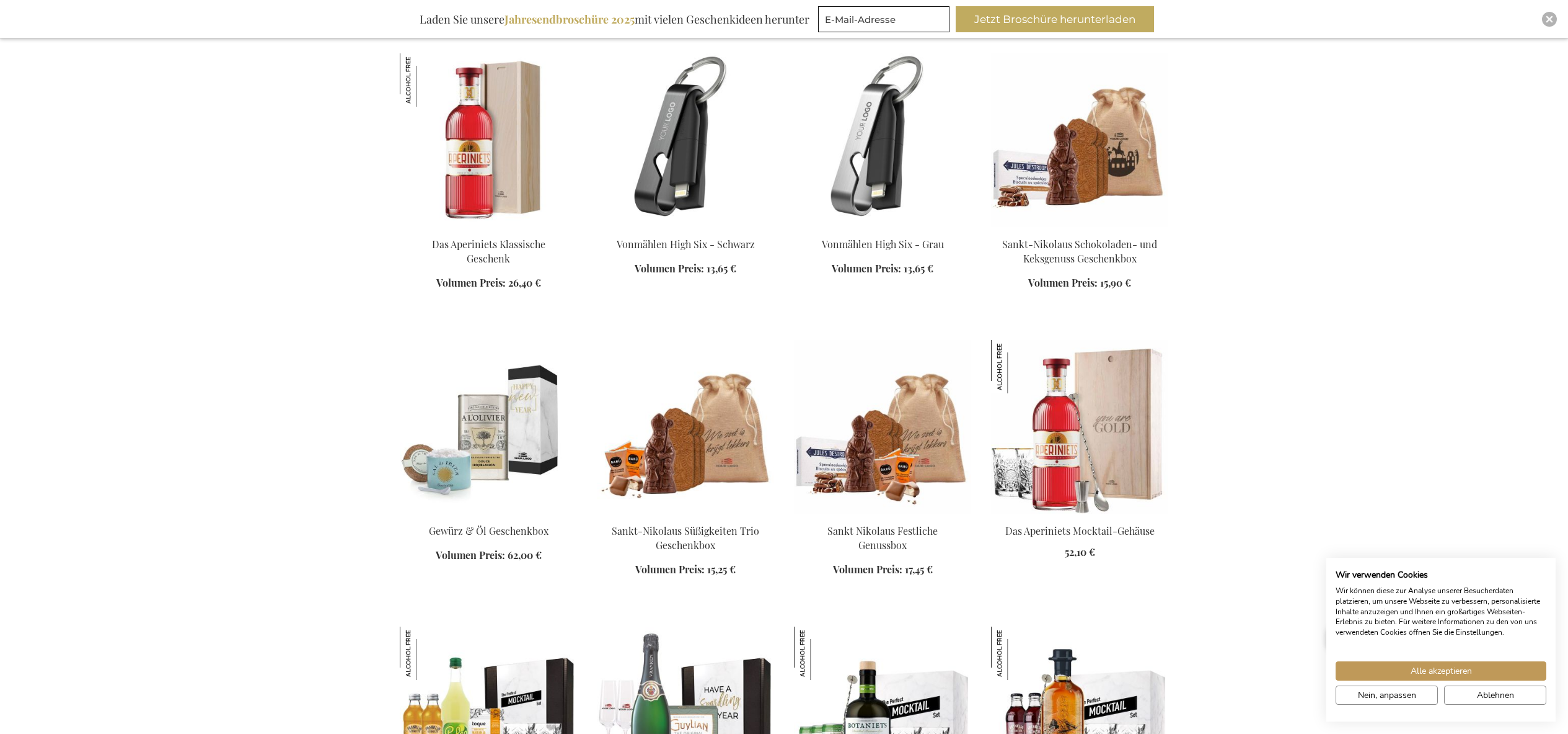
scroll to position [34306, 0]
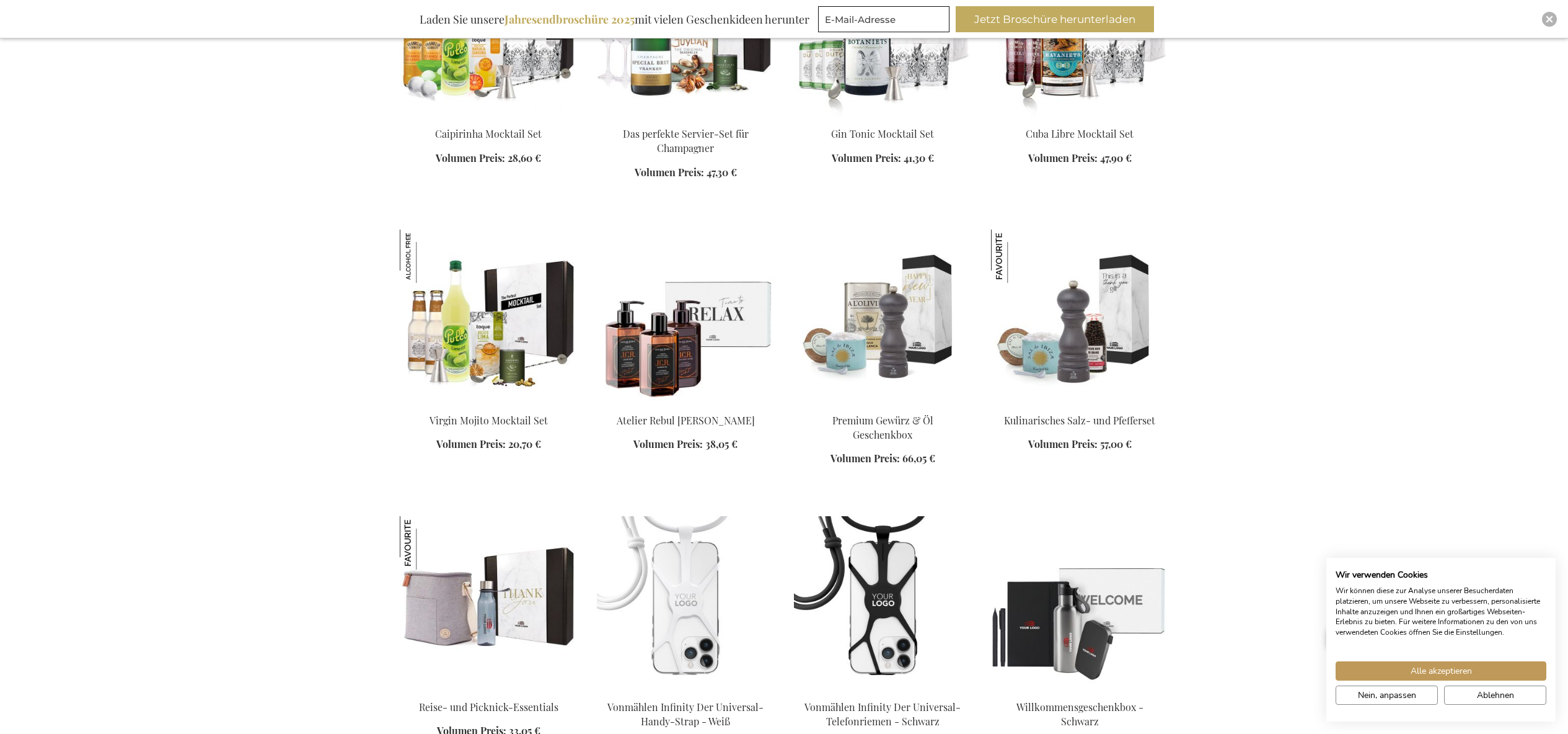
scroll to position [35045, 0]
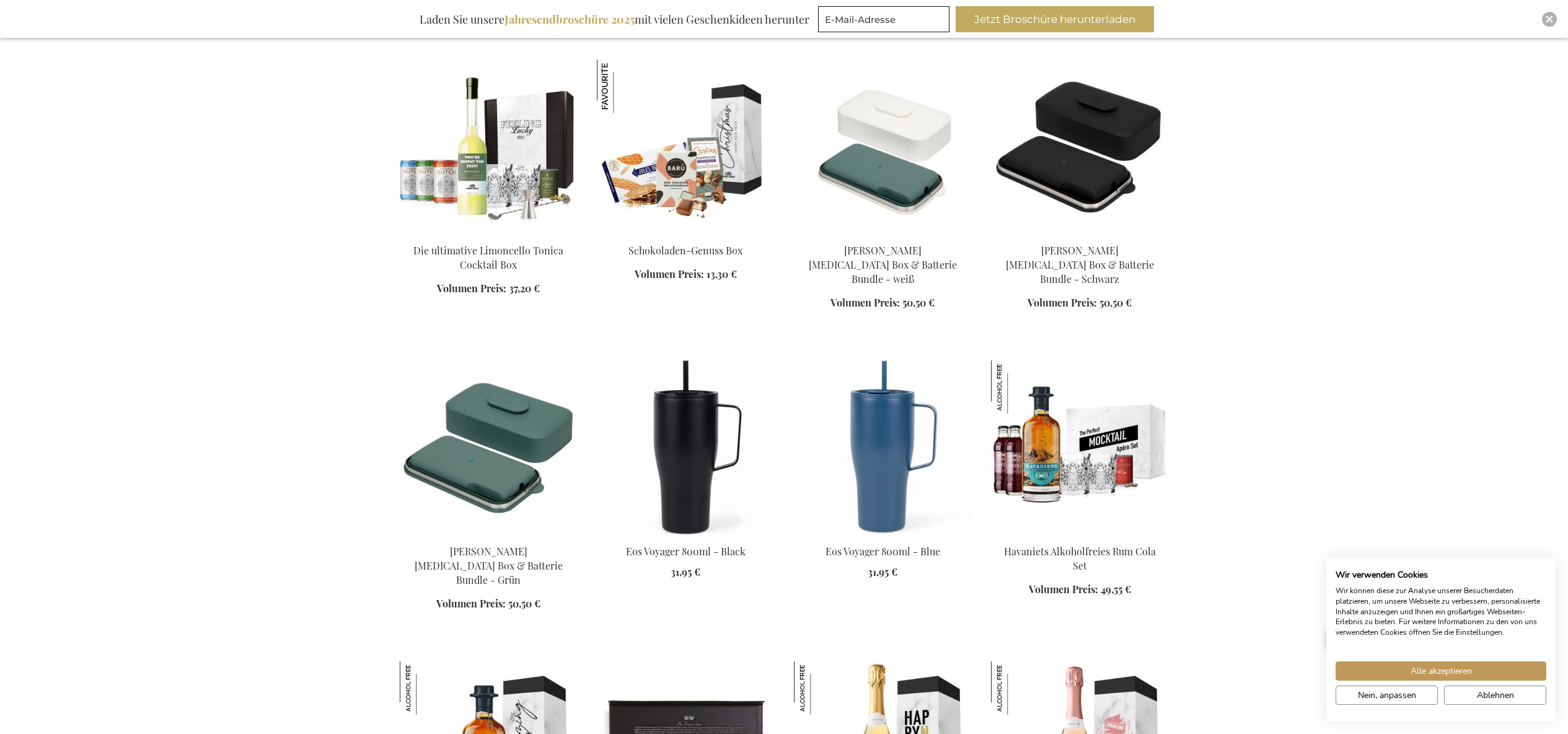
scroll to position [40399, 0]
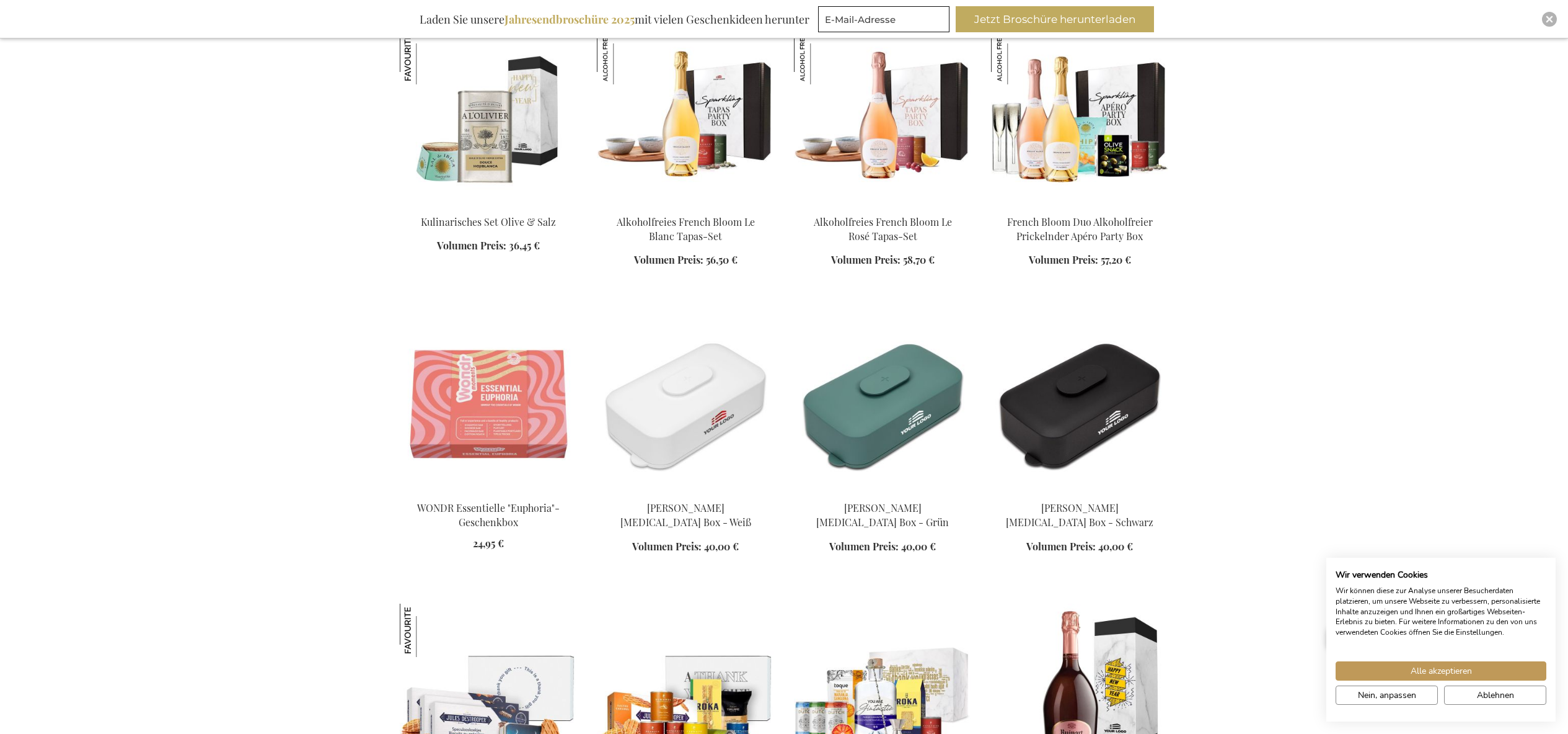
scroll to position [46230, 0]
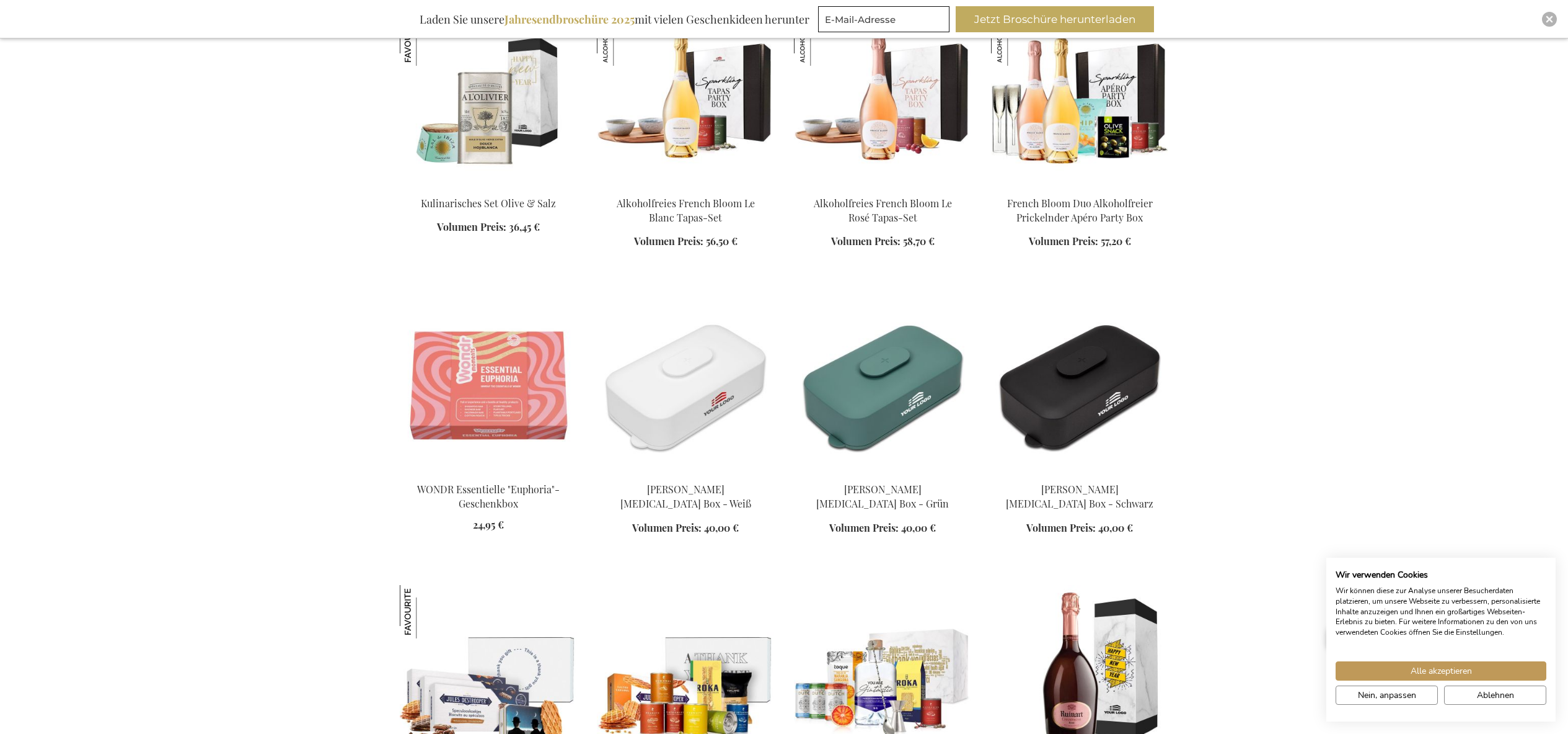
scroll to position [46258, 0]
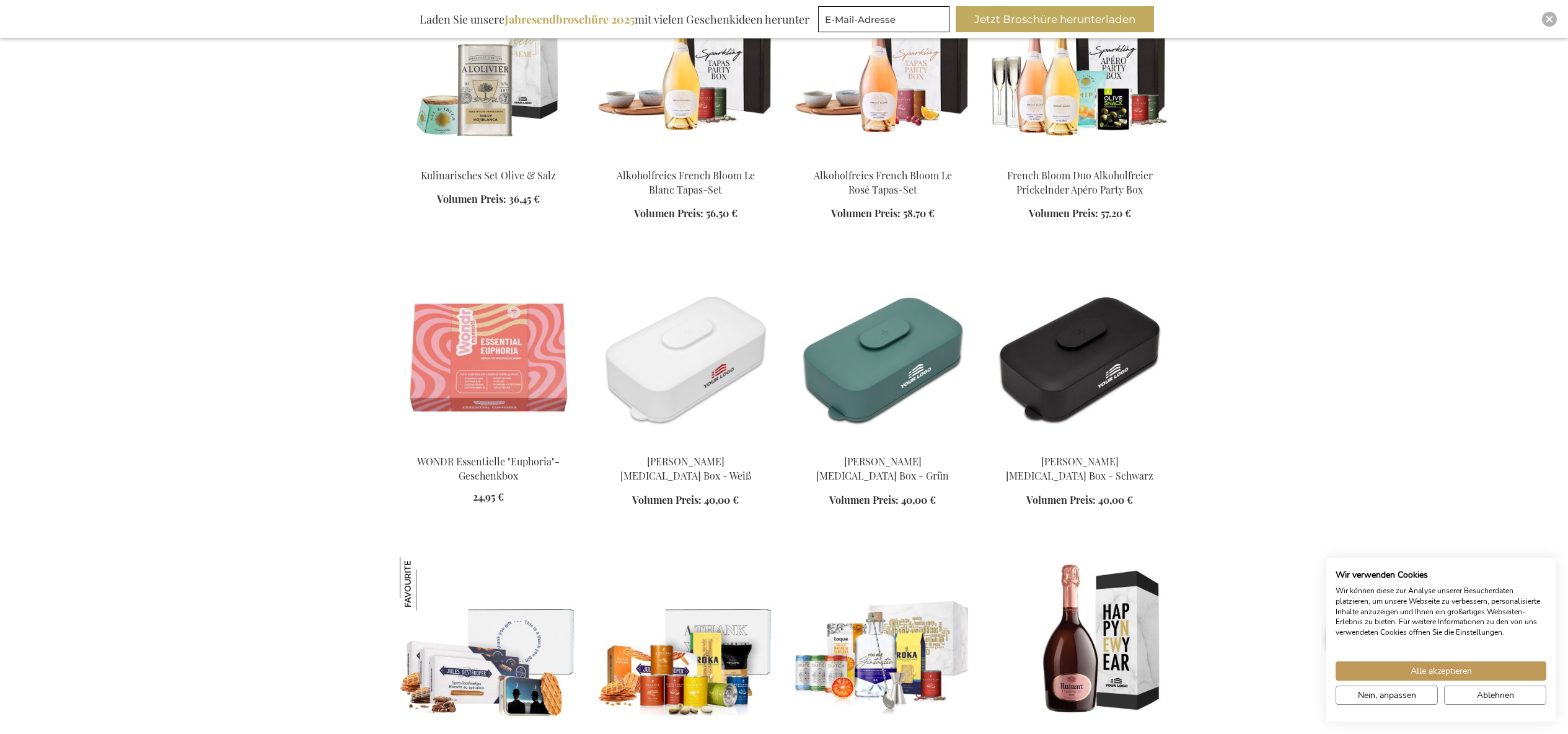
click at [1082, 557] on img at bounding box center [1079, 643] width 177 height 173
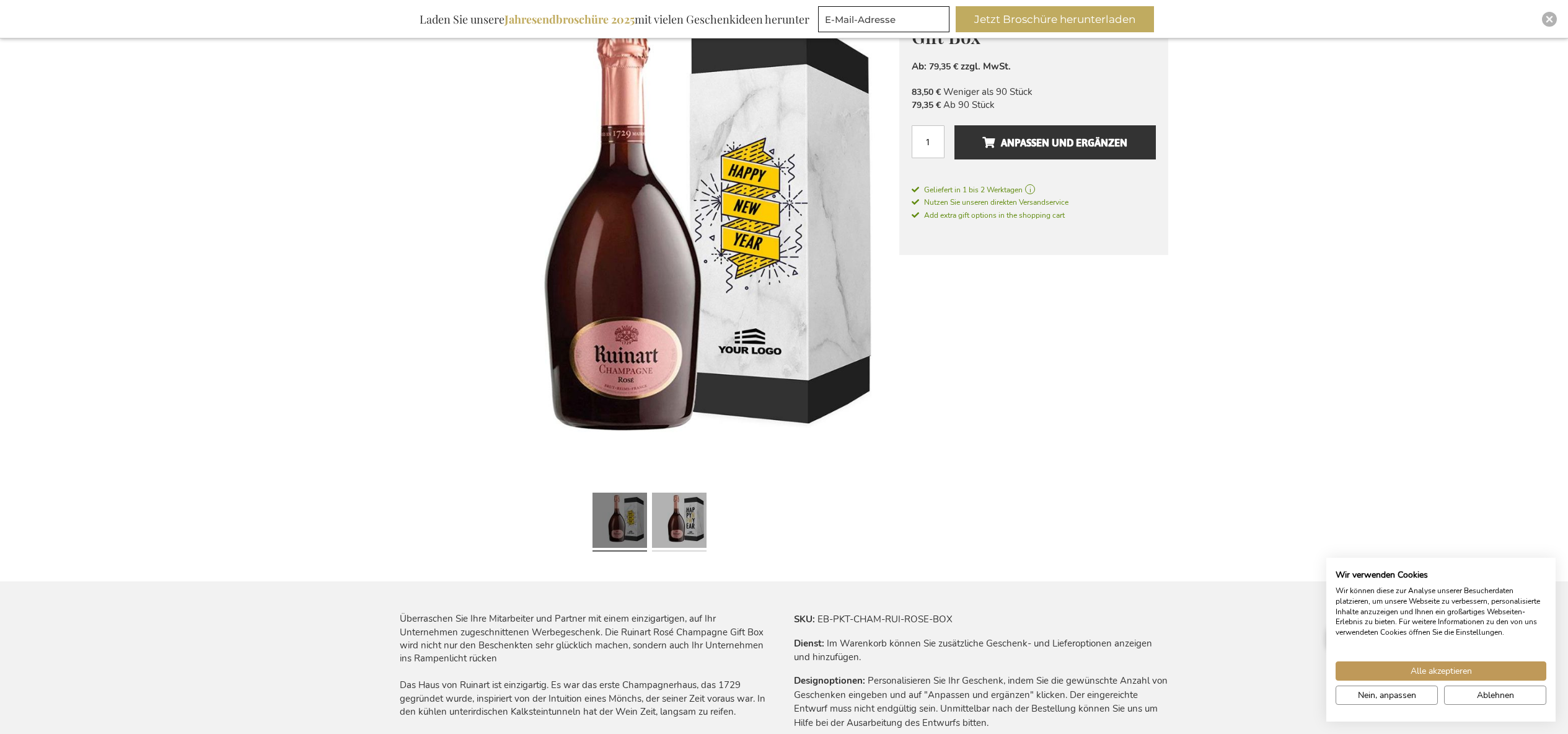
scroll to position [225, 0]
click at [672, 523] on link at bounding box center [679, 521] width 55 height 69
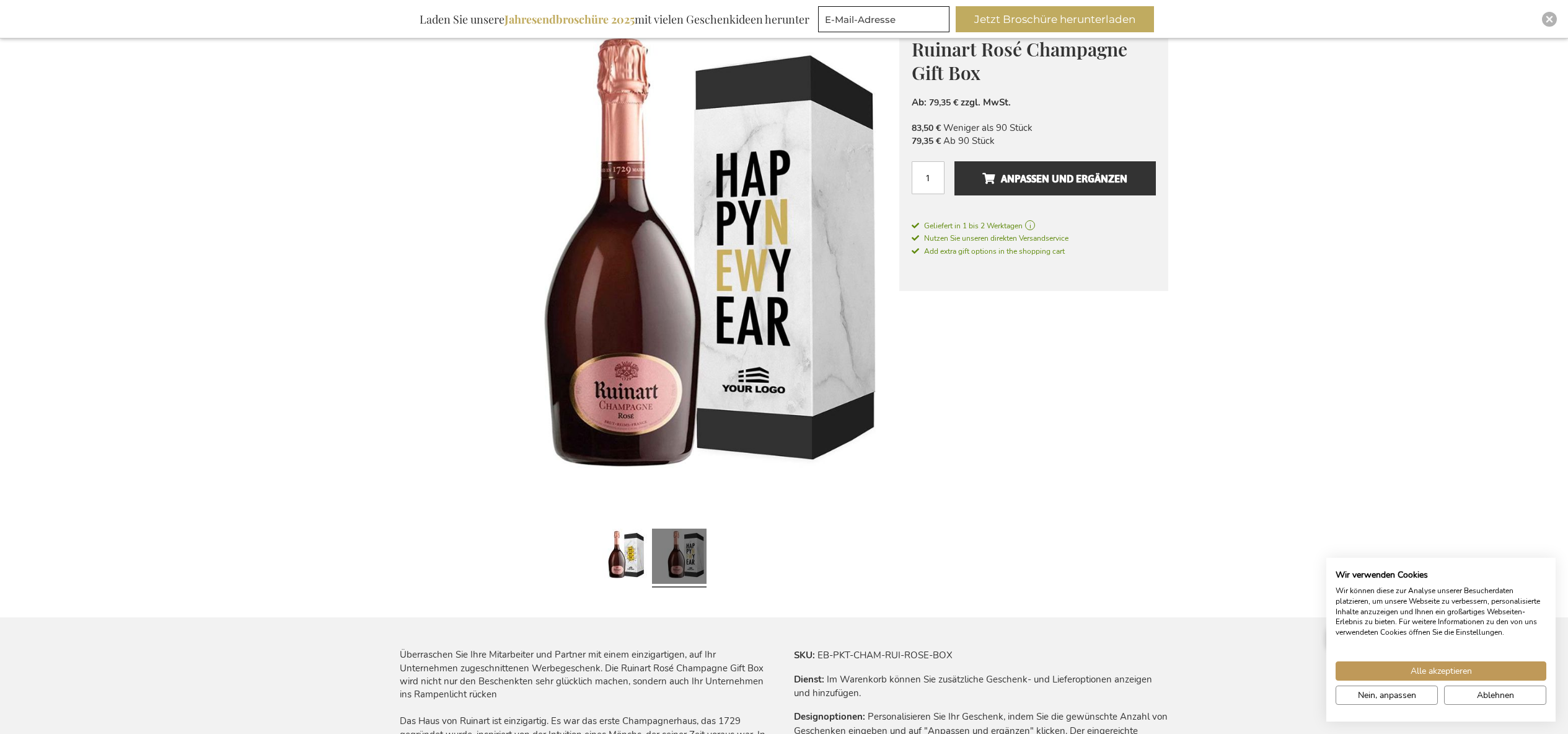
scroll to position [174, 0]
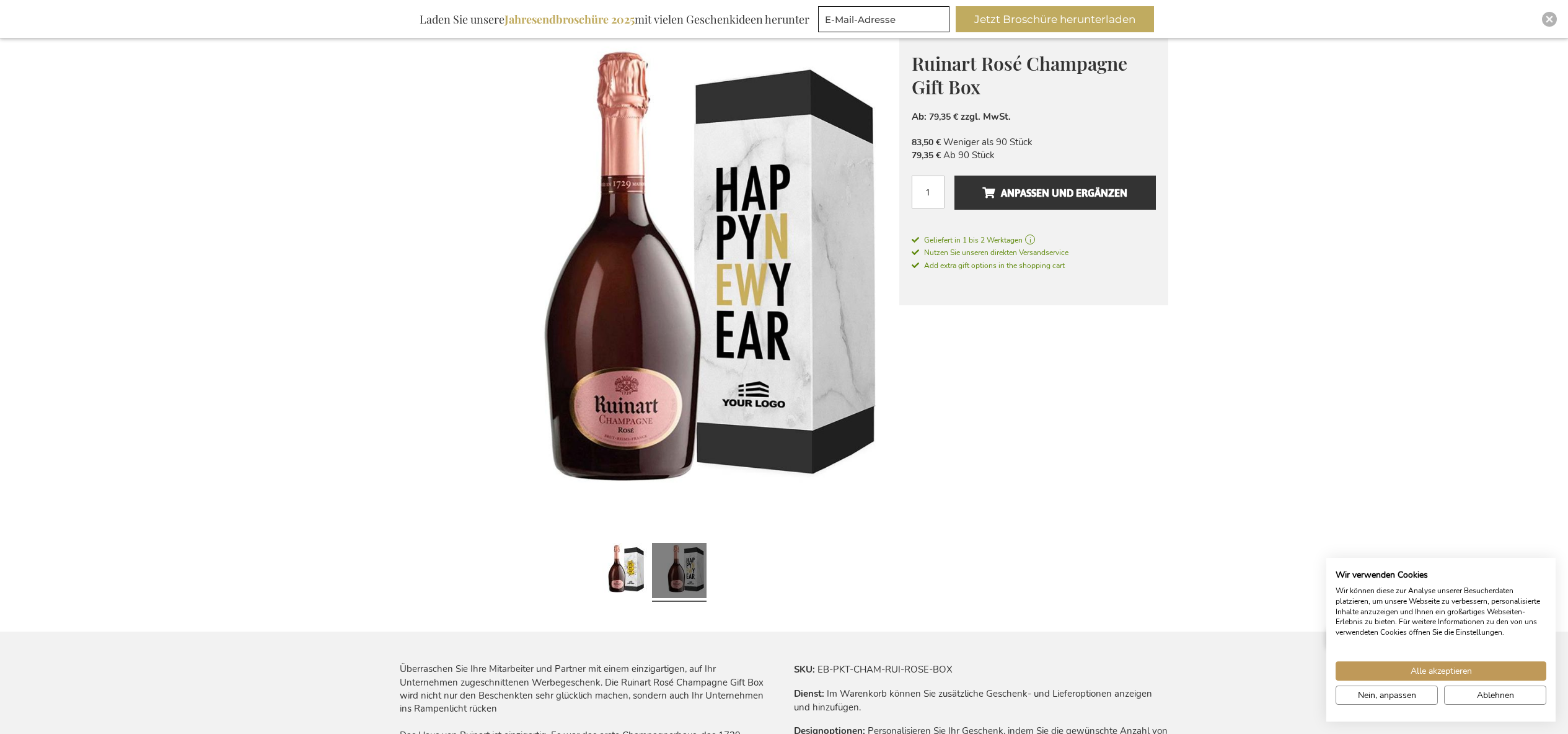
click at [659, 553] on link at bounding box center [679, 572] width 55 height 69
click at [634, 553] on link at bounding box center [620, 572] width 55 height 69
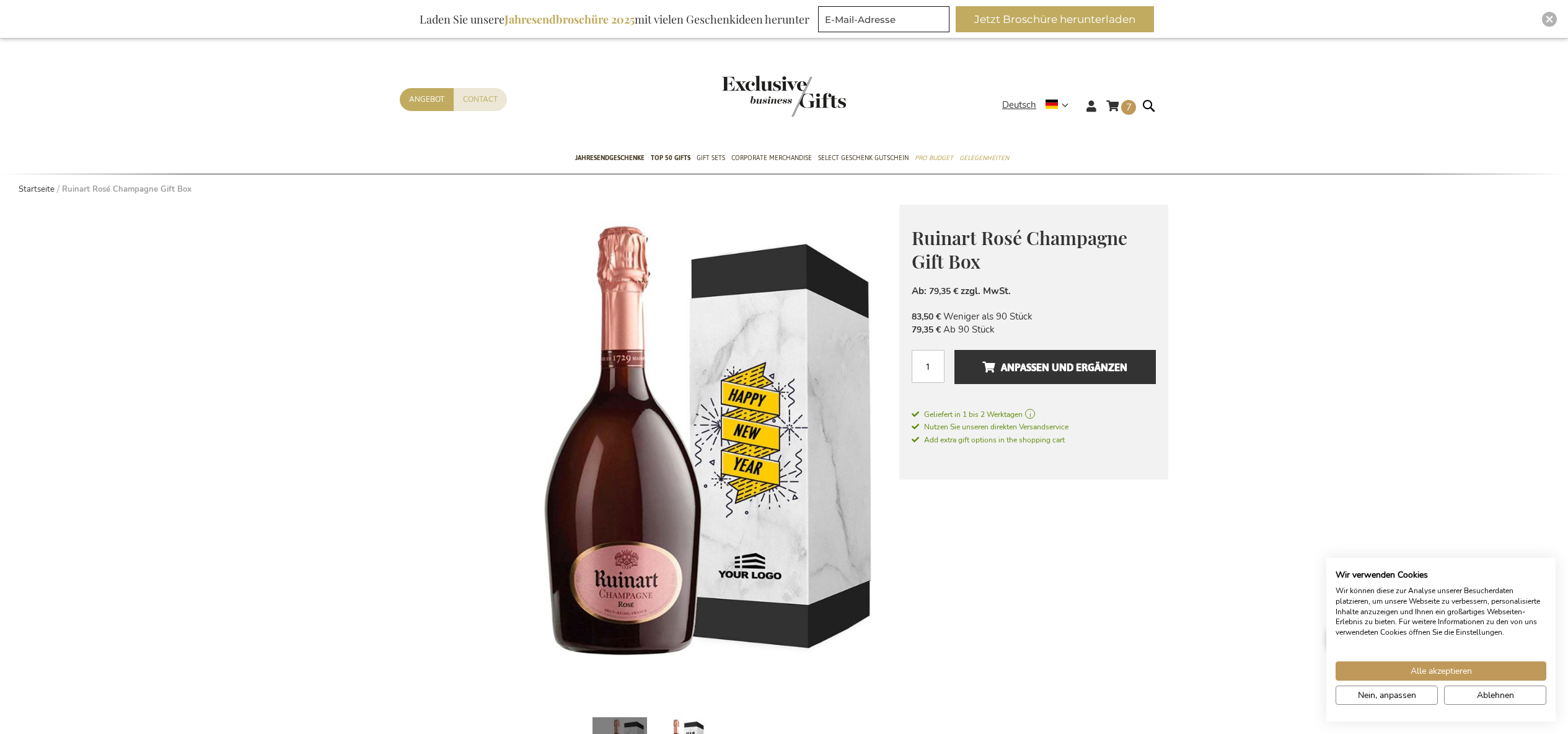
scroll to position [0, 0]
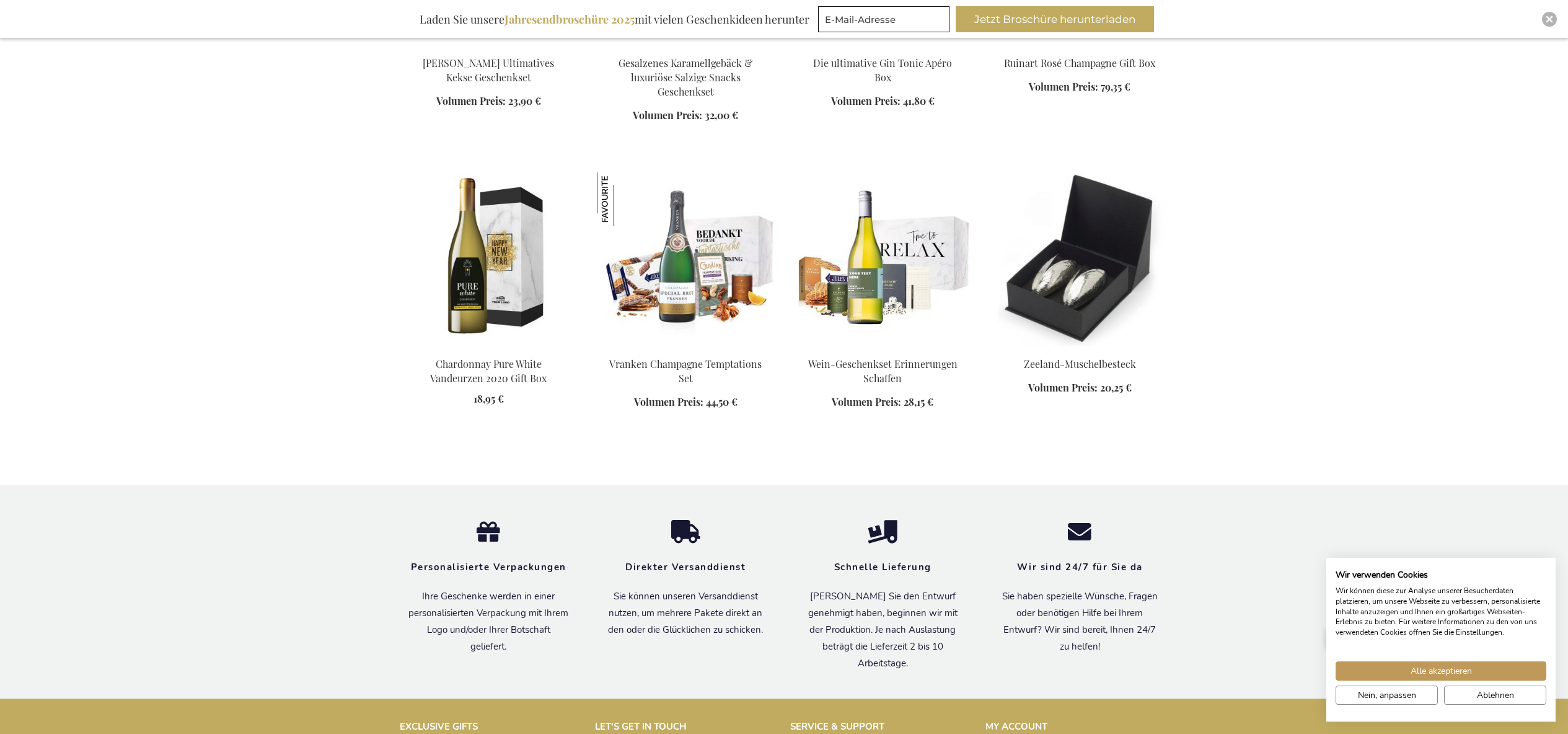
scroll to position [888, 0]
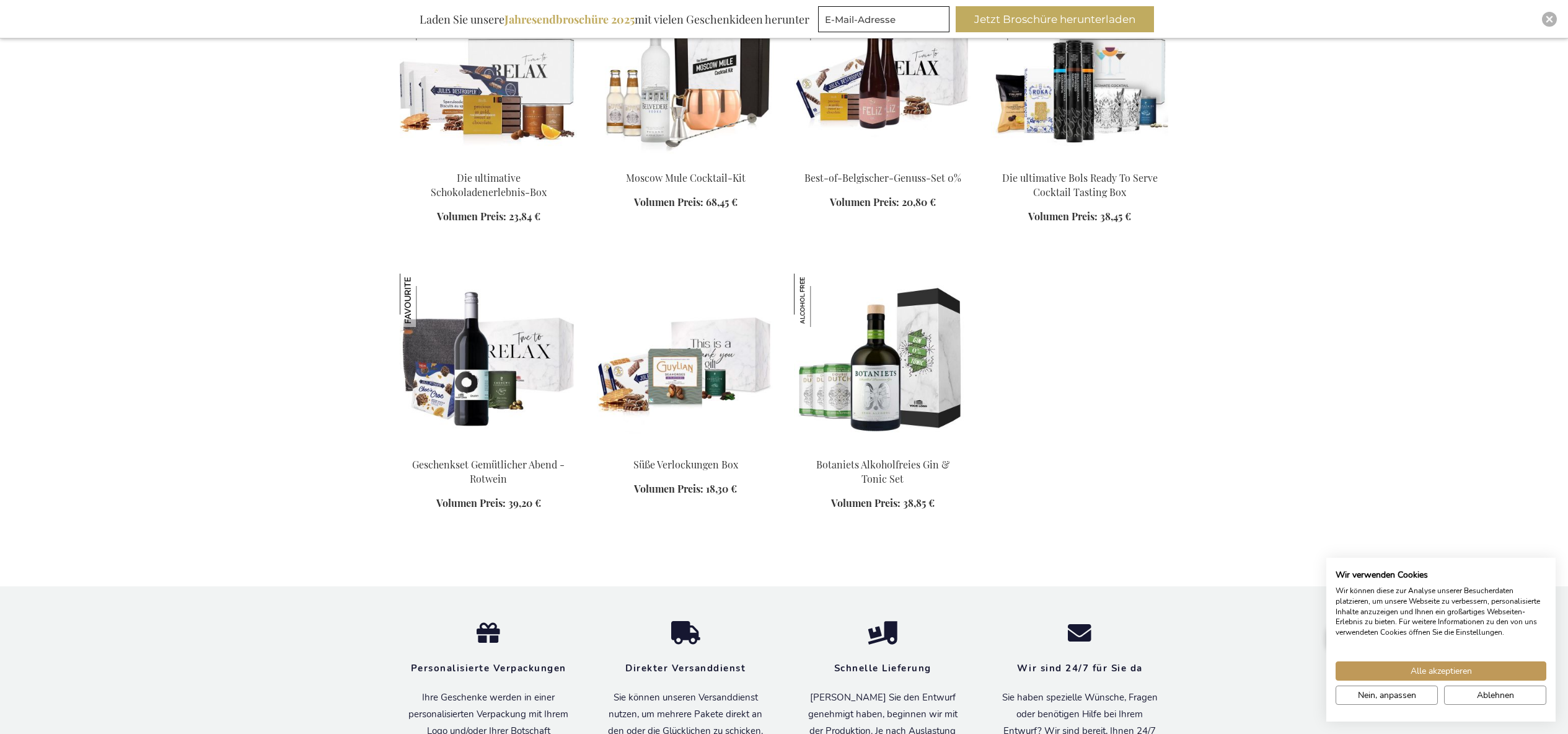
scroll to position [1699, 0]
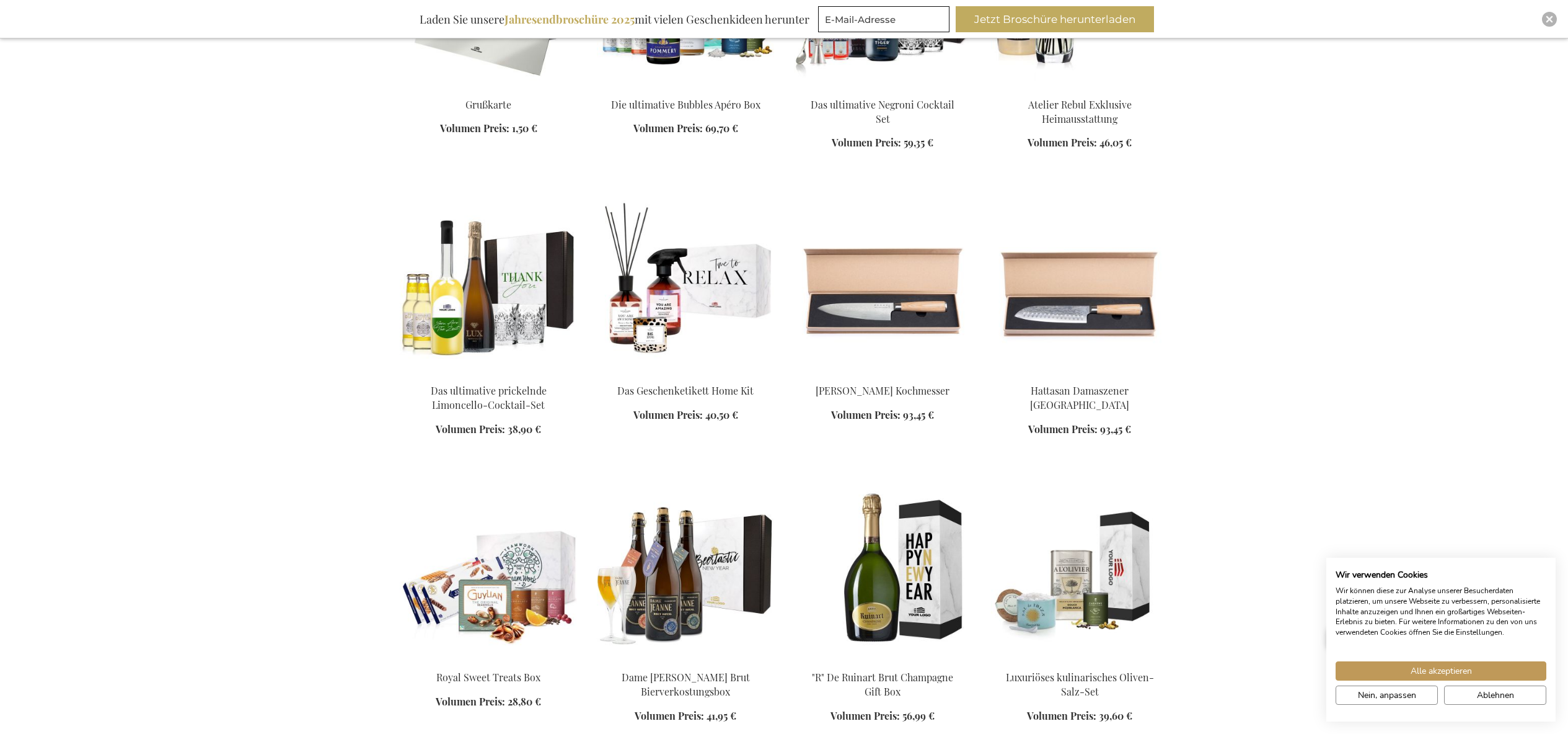
scroll to position [2891, 0]
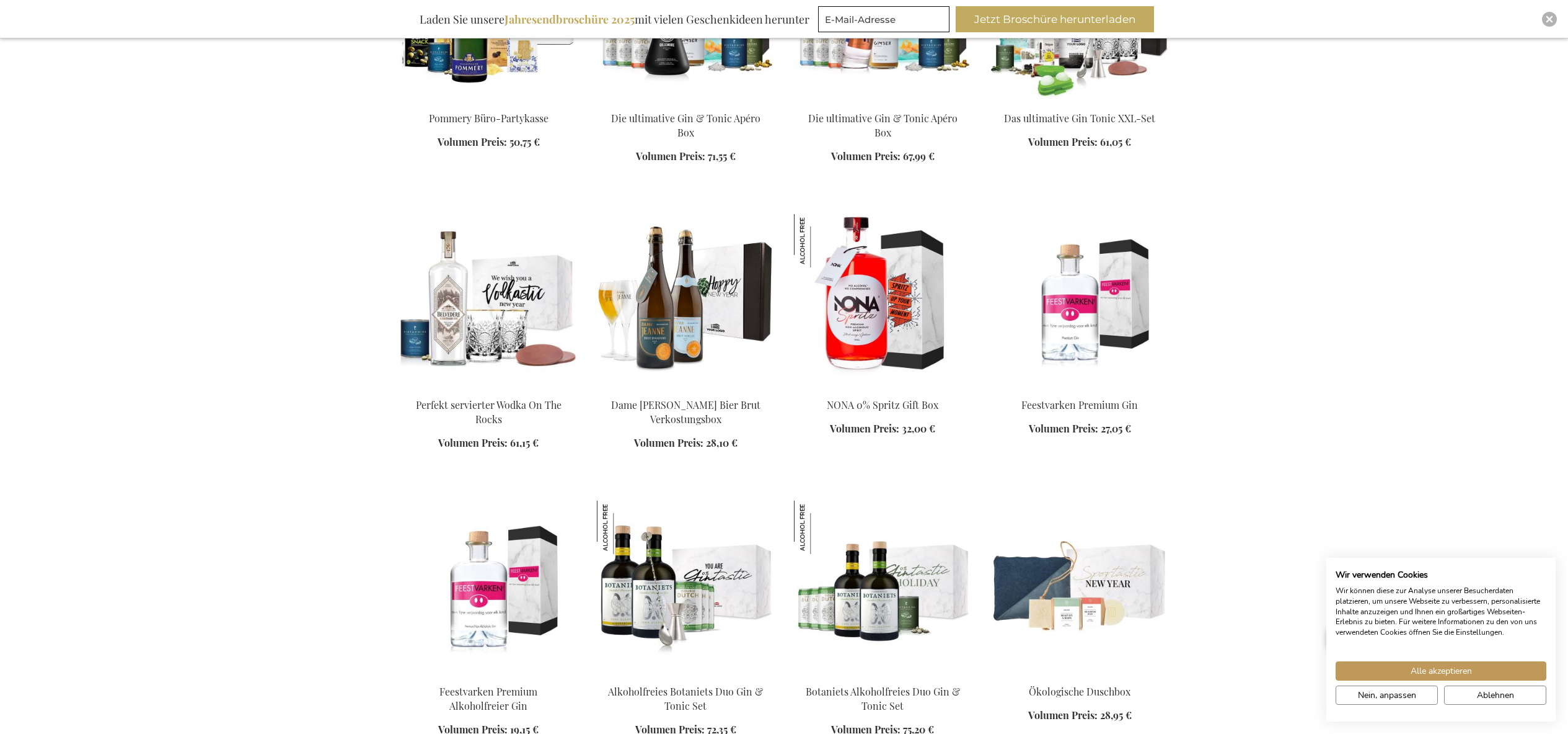
scroll to position [4045, 0]
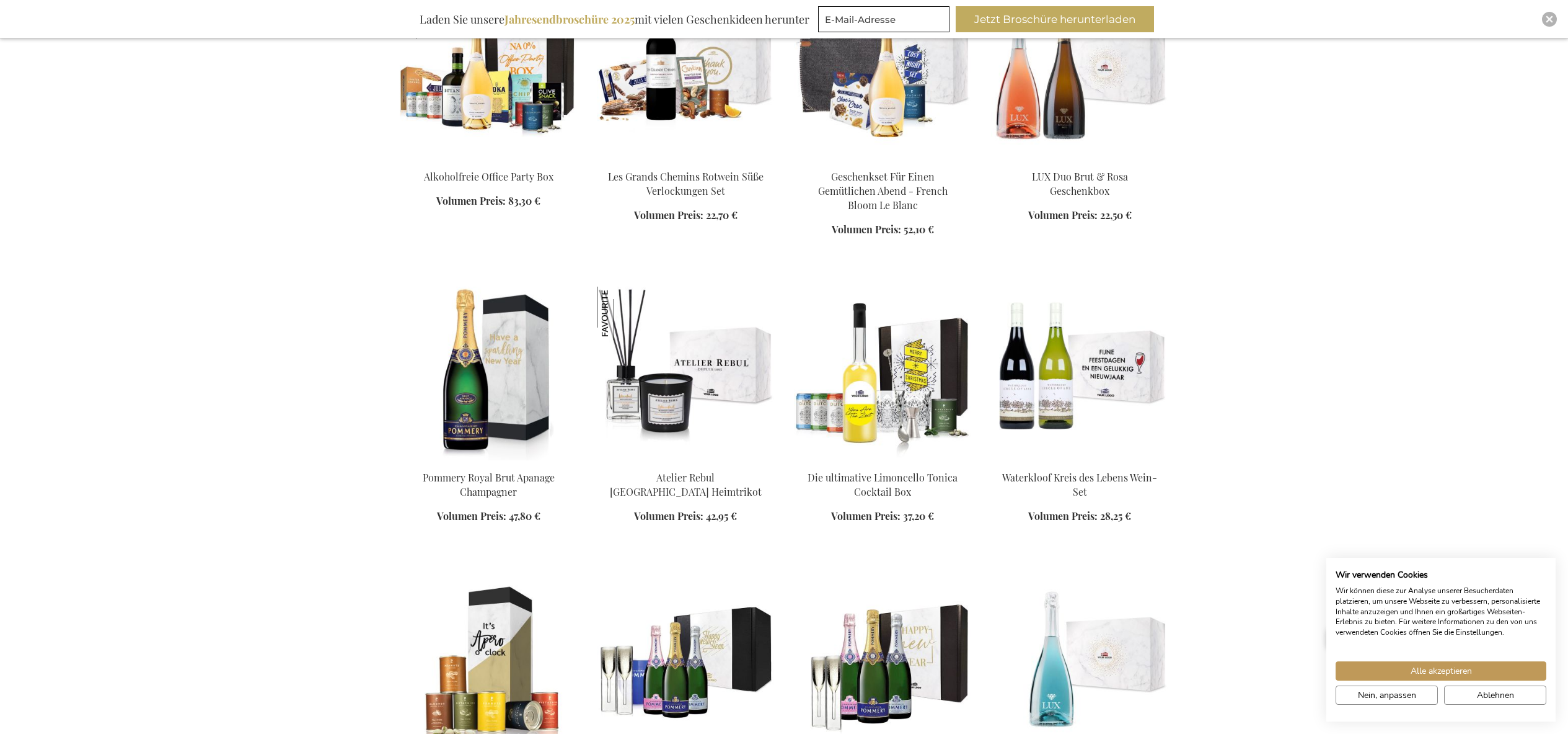
scroll to position [4841, 0]
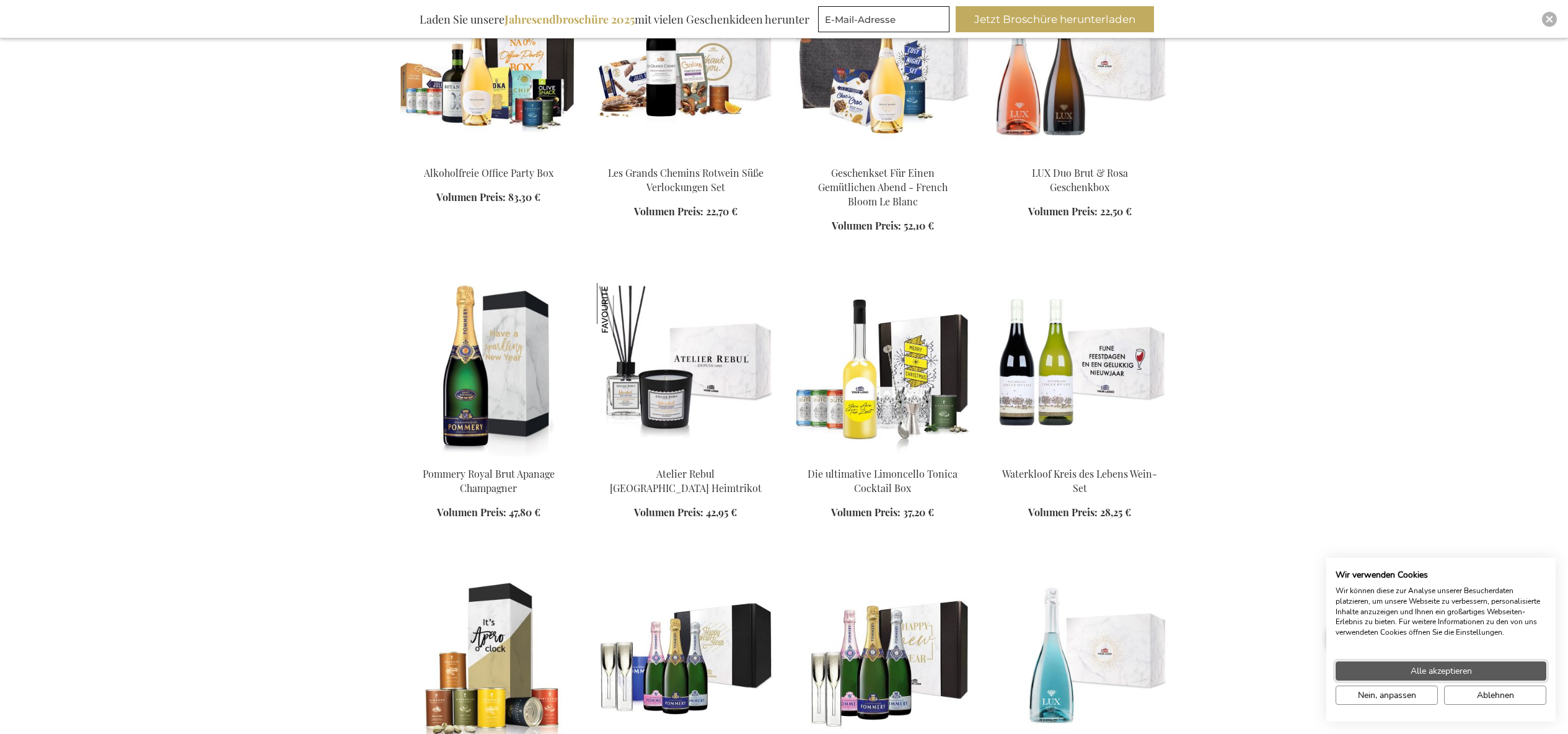
click at [1489, 673] on button "Alle akzeptieren" at bounding box center [1441, 670] width 211 height 19
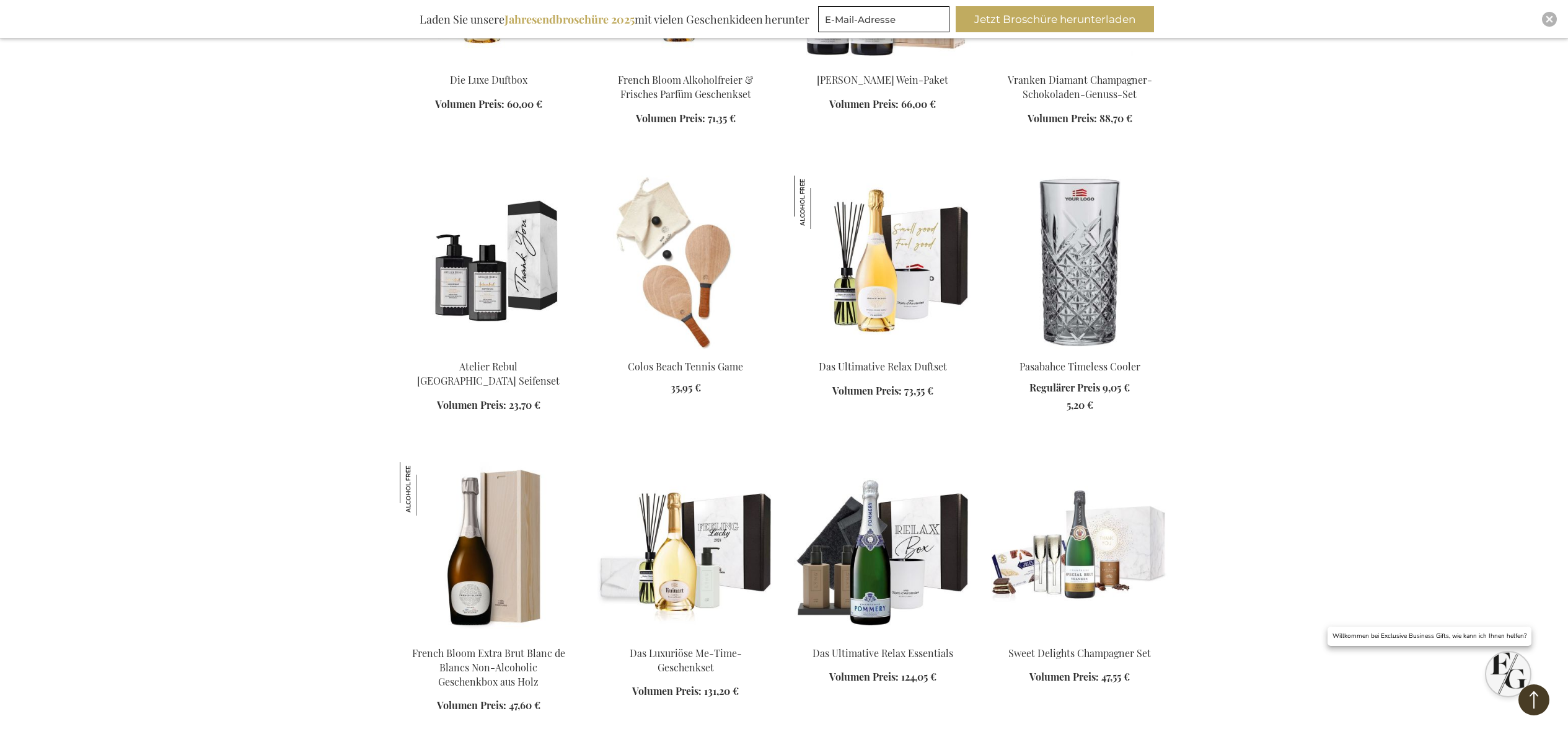
scroll to position [8689, 0]
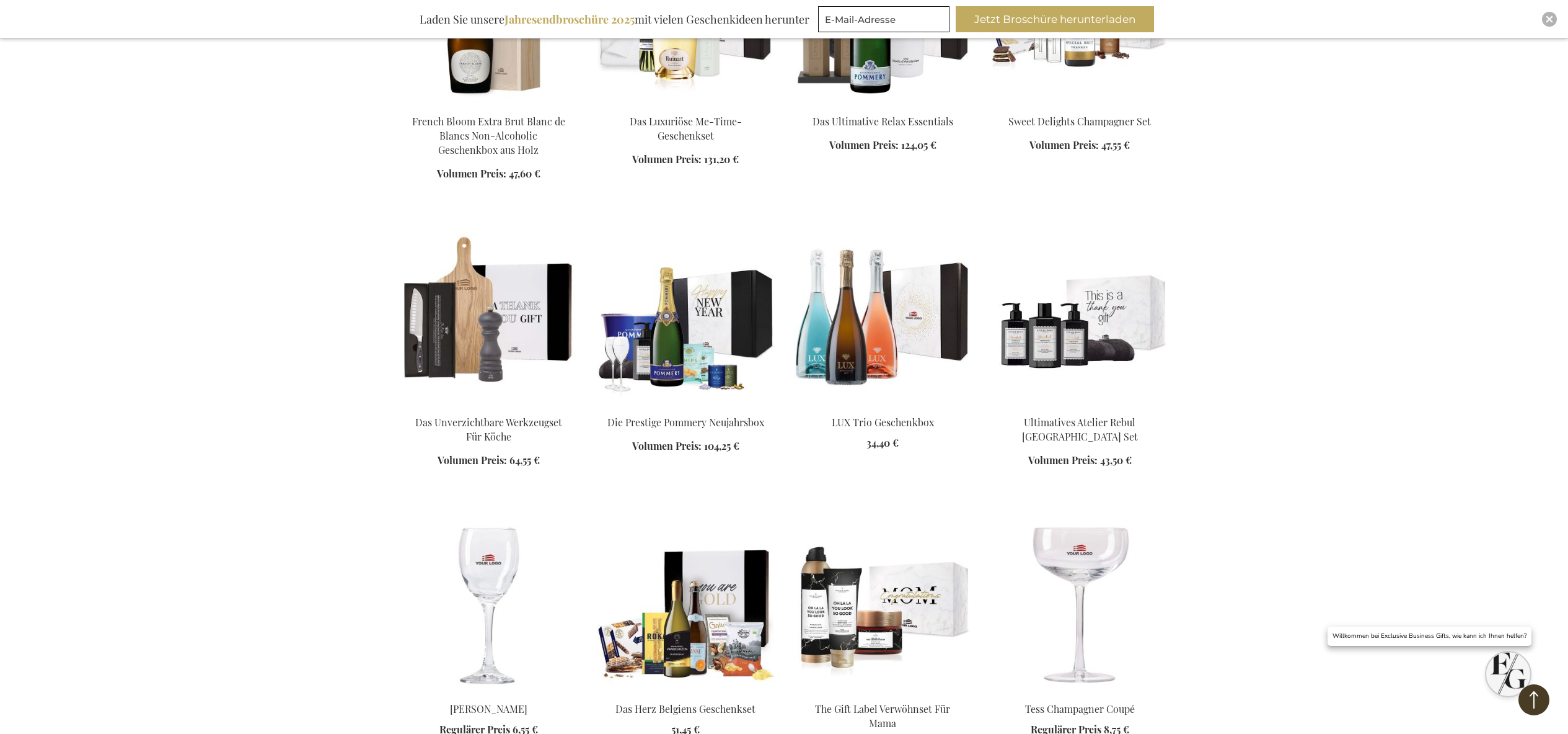
scroll to position [9218, 0]
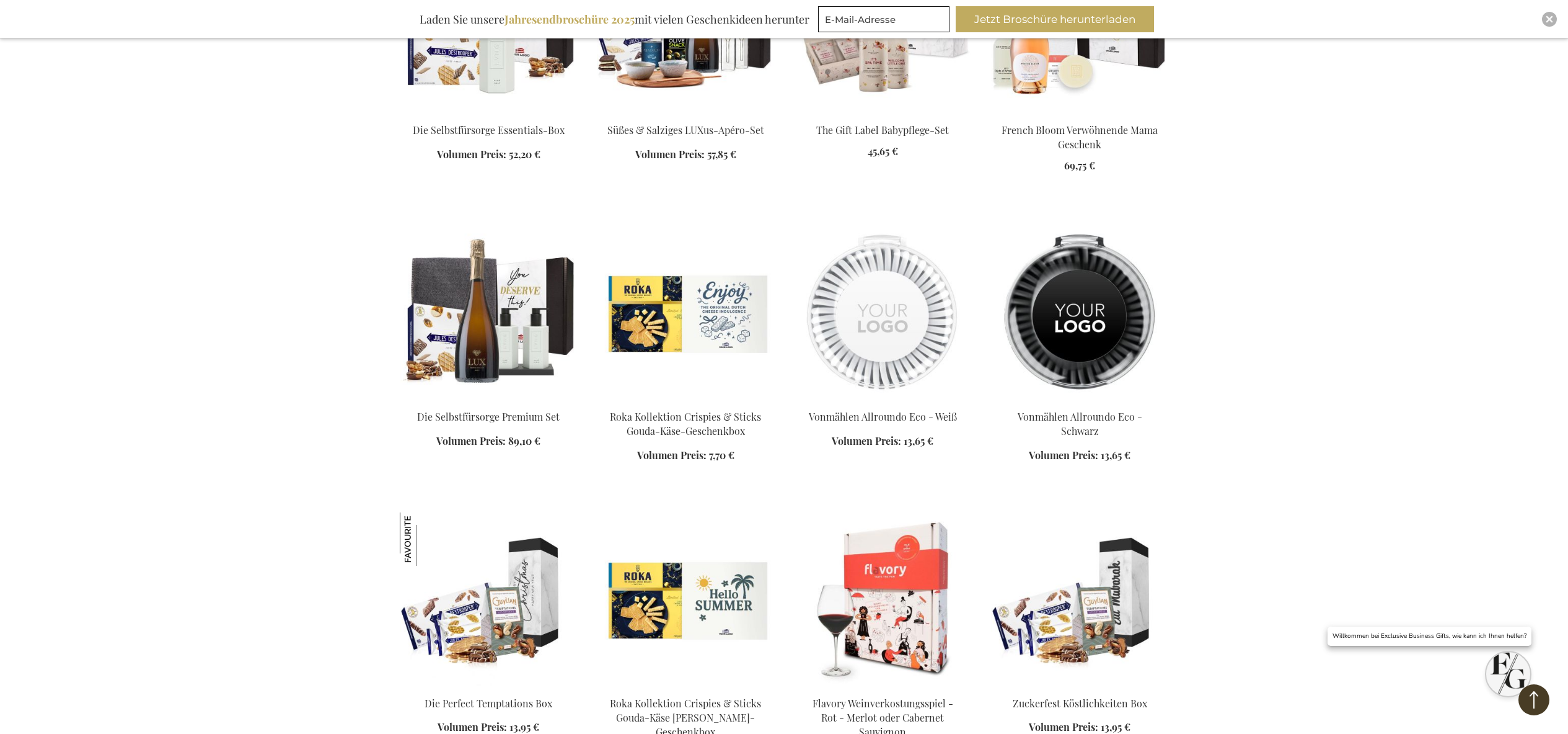
scroll to position [10373, 0]
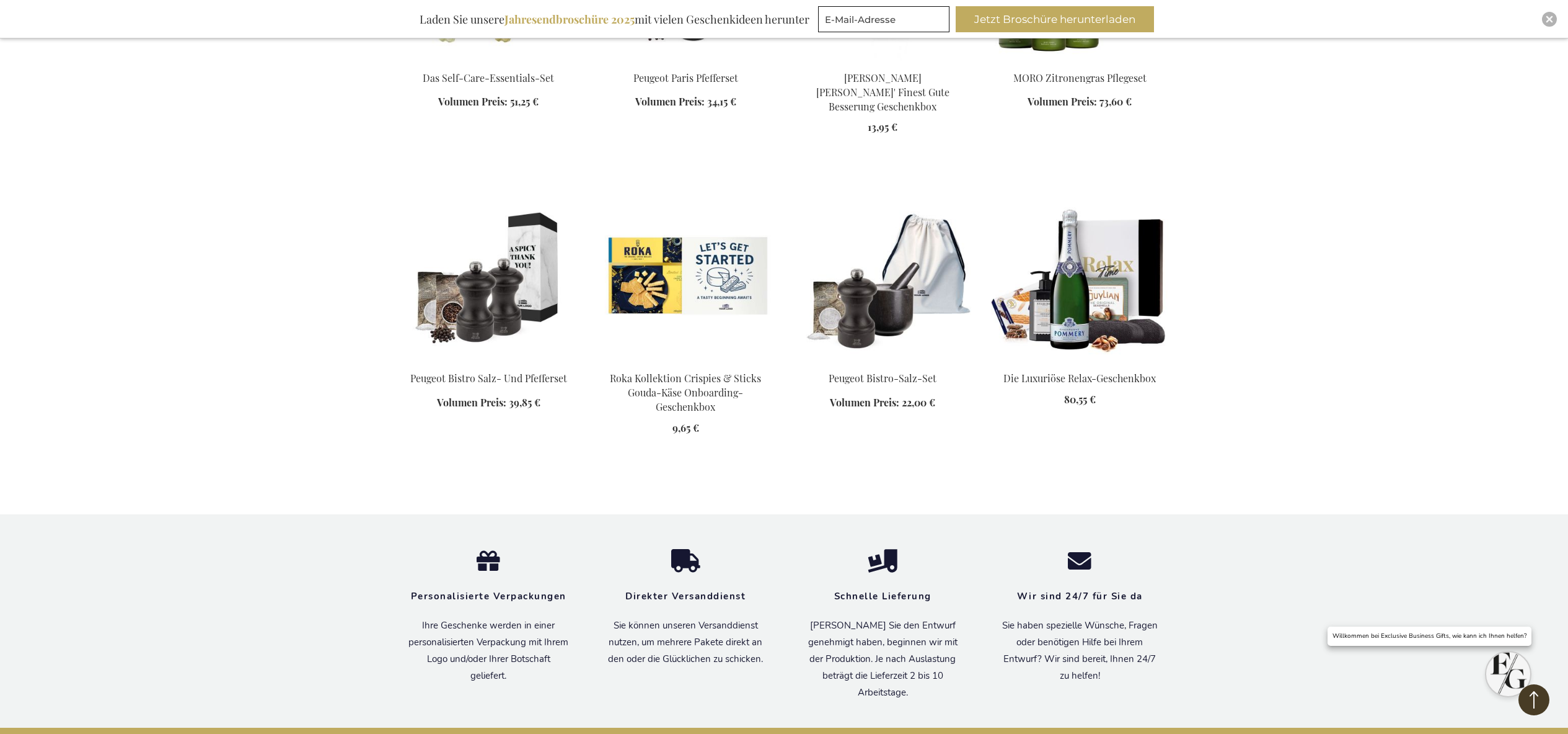
scroll to position [15054, 0]
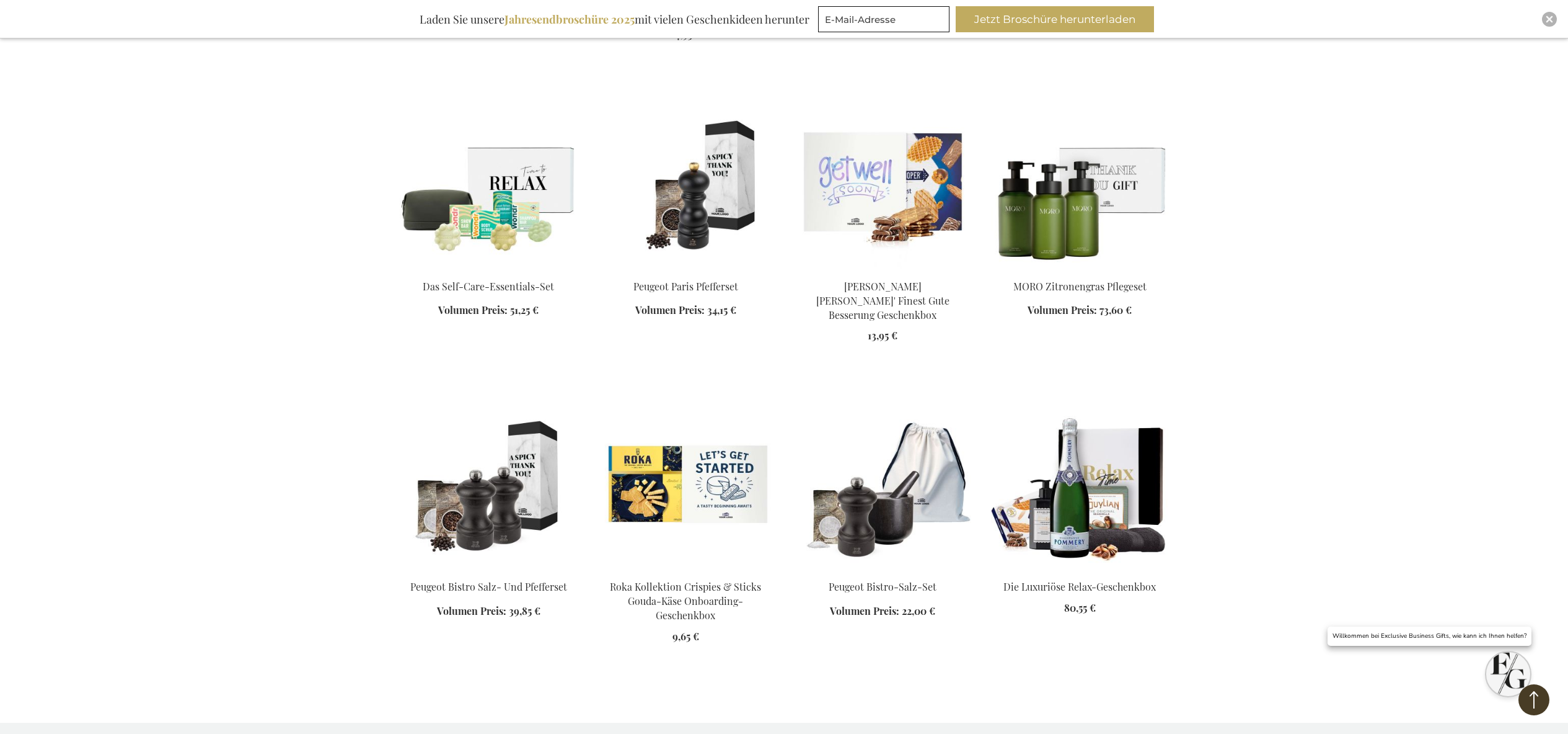
scroll to position [14797, 0]
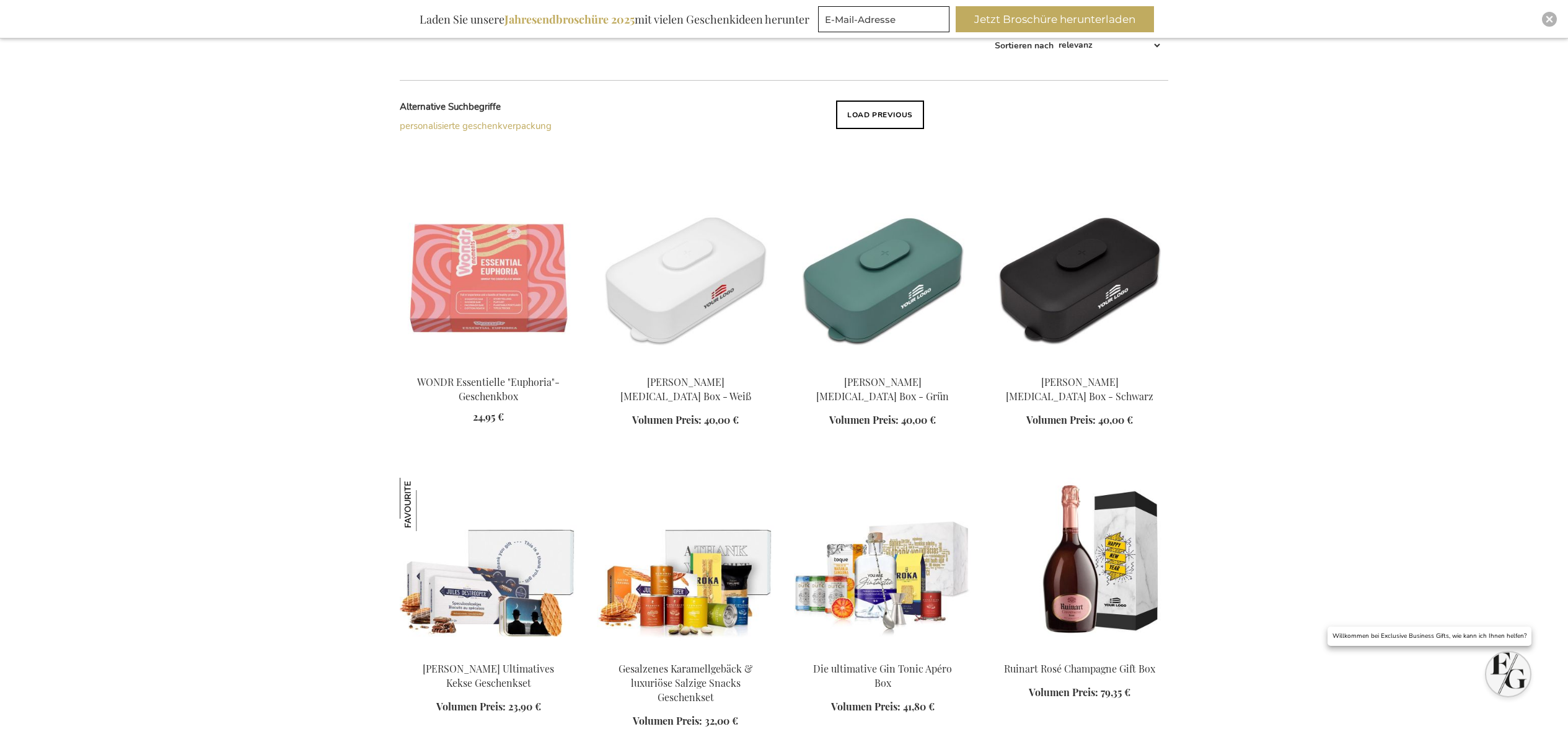
scroll to position [336, 0]
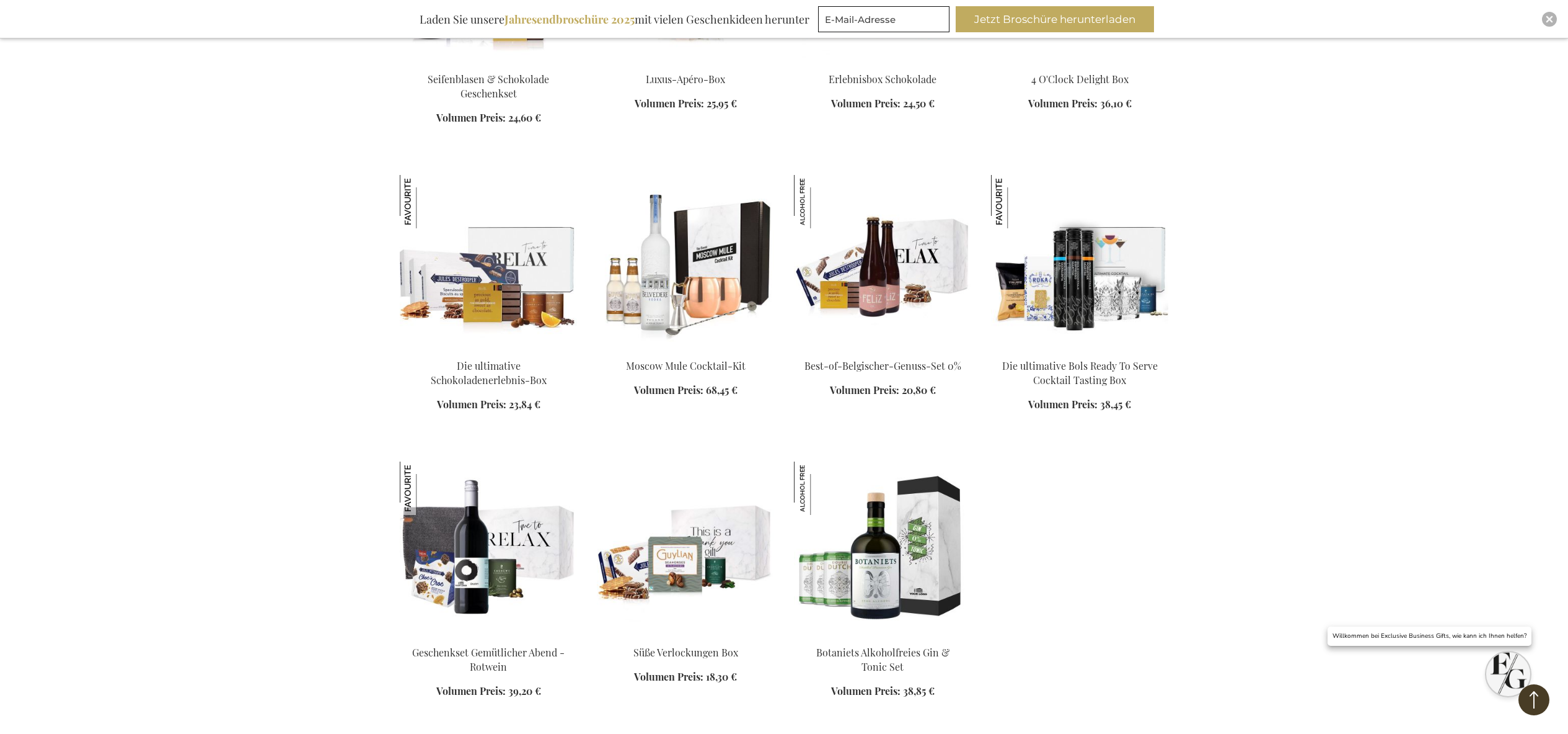
scroll to position [1482, 0]
